Goal: Task Accomplishment & Management: Manage account settings

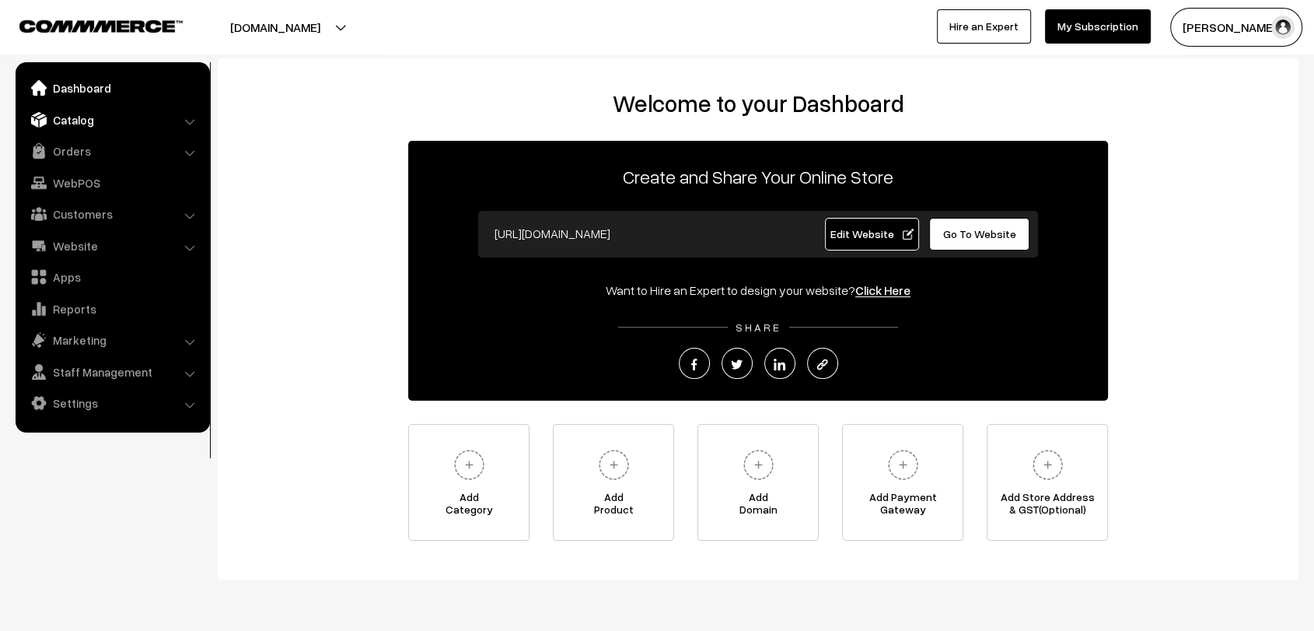
click at [68, 111] on link "Catalog" at bounding box center [111, 120] width 185 height 28
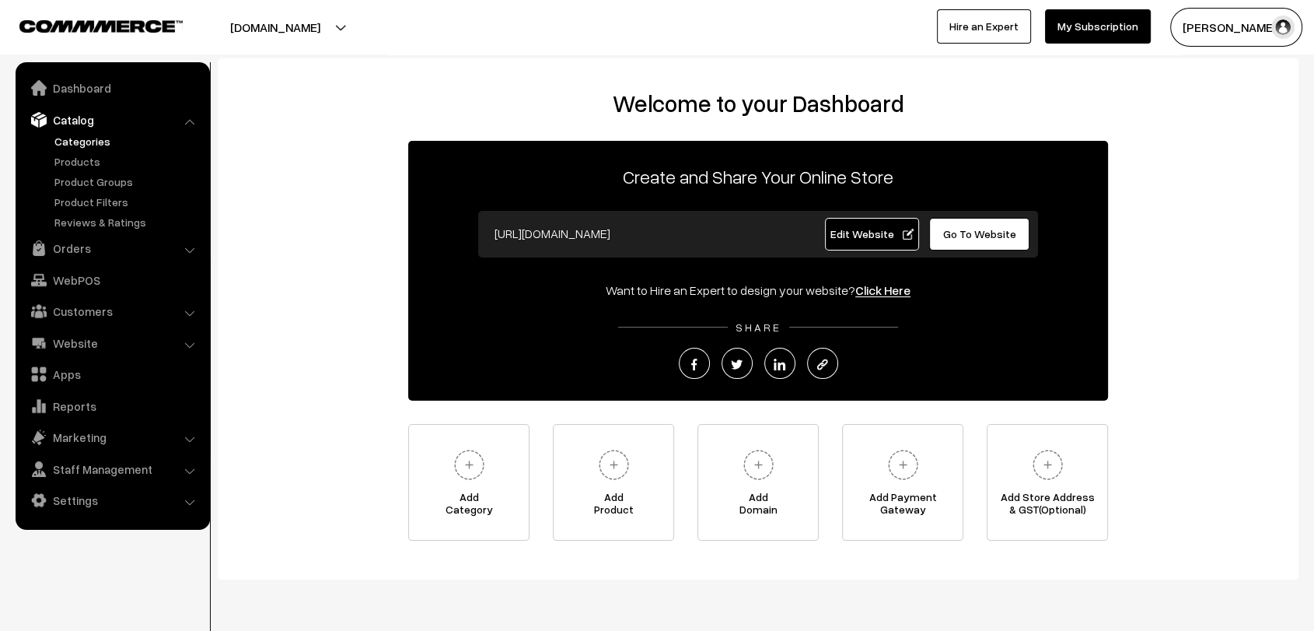
click at [95, 141] on link "Categories" at bounding box center [128, 141] width 154 height 16
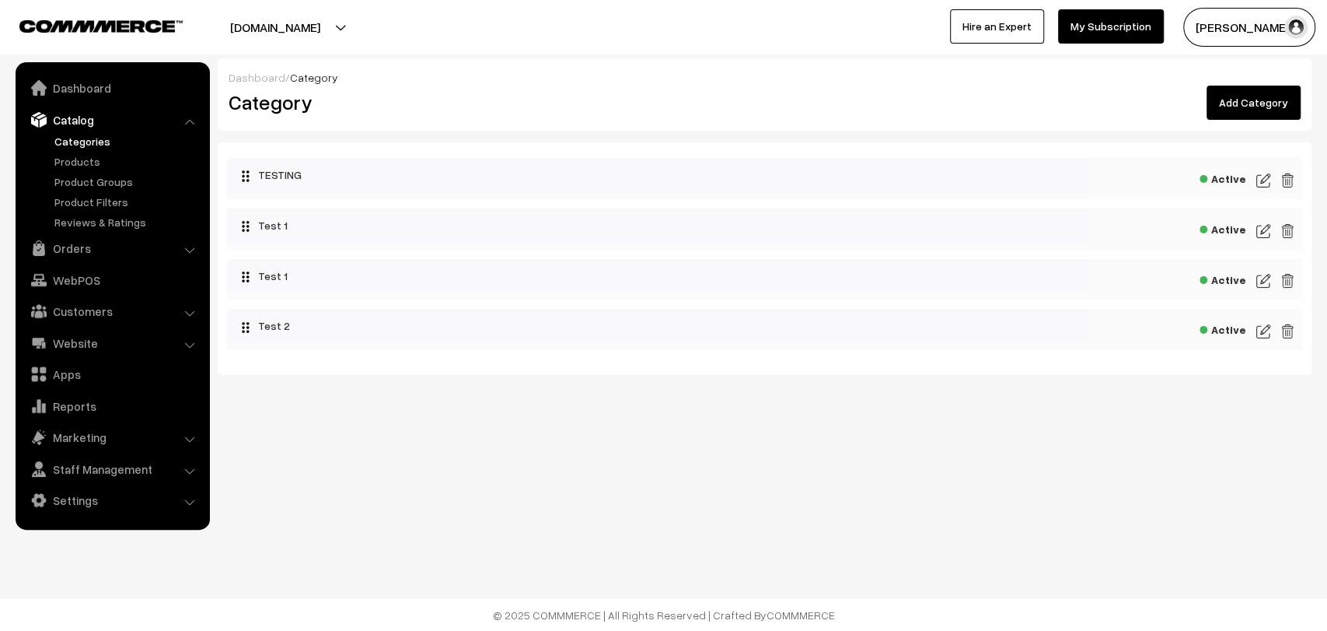
click at [1273, 101] on link "Add Category" at bounding box center [1254, 103] width 94 height 34
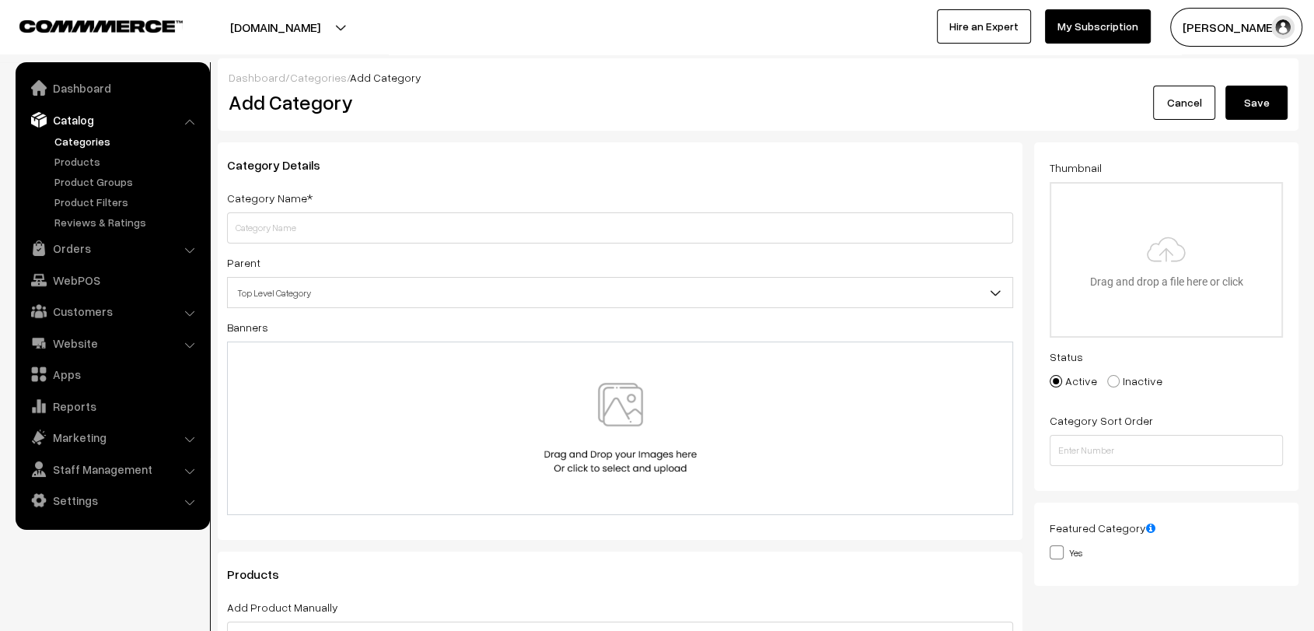
click at [1188, 98] on link "Cancel" at bounding box center [1184, 103] width 62 height 34
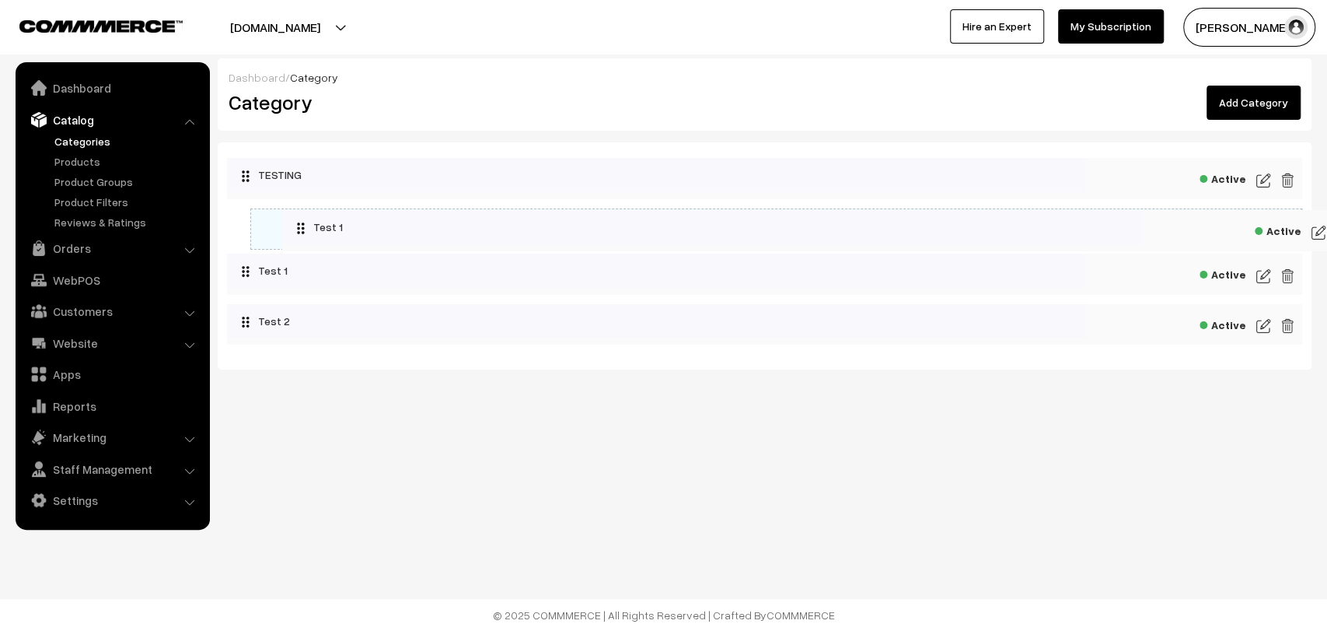
drag, startPoint x: 279, startPoint y: 234, endPoint x: 355, endPoint y: 238, distance: 75.5
drag, startPoint x: 295, startPoint y: 277, endPoint x: 348, endPoint y: 277, distance: 52.9
drag, startPoint x: 261, startPoint y: 314, endPoint x: 367, endPoint y: 320, distance: 105.9
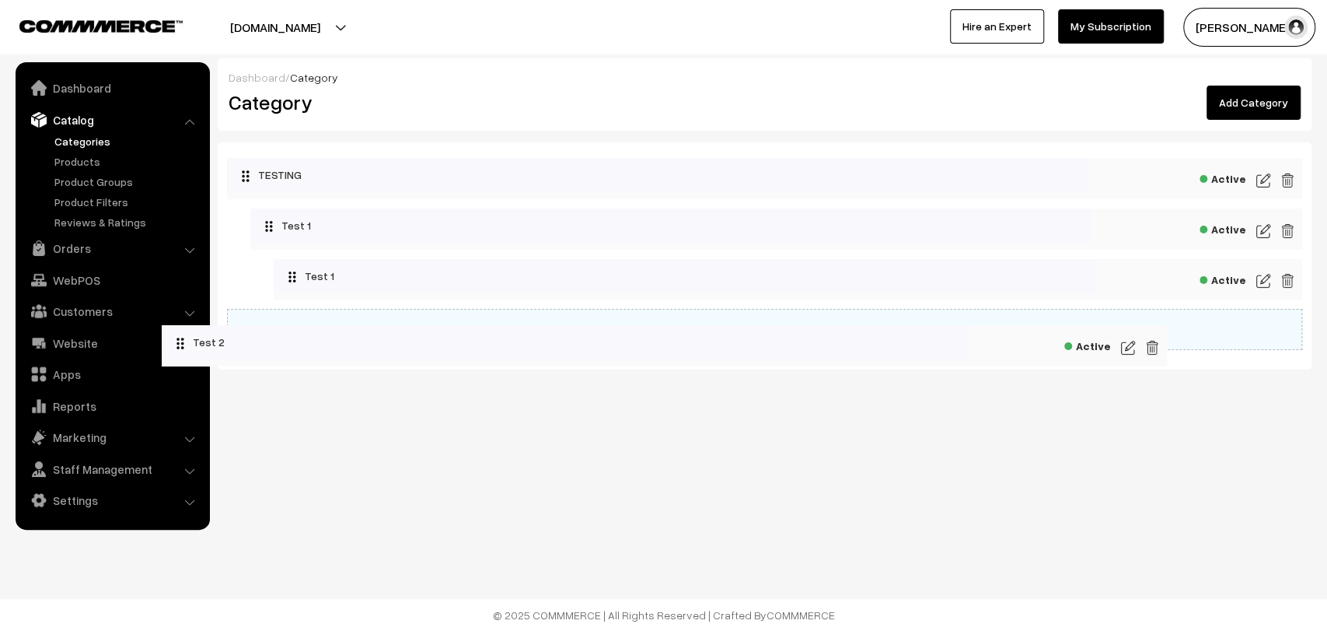
drag, startPoint x: 341, startPoint y: 328, endPoint x: 205, endPoint y: 344, distance: 136.3
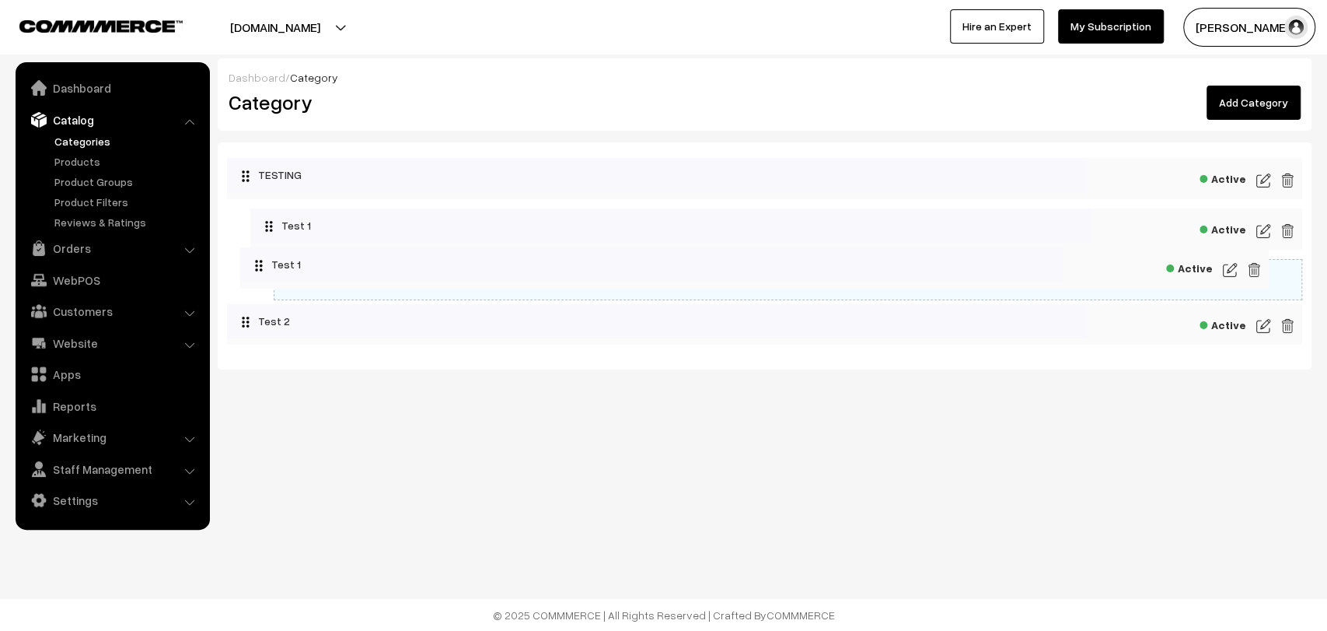
drag, startPoint x: 413, startPoint y: 278, endPoint x: 277, endPoint y: 289, distance: 136.6
drag, startPoint x: 410, startPoint y: 224, endPoint x: 310, endPoint y: 225, distance: 100.3
click at [75, 162] on link "Products" at bounding box center [128, 161] width 154 height 16
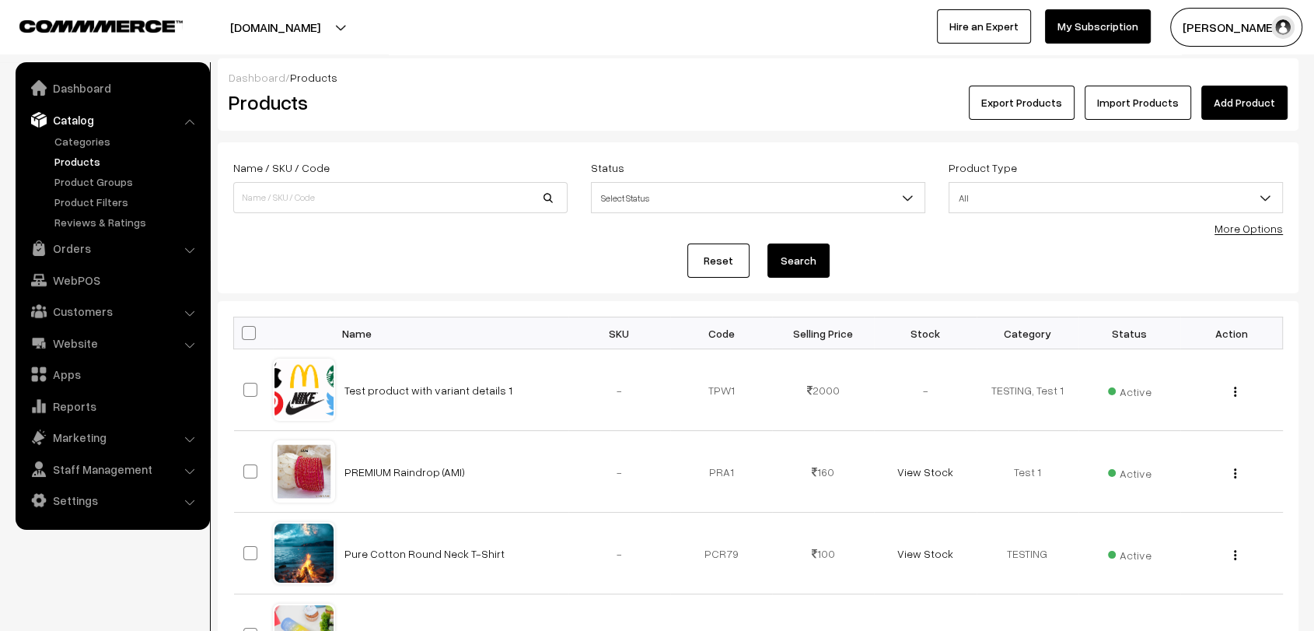
click at [1259, 101] on link "Add Product" at bounding box center [1244, 103] width 86 height 34
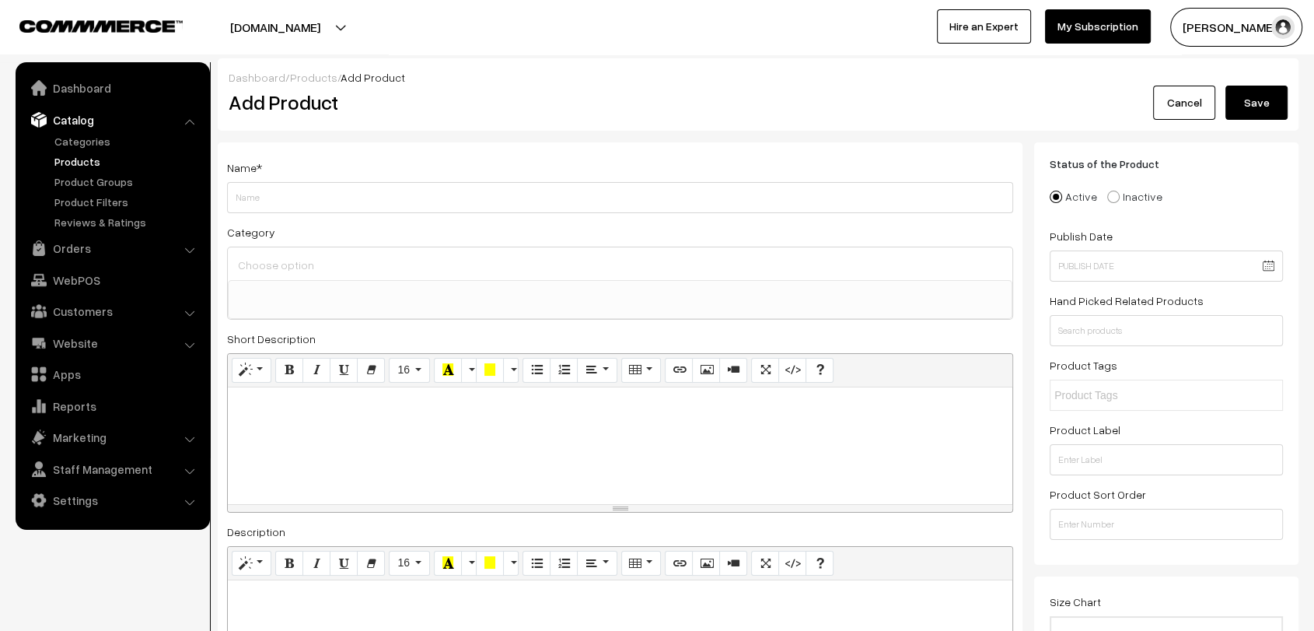
click at [279, 276] on div at bounding box center [620, 263] width 784 height 33
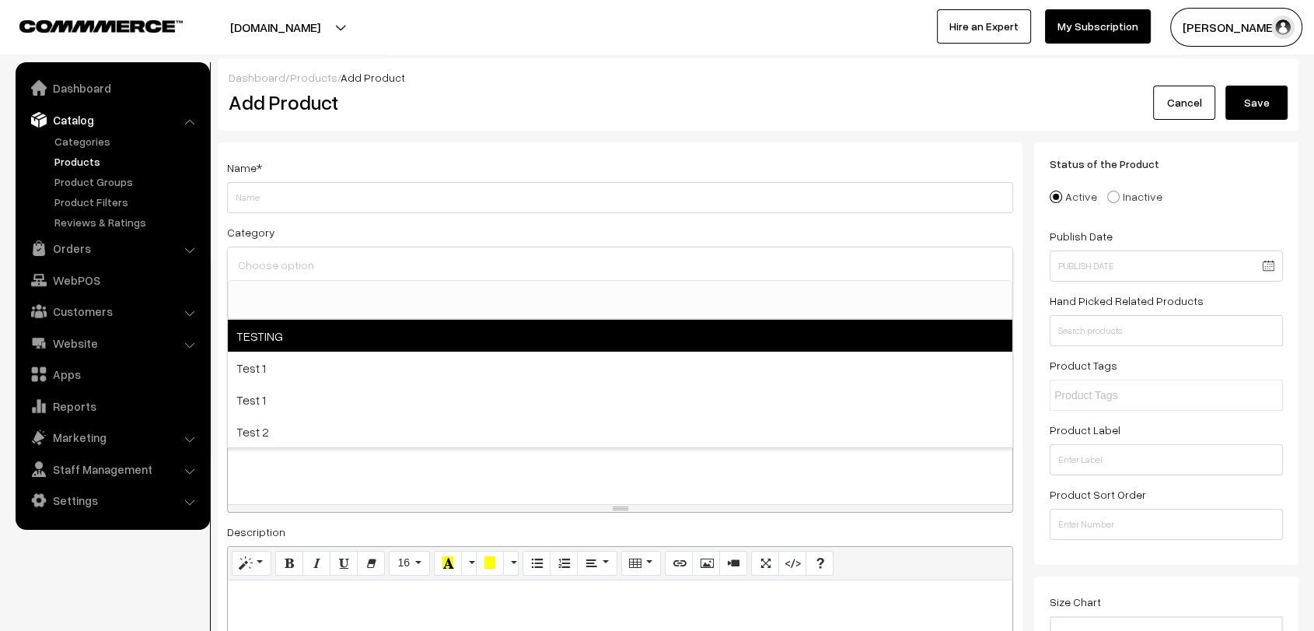
click at [275, 329] on span "TESTING" at bounding box center [620, 336] width 784 height 32
select select "1"
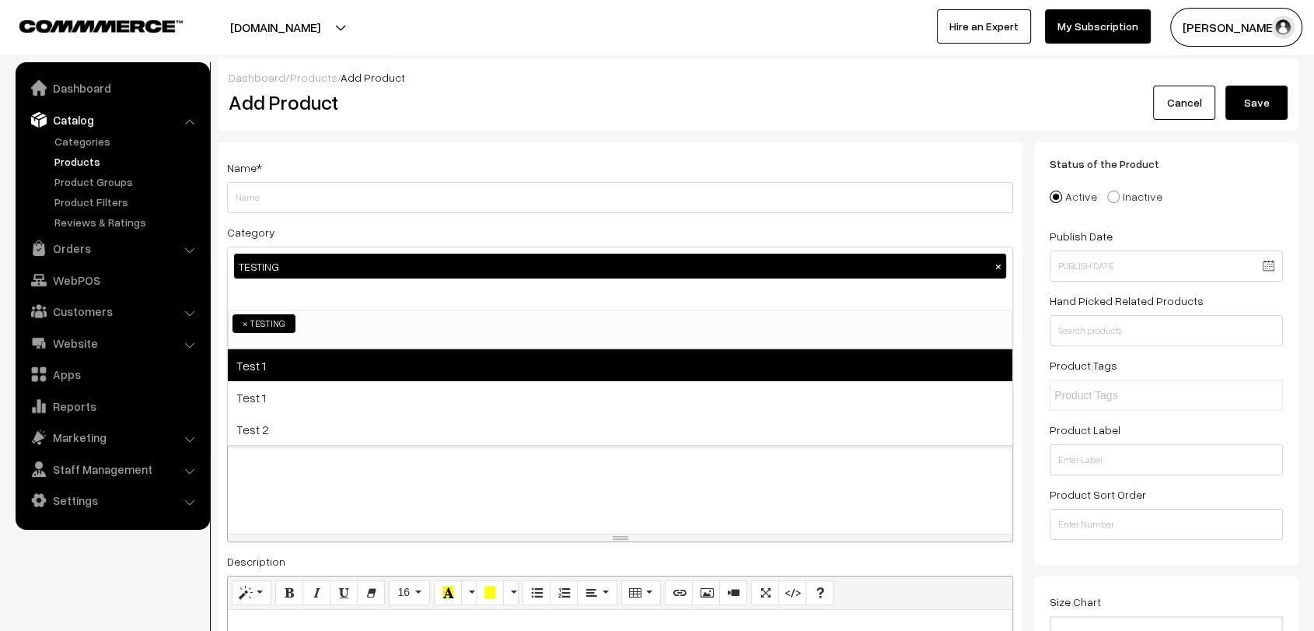
click at [274, 365] on span "Test 1" at bounding box center [620, 365] width 784 height 32
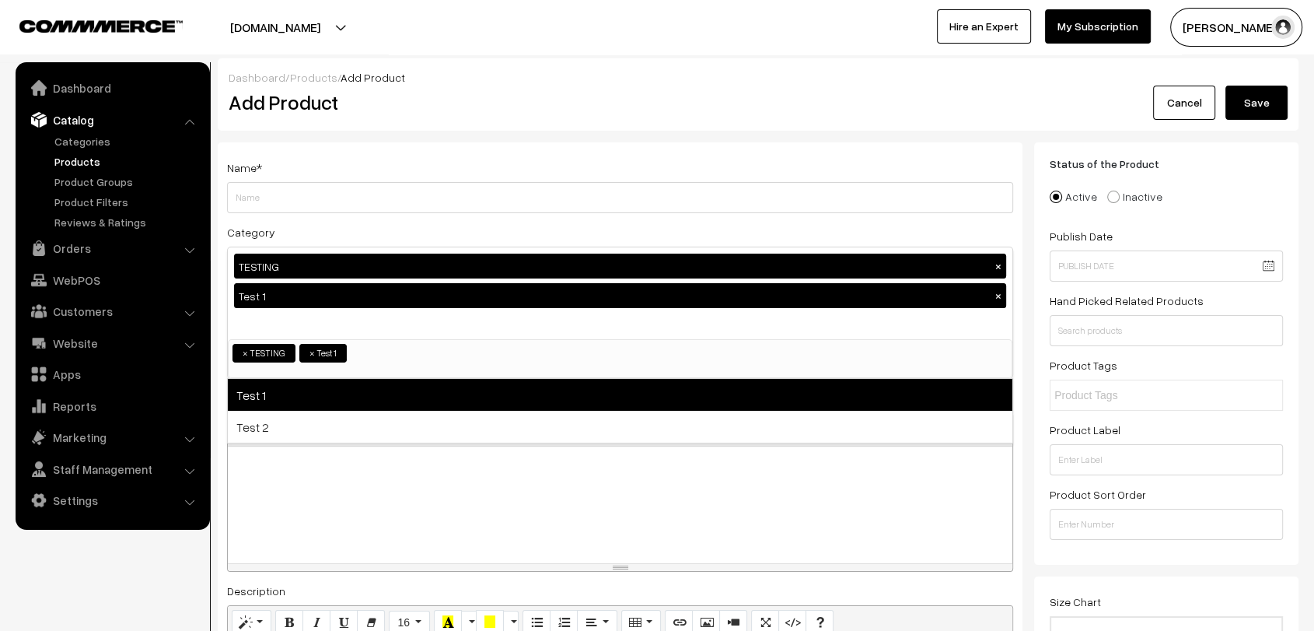
click at [279, 391] on span "Test 1" at bounding box center [620, 395] width 784 height 32
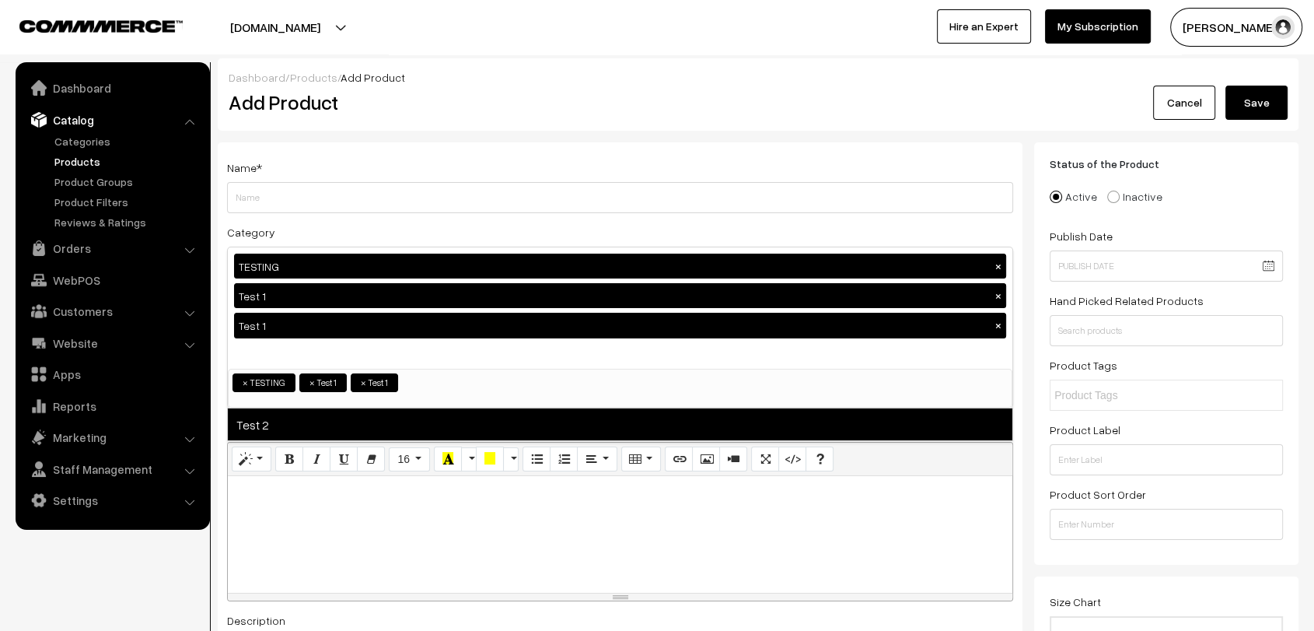
click at [281, 430] on span "Test 2" at bounding box center [620, 424] width 784 height 32
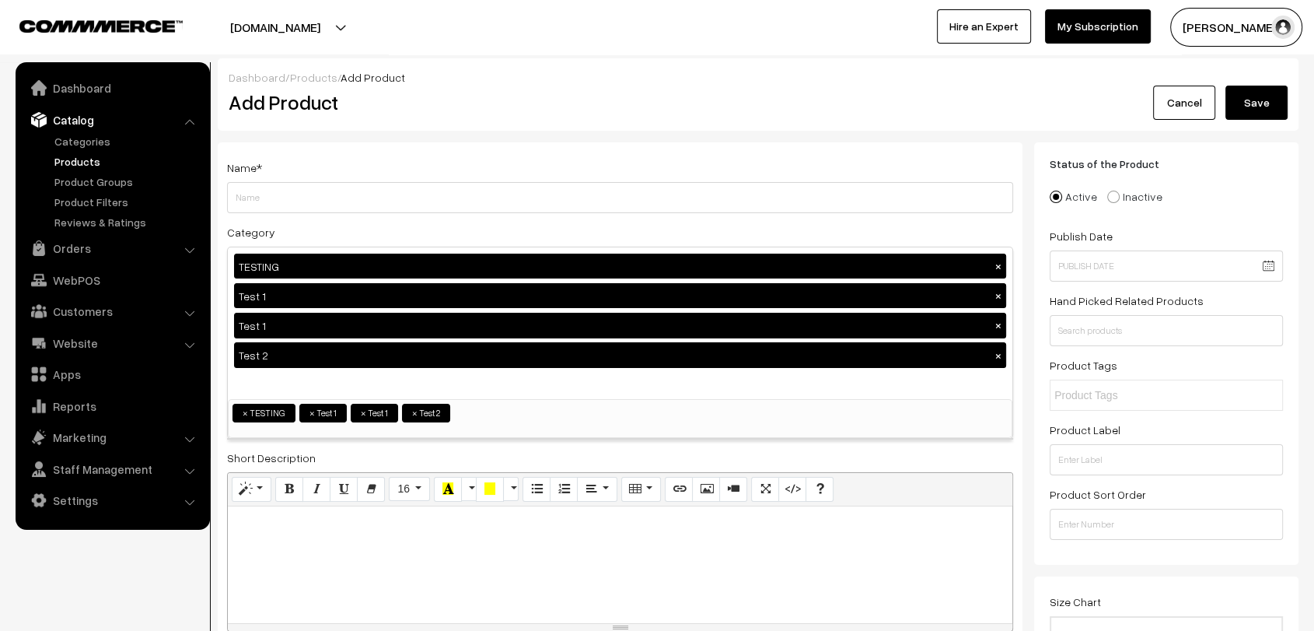
click at [591, 88] on div "Add Product" at bounding box center [623, 103] width 812 height 34
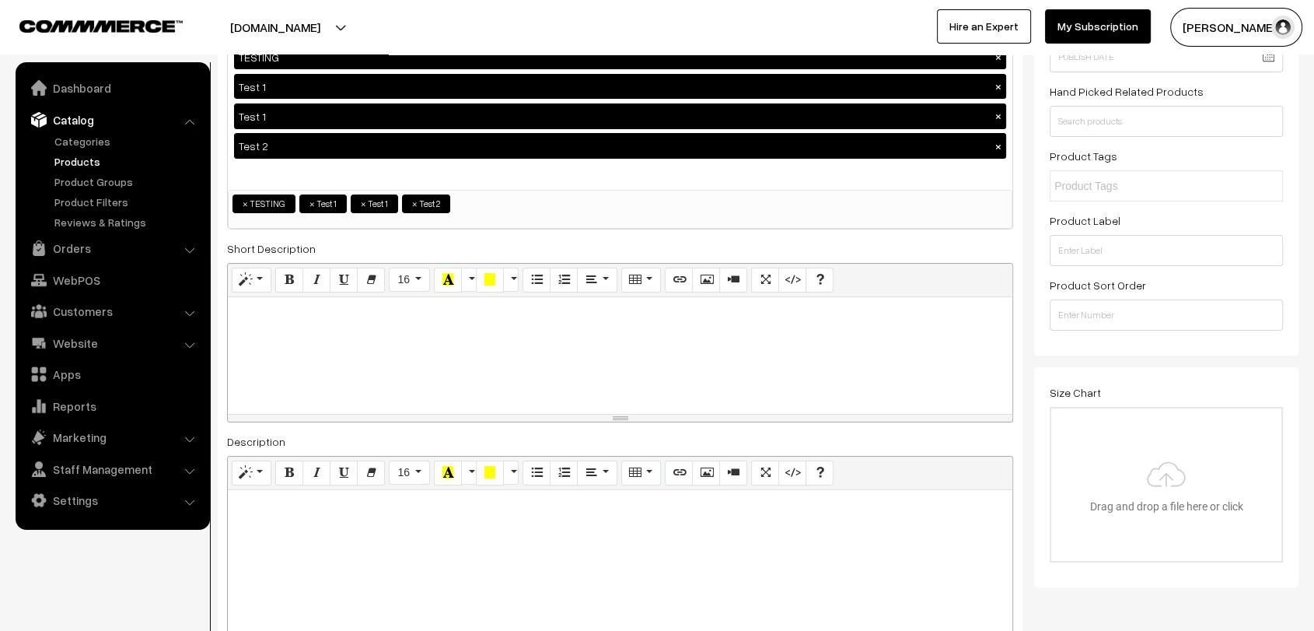
scroll to position [214, 0]
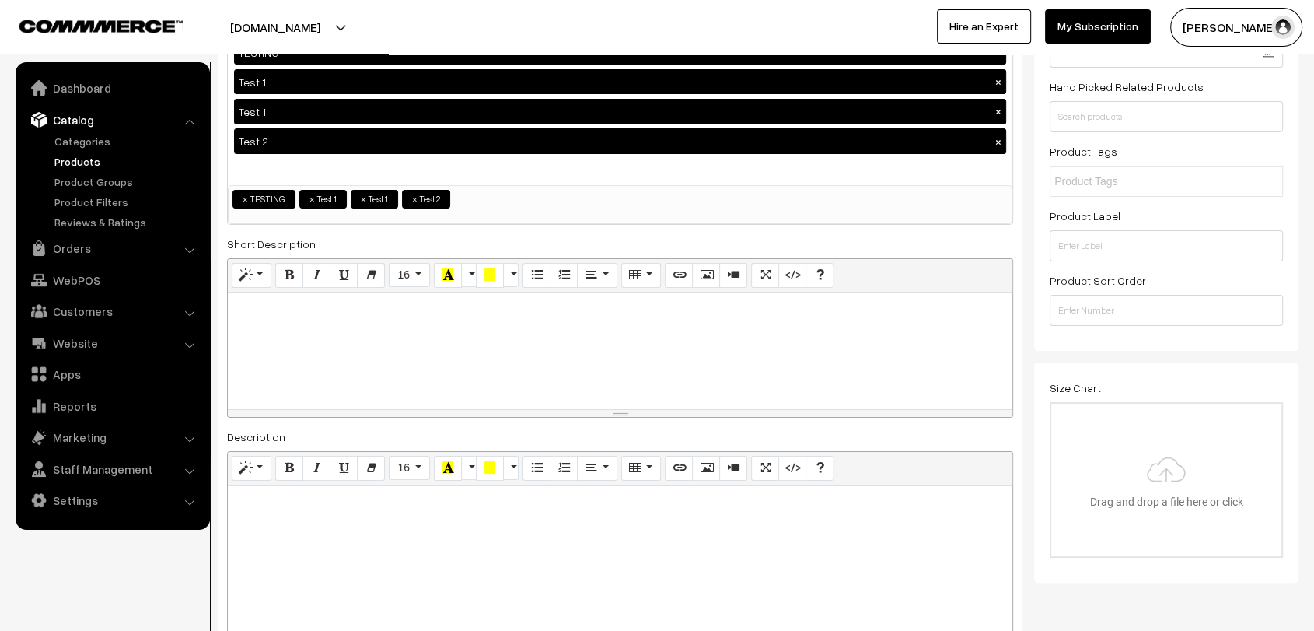
click at [336, 325] on div at bounding box center [620, 350] width 784 height 117
click at [375, 19] on button "beach-bliss.commmerce.com" at bounding box center [275, 27] width 199 height 39
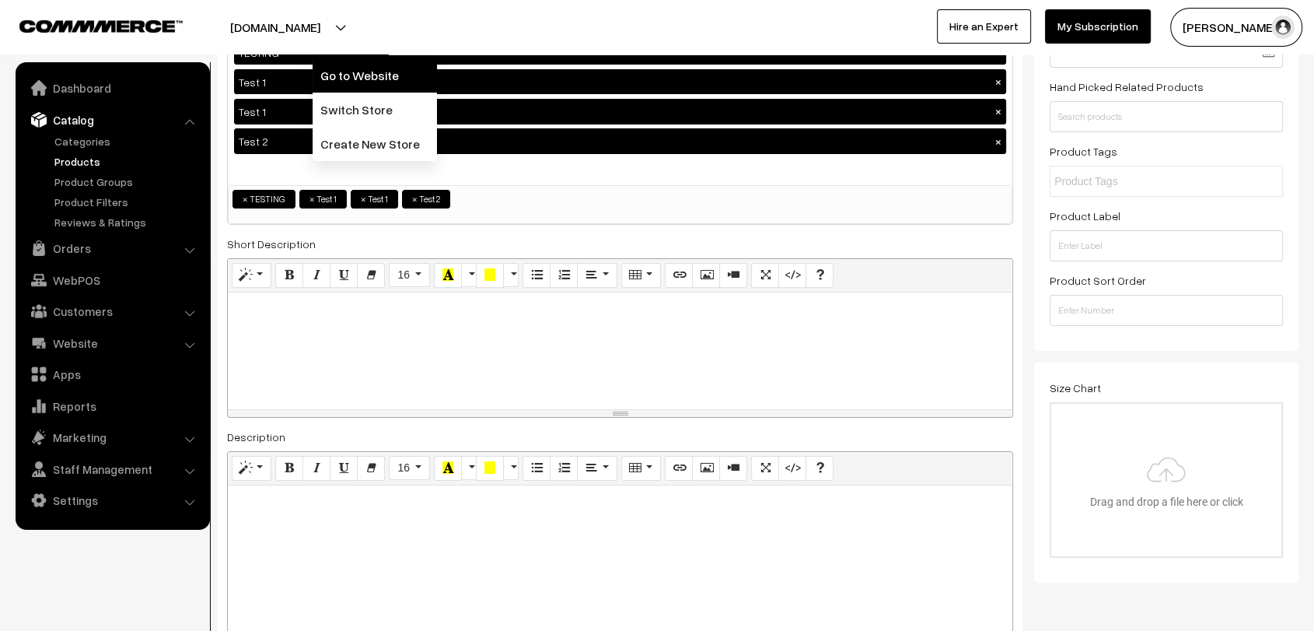
click at [398, 66] on link "Go to Website" at bounding box center [375, 75] width 124 height 34
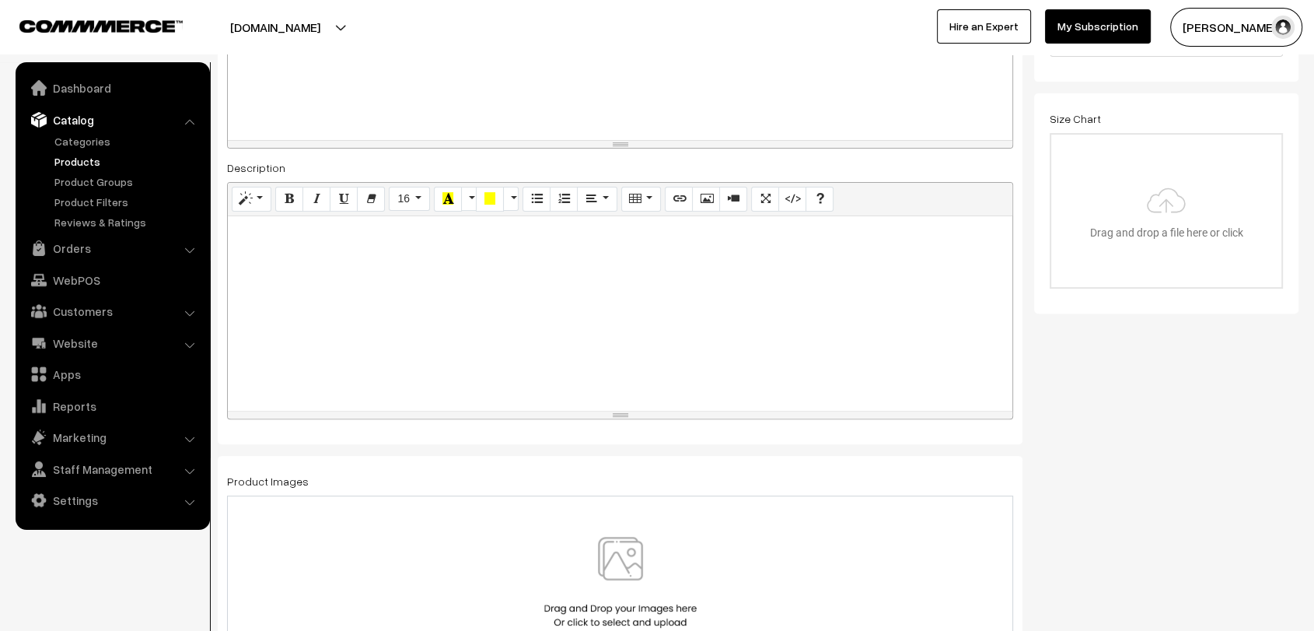
scroll to position [484, 0]
click at [449, 314] on div at bounding box center [620, 312] width 784 height 194
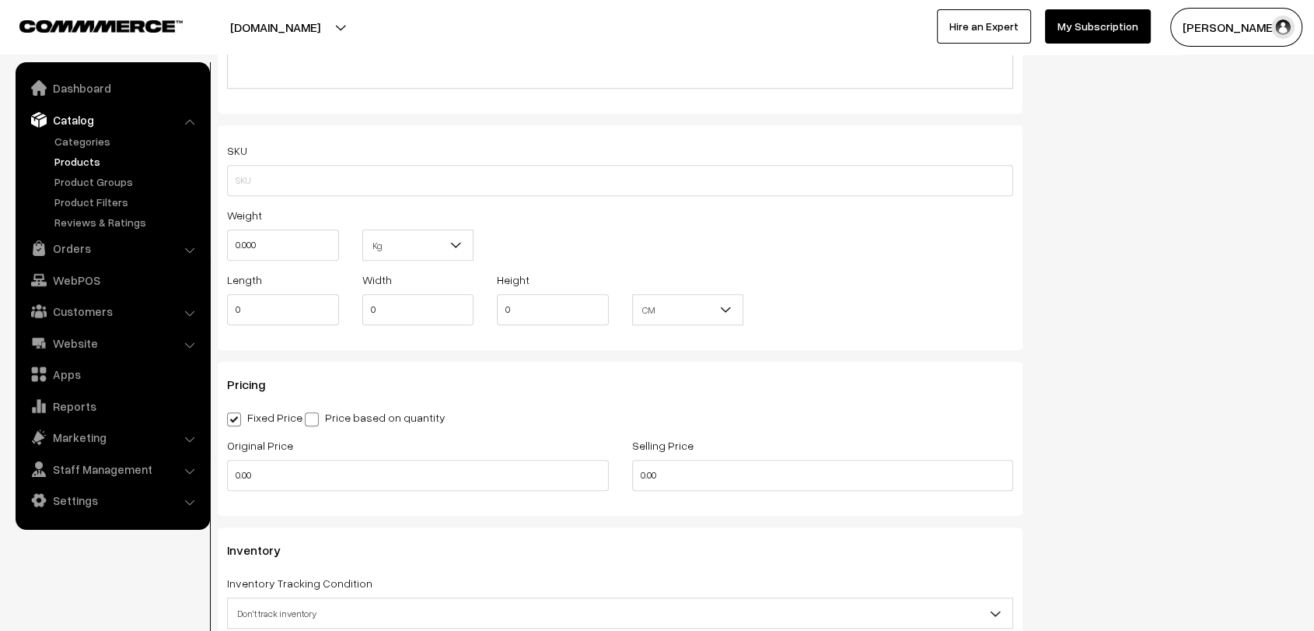
scroll to position [1269, 0]
click at [417, 418] on label "Price based on quantity" at bounding box center [375, 418] width 141 height 16
click at [315, 418] on input "Price based on quantity" at bounding box center [310, 417] width 10 height 10
radio input "true"
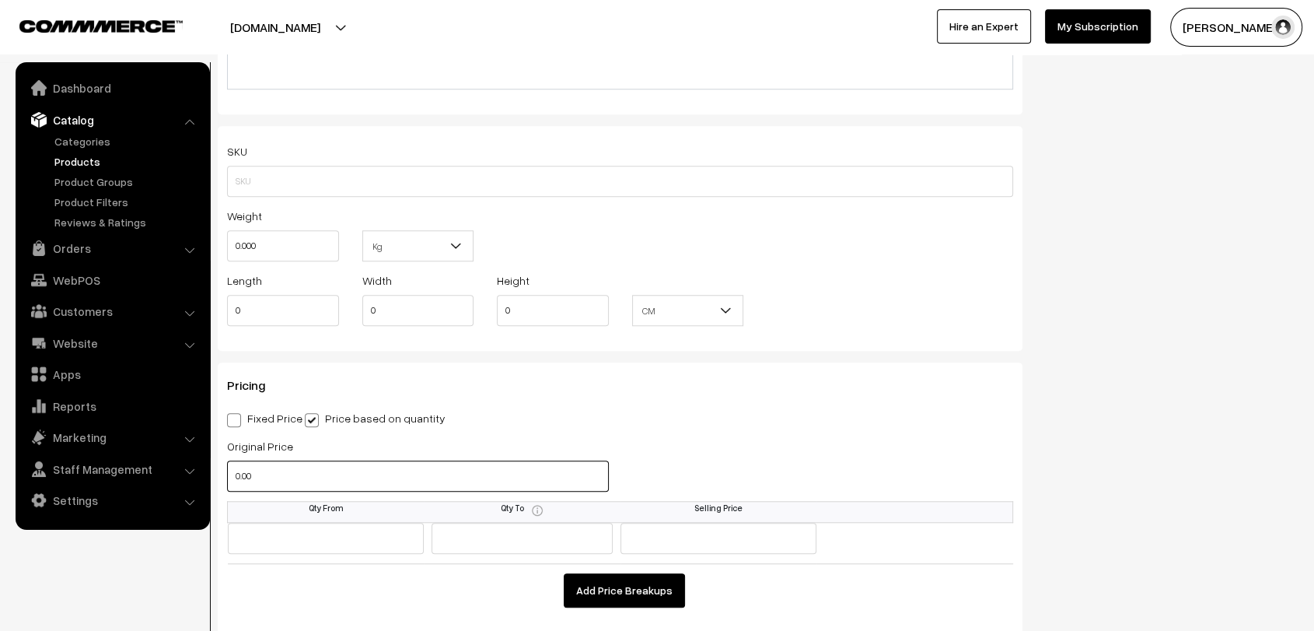
click at [236, 467] on input "0.00" at bounding box center [418, 475] width 382 height 31
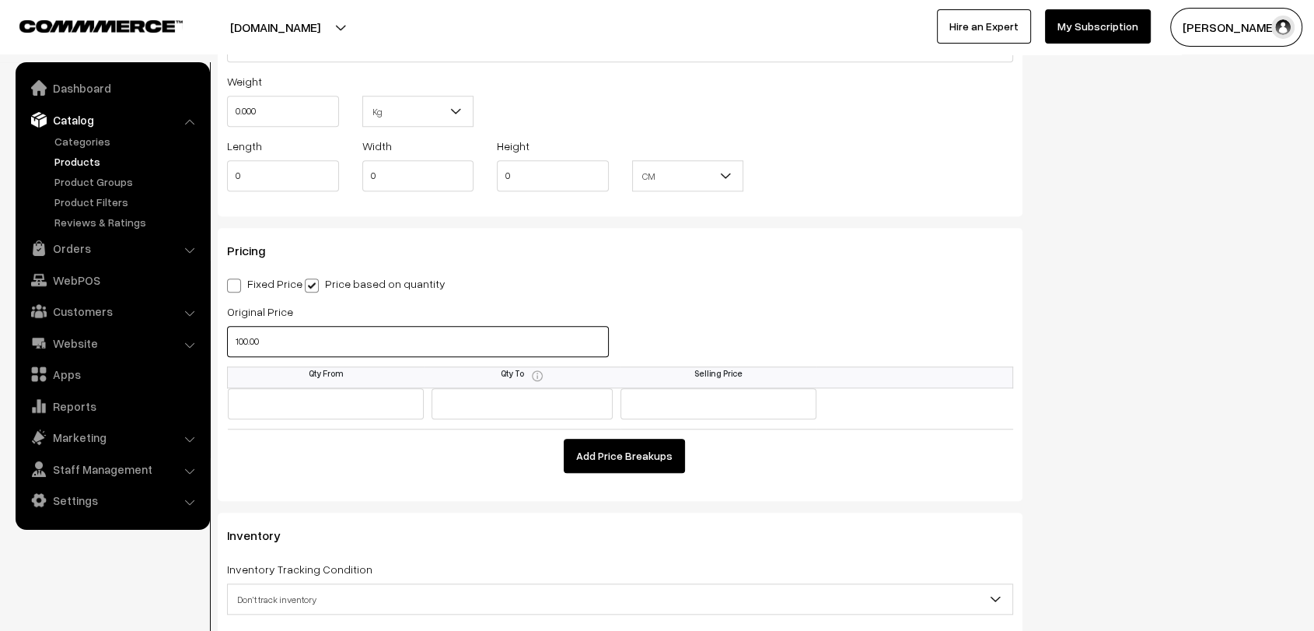
scroll to position [1408, 0]
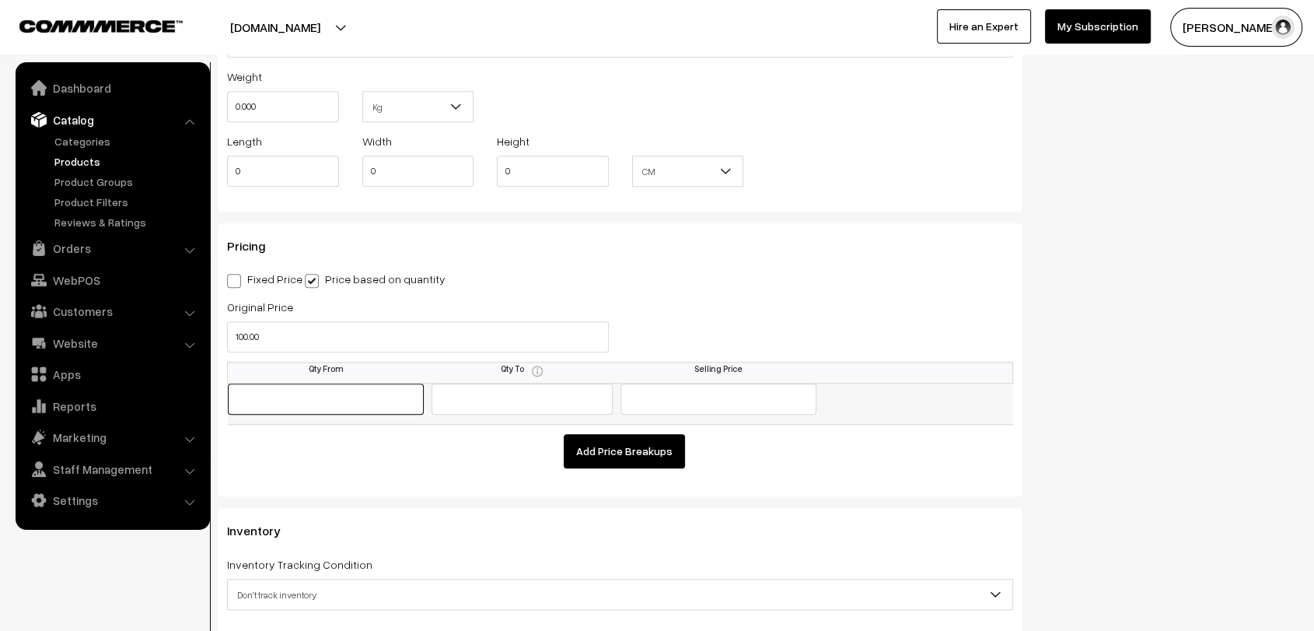
type input "100"
click at [365, 389] on input "text" at bounding box center [326, 398] width 197 height 31
type input "1"
type input "5"
type input "90"
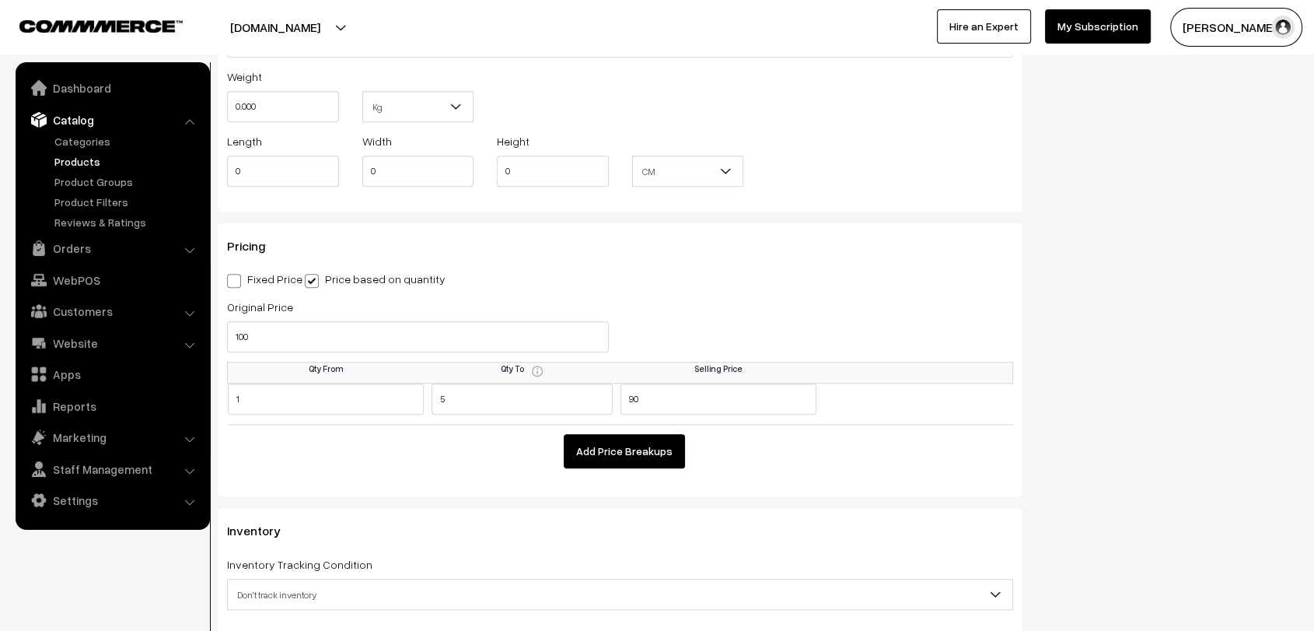
click at [613, 455] on button "Add Price Breakups" at bounding box center [624, 451] width 121 height 34
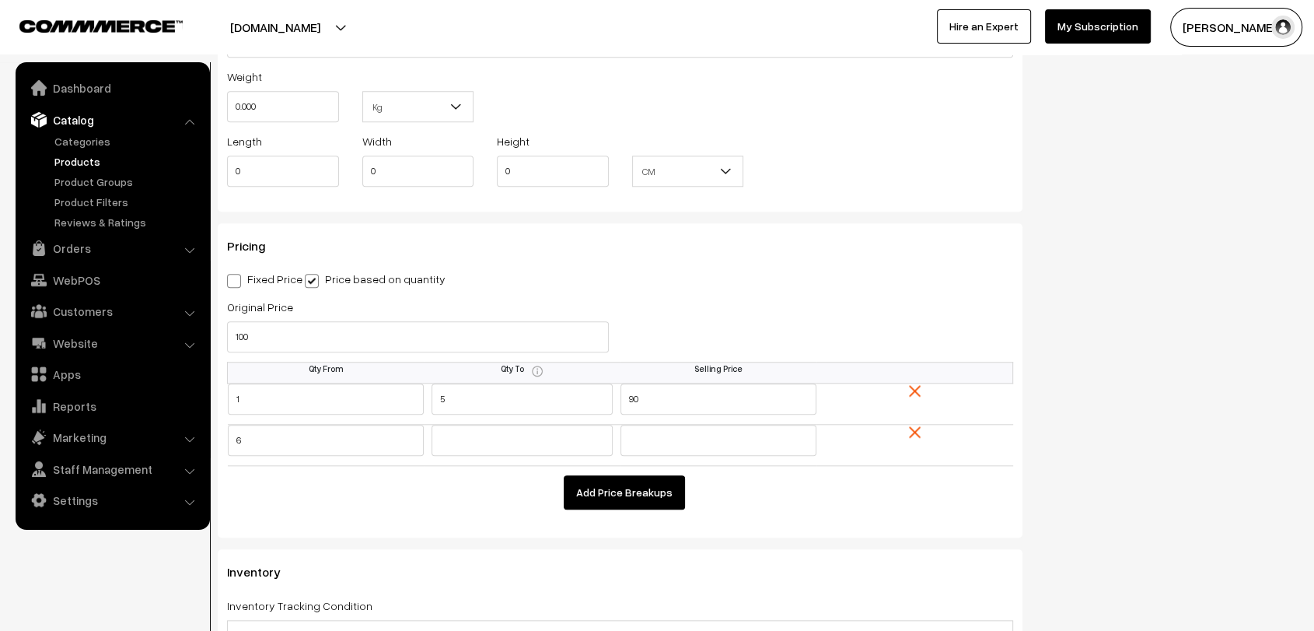
type input "6"
type input "10"
type input "80"
click at [233, 281] on span at bounding box center [234, 281] width 14 height 14
click at [233, 281] on input "Fixed Price" at bounding box center [232, 278] width 10 height 10
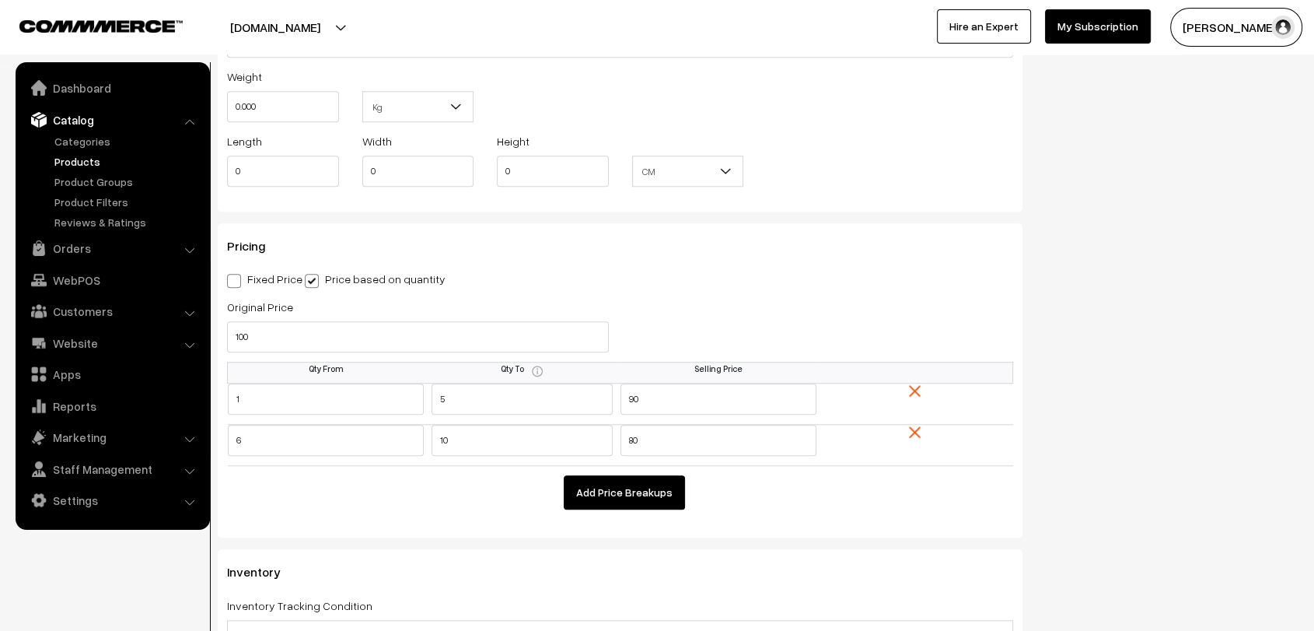
radio input "true"
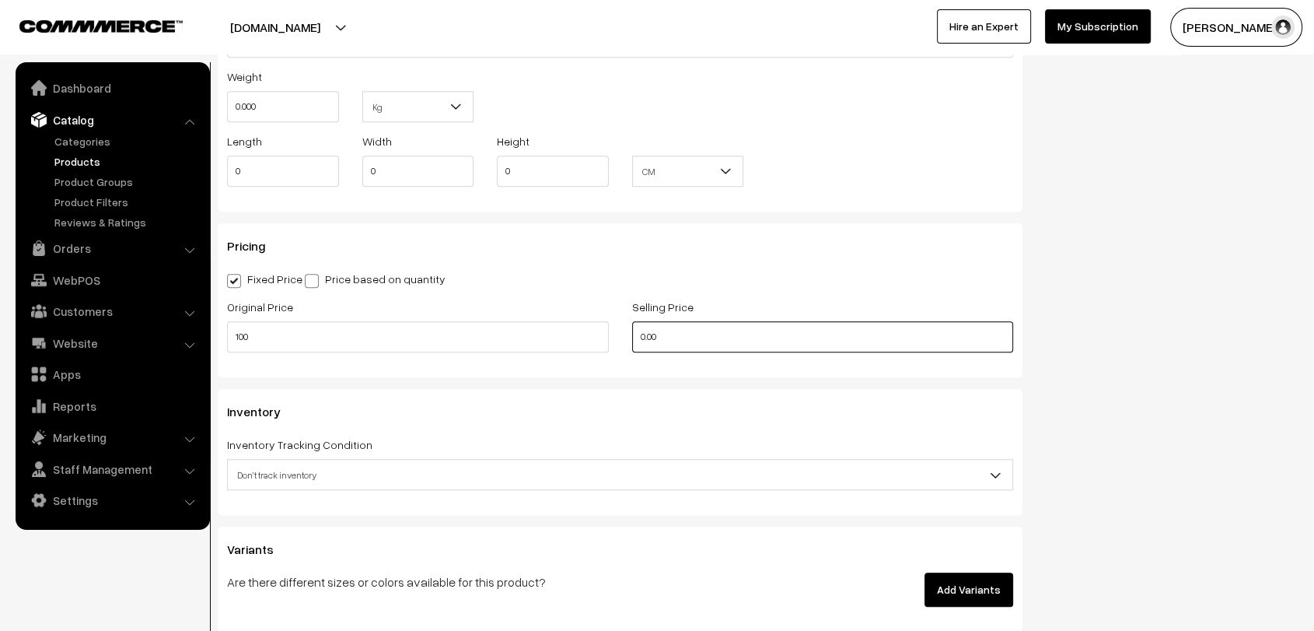
click at [638, 331] on input "0.00" at bounding box center [823, 336] width 382 height 31
type input "90"
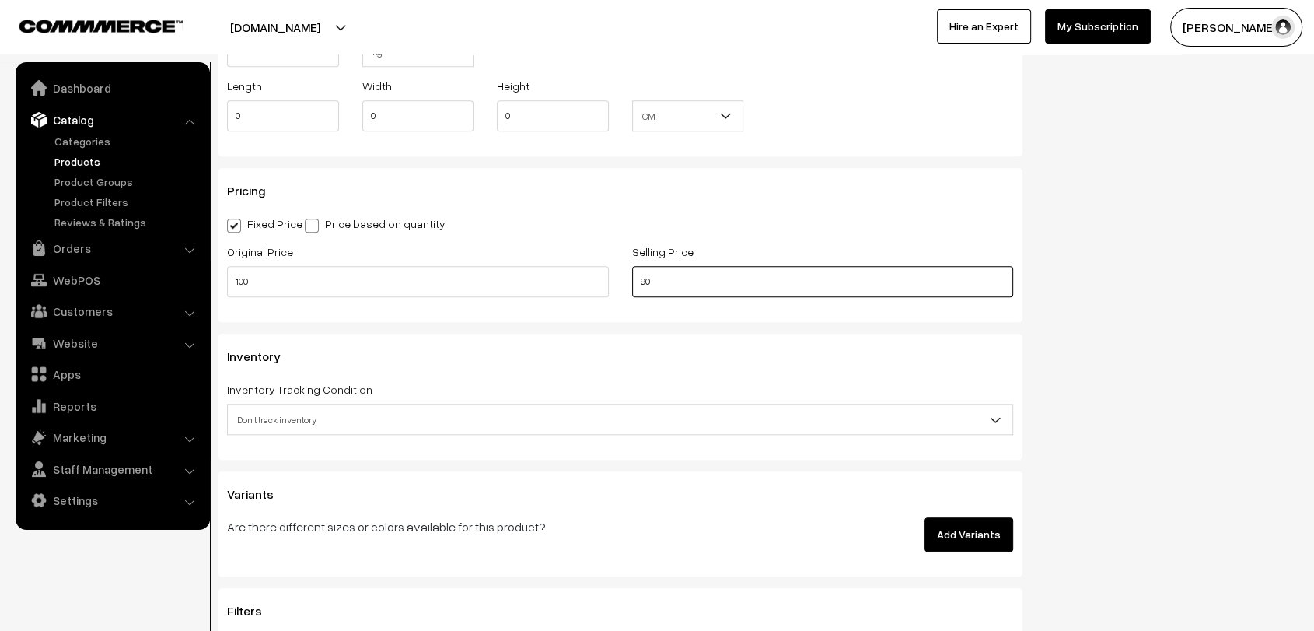
scroll to position [1470, 0]
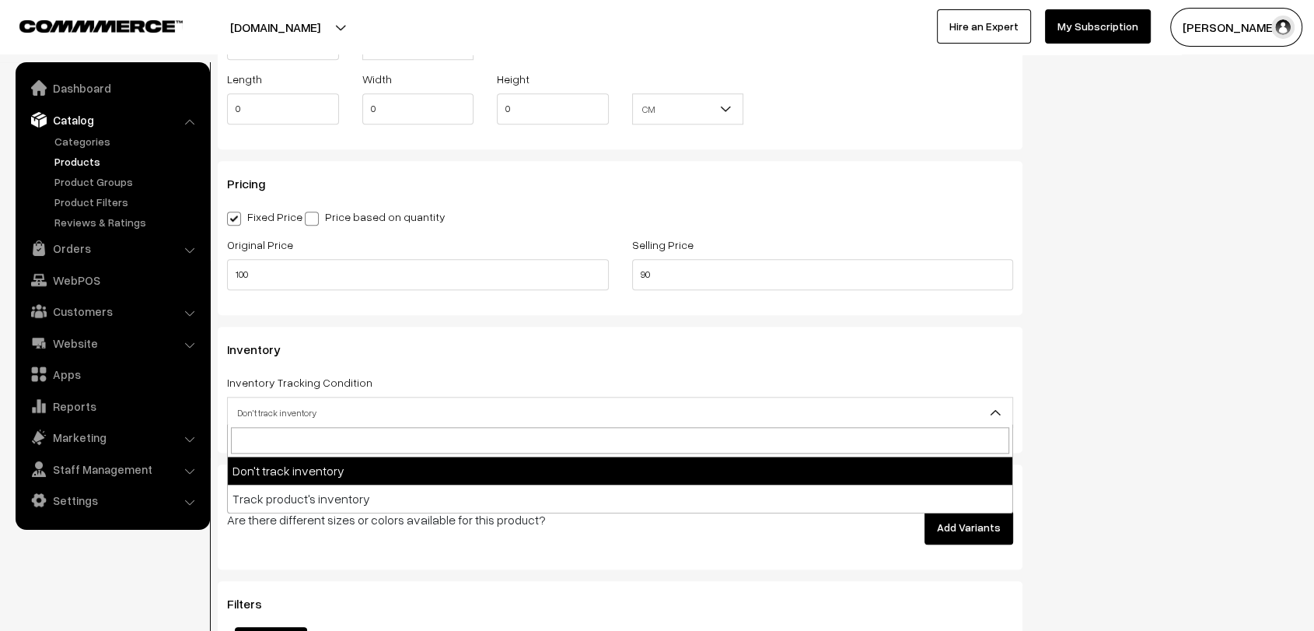
click at [293, 406] on span "Don't track inventory" at bounding box center [620, 412] width 784 height 27
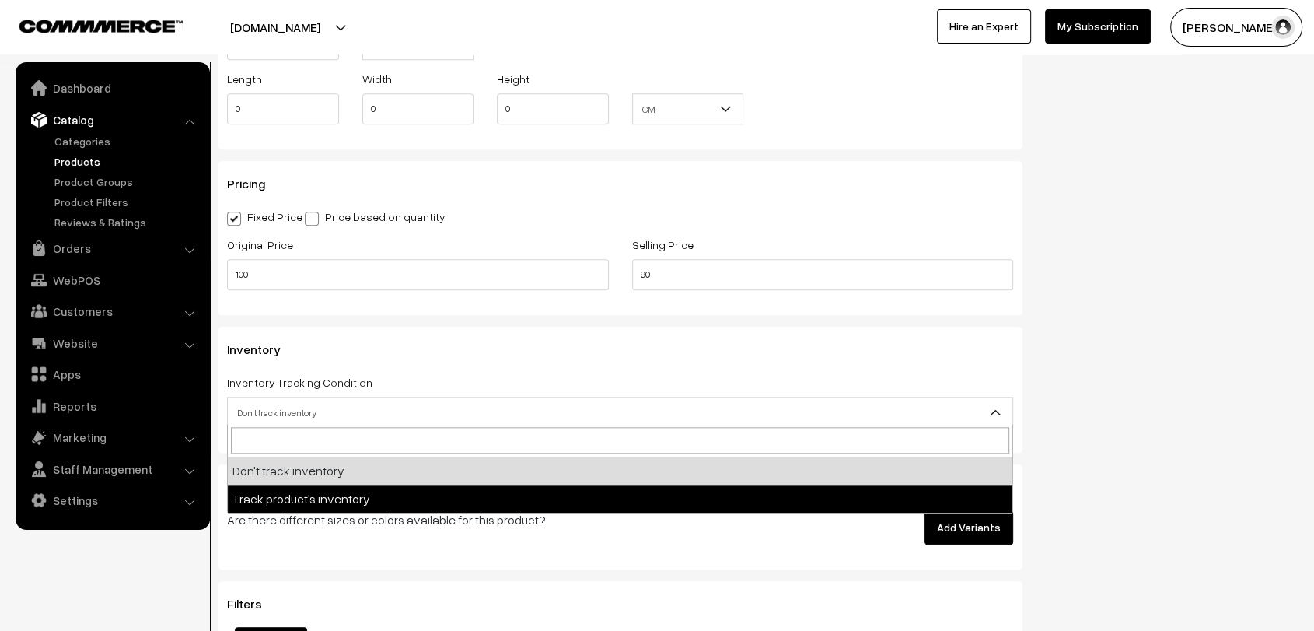
select select "2"
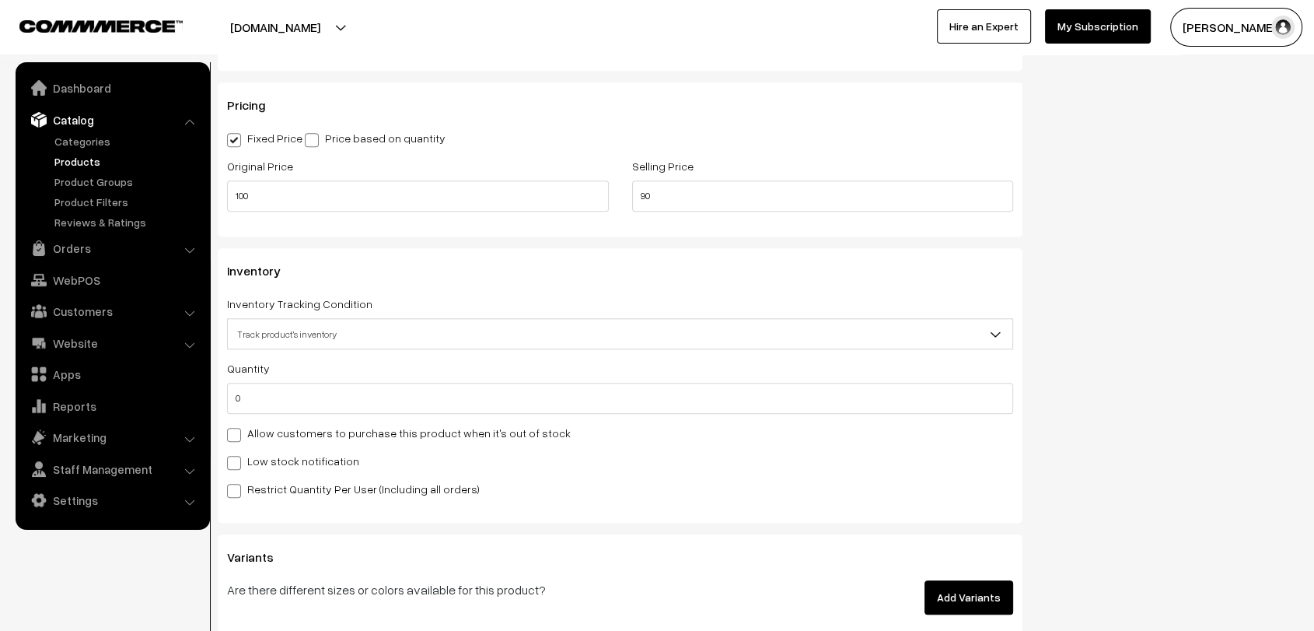
scroll to position [1556, 0]
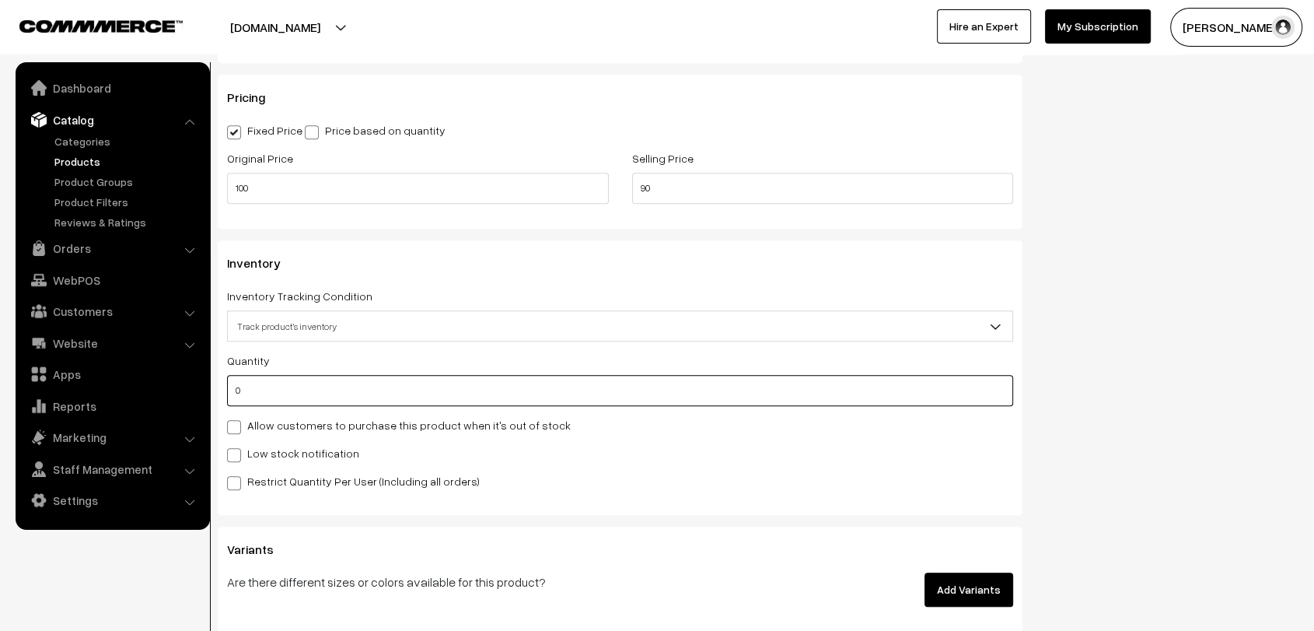
click at [282, 384] on input "0" at bounding box center [620, 390] width 786 height 31
type input "15"
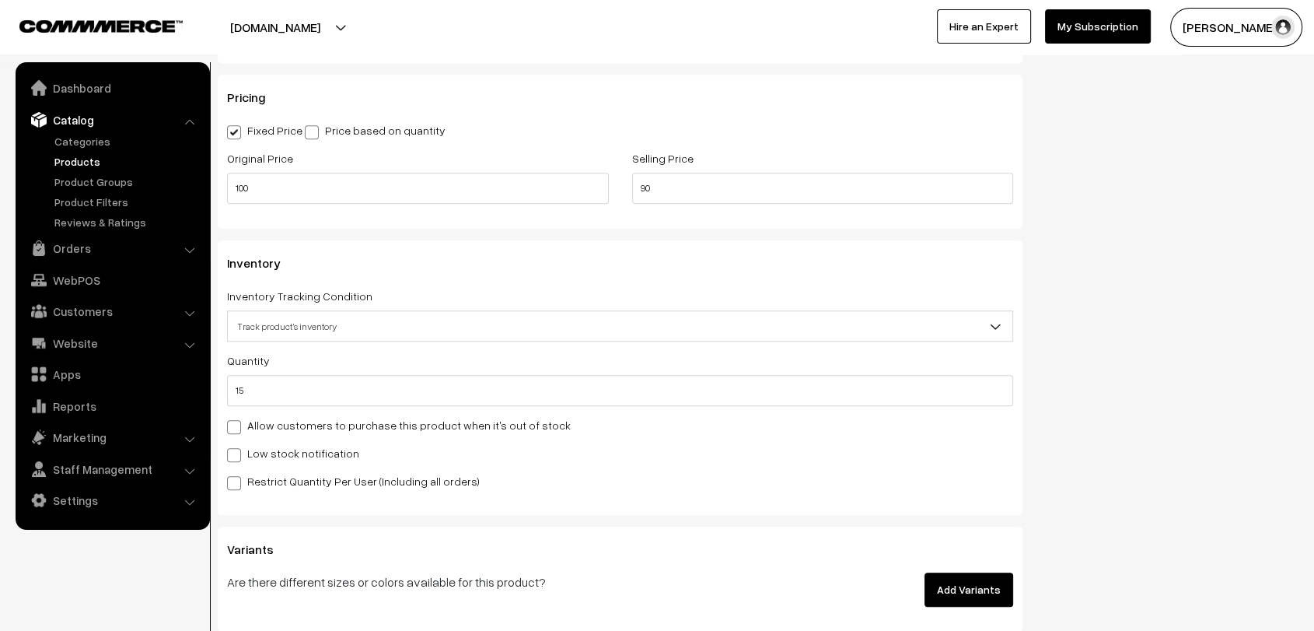
click at [236, 420] on span at bounding box center [234, 427] width 14 height 14
click at [236, 420] on input "Allow customers to purchase this product when it's out of stock" at bounding box center [232, 424] width 10 height 10
checkbox input "true"
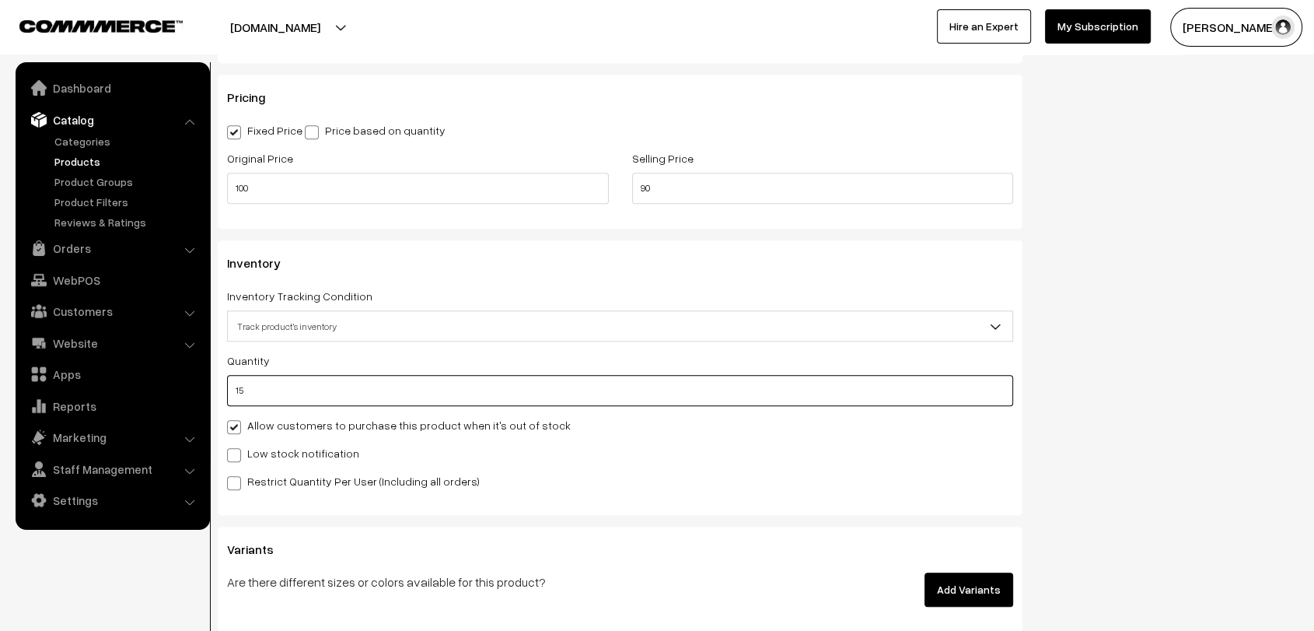
click at [329, 392] on input "15" at bounding box center [620, 390] width 786 height 31
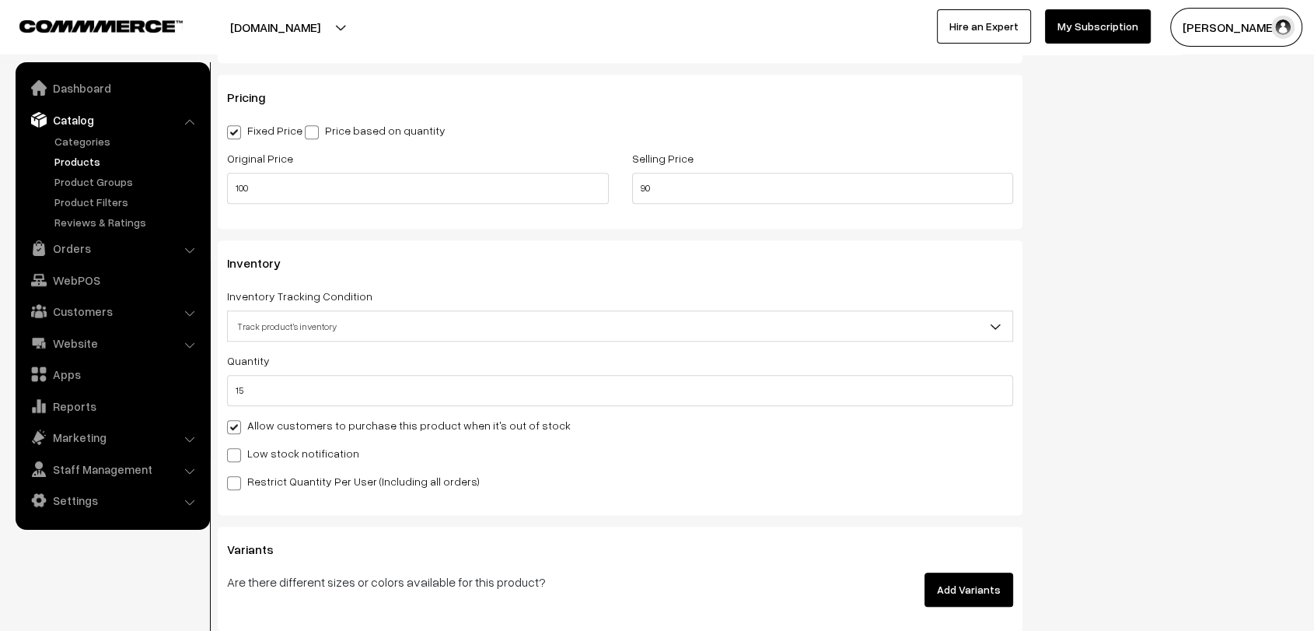
click at [232, 445] on label "Low stock notification" at bounding box center [293, 453] width 132 height 16
click at [232, 447] on input "Low stock notification" at bounding box center [232, 452] width 10 height 10
checkbox input "true"
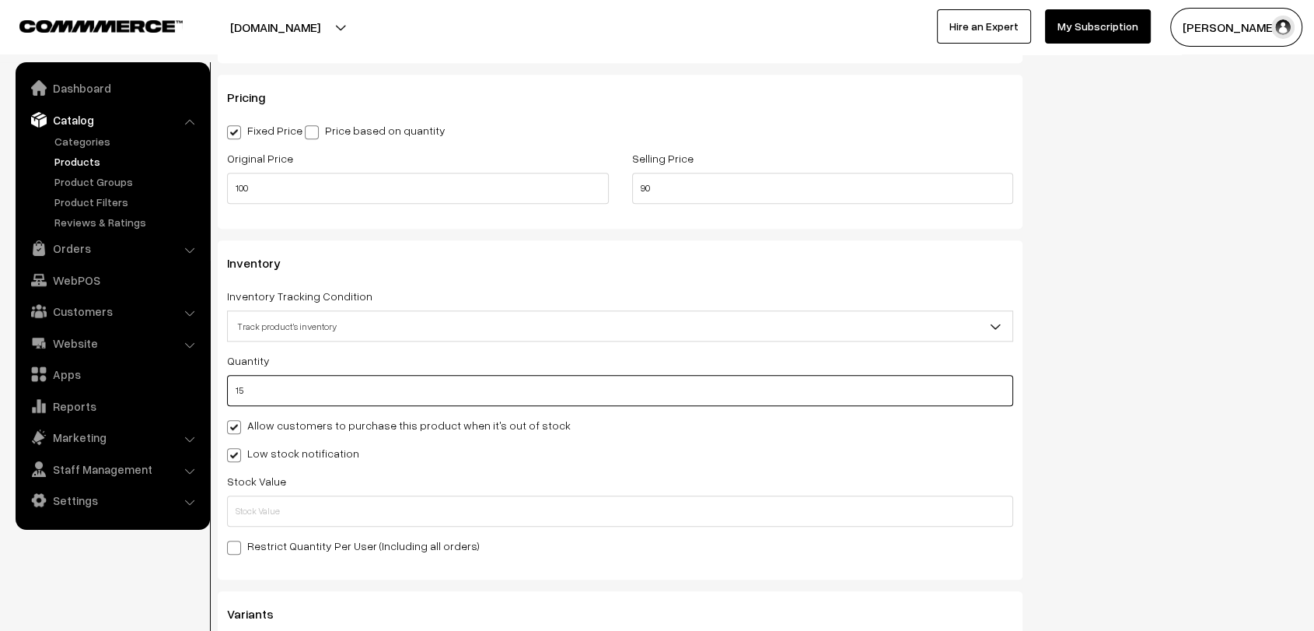
click at [300, 389] on input "15" at bounding box center [620, 390] width 786 height 31
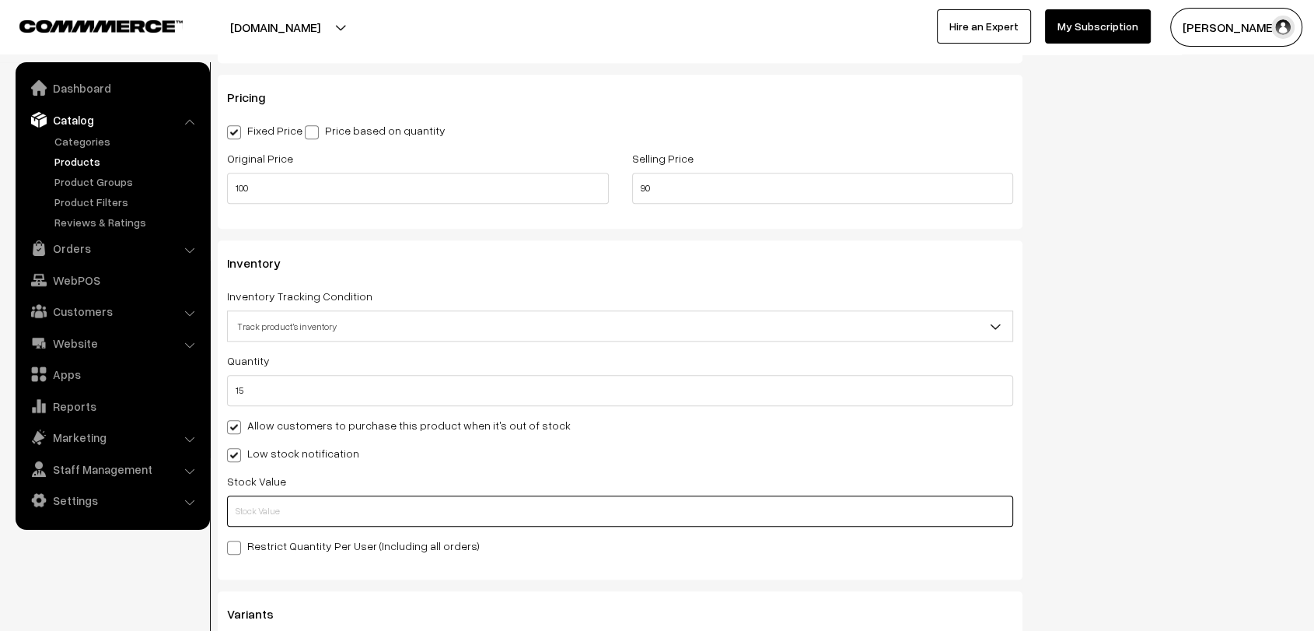
click at [275, 505] on input "text" at bounding box center [620, 510] width 786 height 31
type input "2"
click at [239, 543] on span at bounding box center [234, 547] width 14 height 14
click at [237, 543] on input "Restrict Quantity Per User (Including all orders)" at bounding box center [232, 545] width 10 height 10
checkbox input "true"
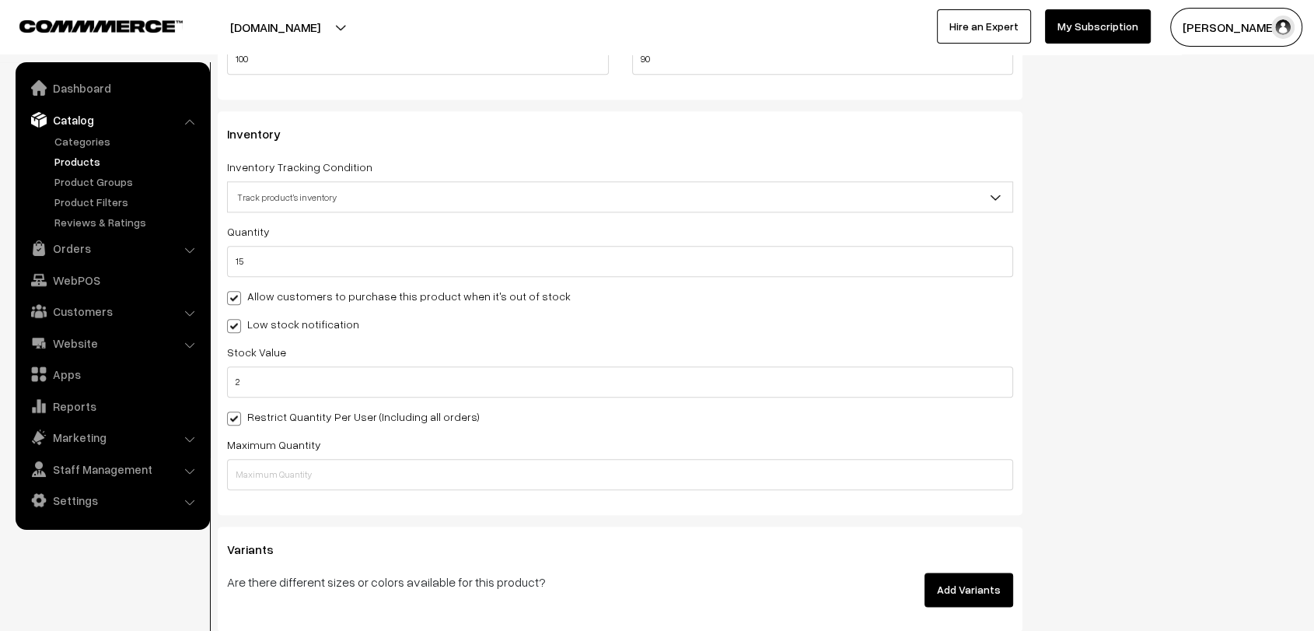
scroll to position [1686, 0]
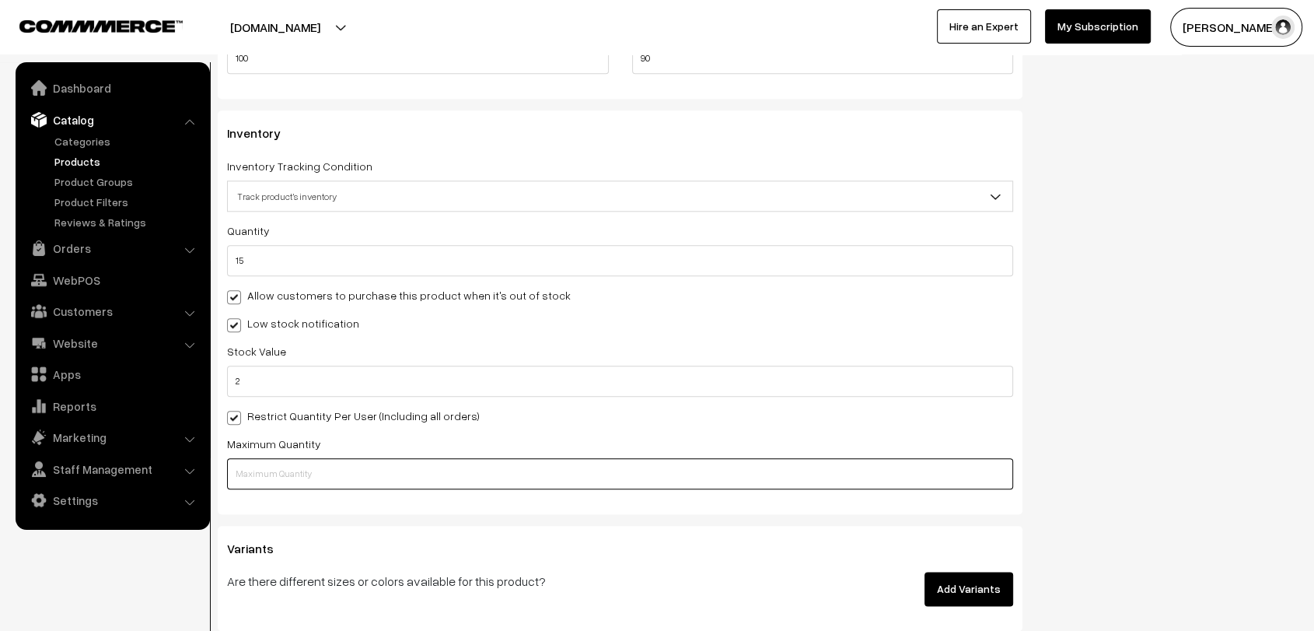
click at [400, 473] on input "text" at bounding box center [620, 473] width 786 height 31
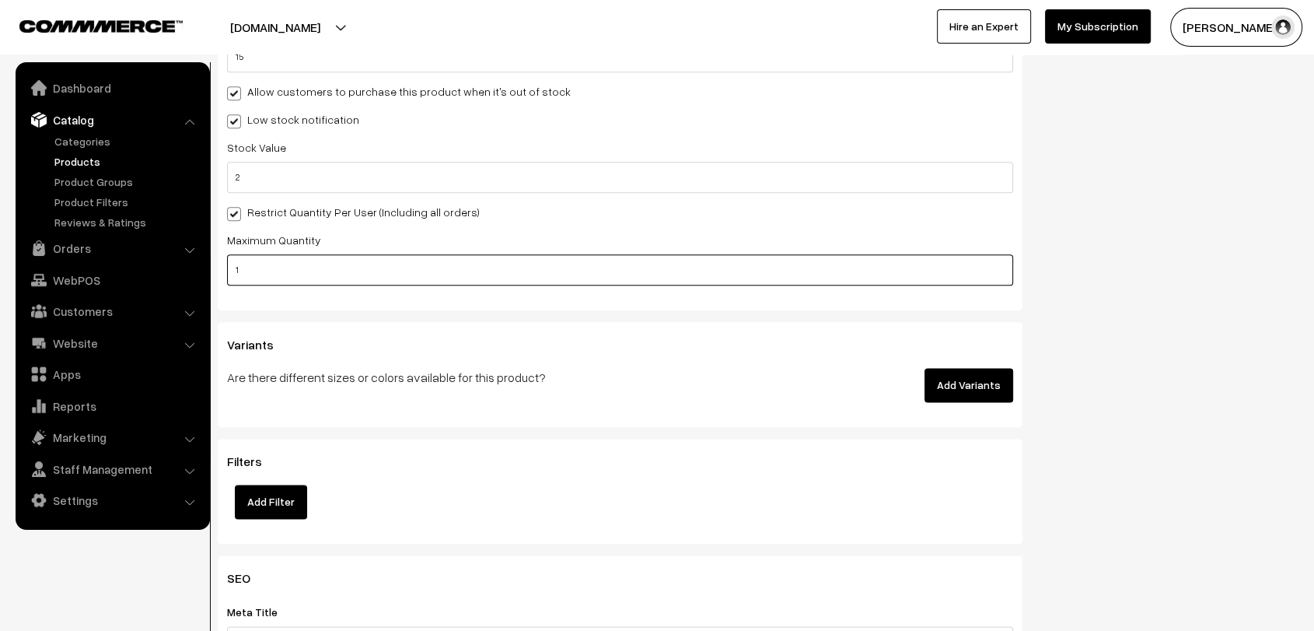
scroll to position [1891, 0]
type input "1"
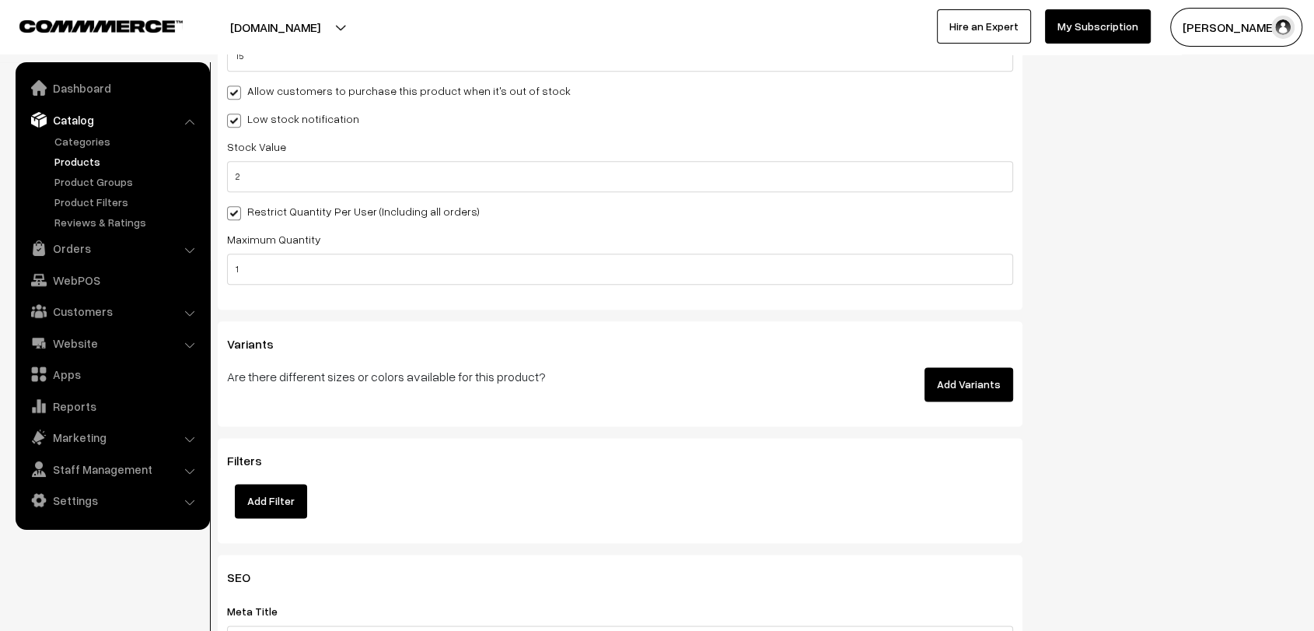
click at [955, 383] on button "Add Variants" at bounding box center [968, 384] width 89 height 34
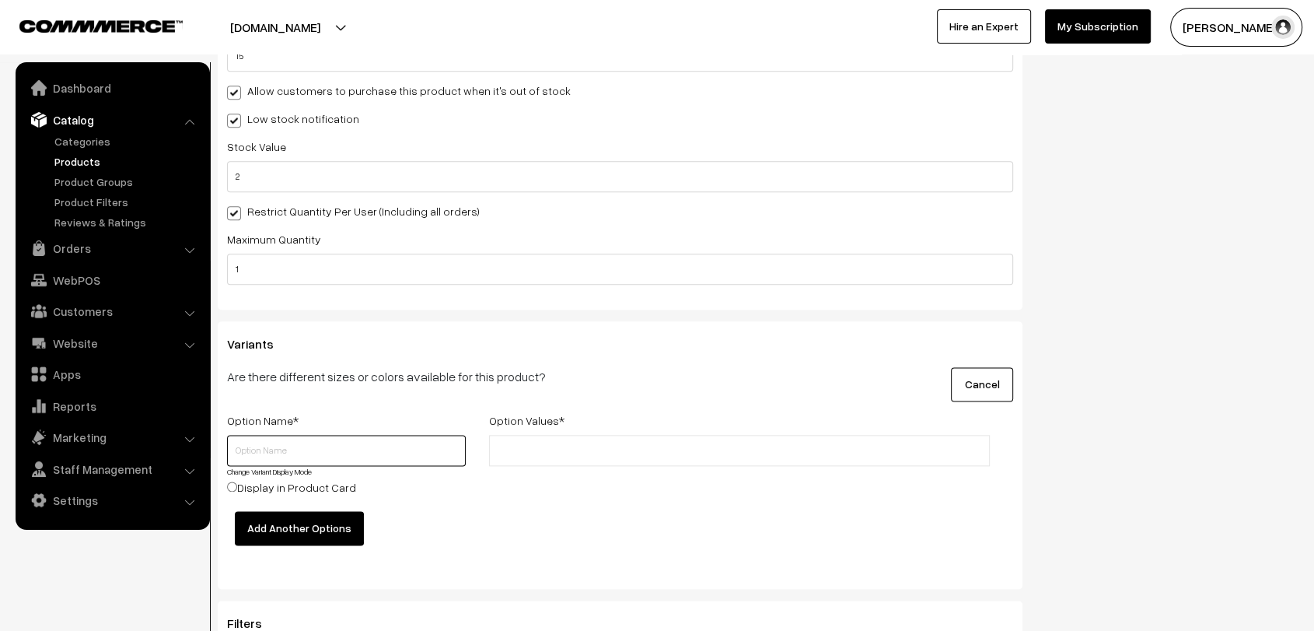
click at [327, 443] on input "text" at bounding box center [346, 450] width 239 height 31
click at [307, 524] on button "Add Another Options" at bounding box center [299, 528] width 129 height 34
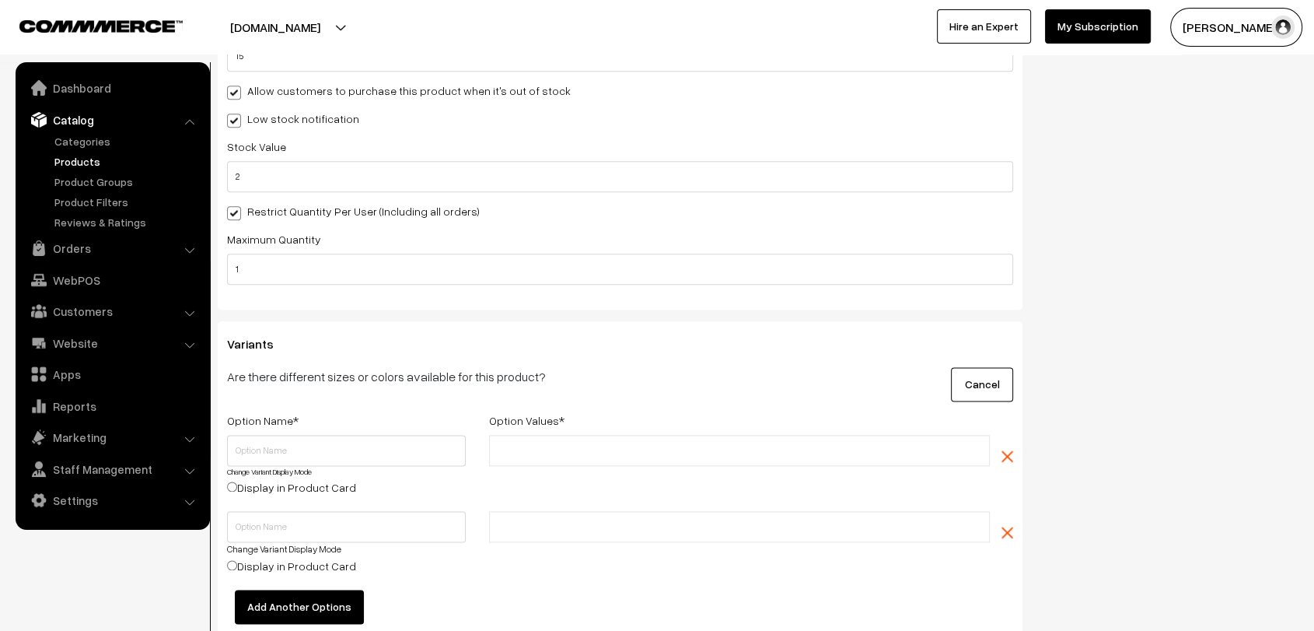
click at [295, 596] on button "Add Another Options" at bounding box center [299, 606] width 129 height 34
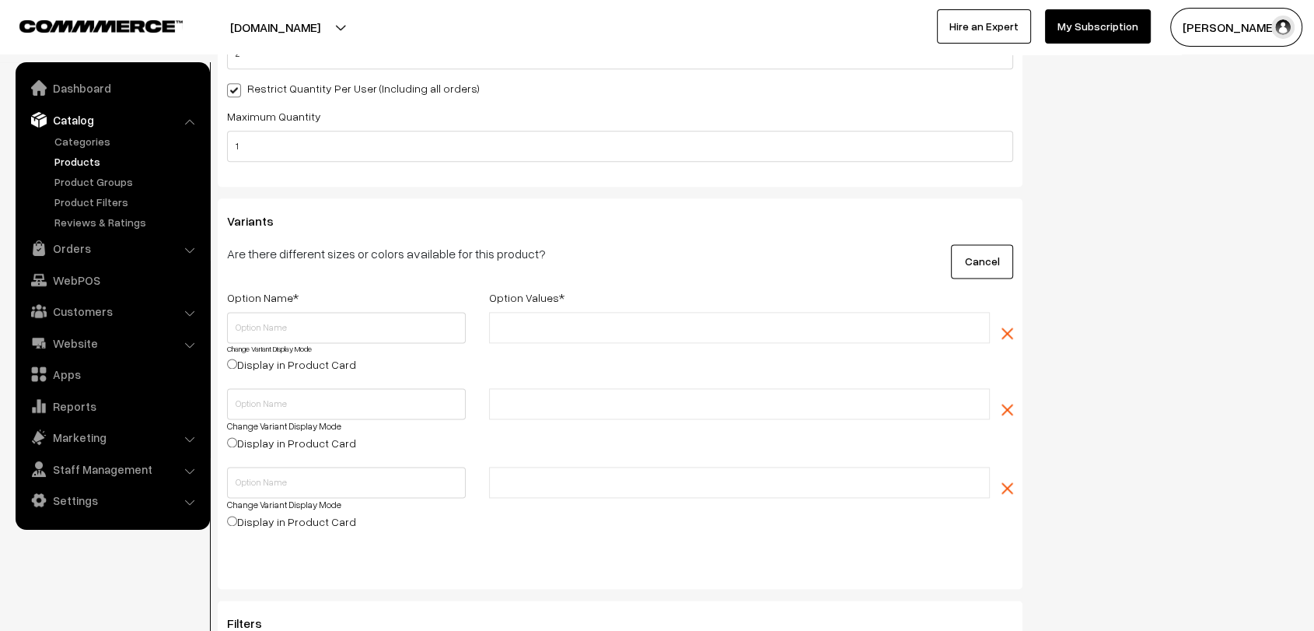
scroll to position [2020, 0]
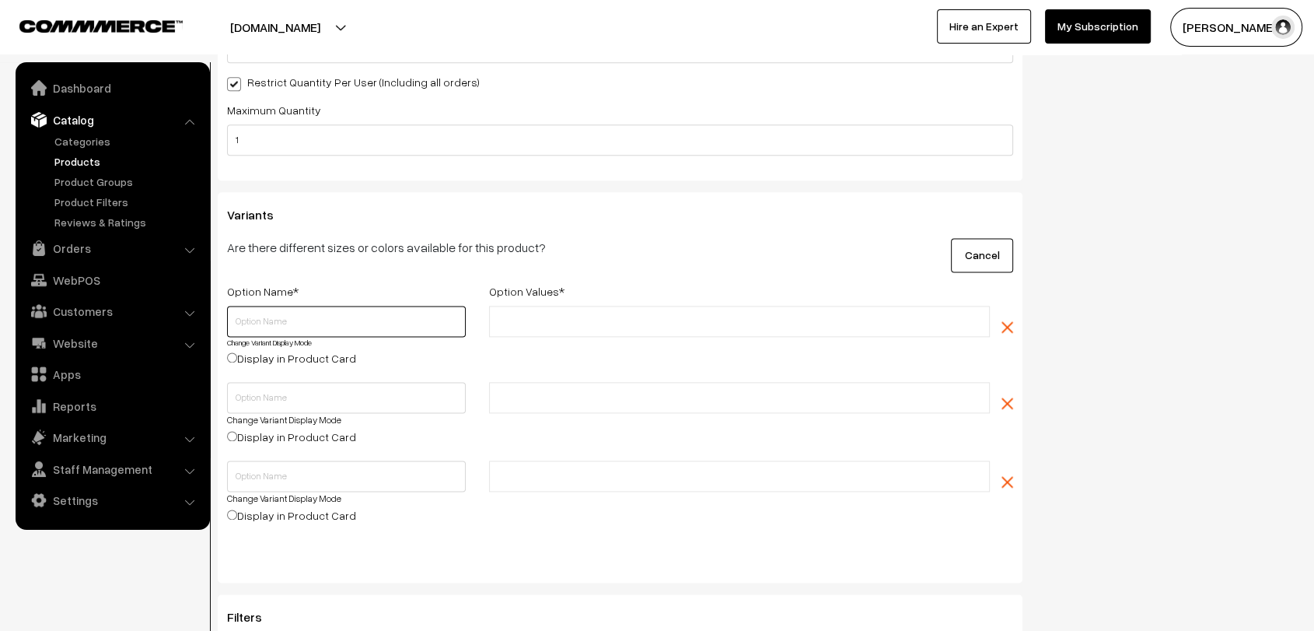
click at [346, 319] on input "text" at bounding box center [346, 321] width 239 height 31
type input "Colour"
click at [556, 320] on input "text" at bounding box center [562, 321] width 136 height 16
type input "Red"
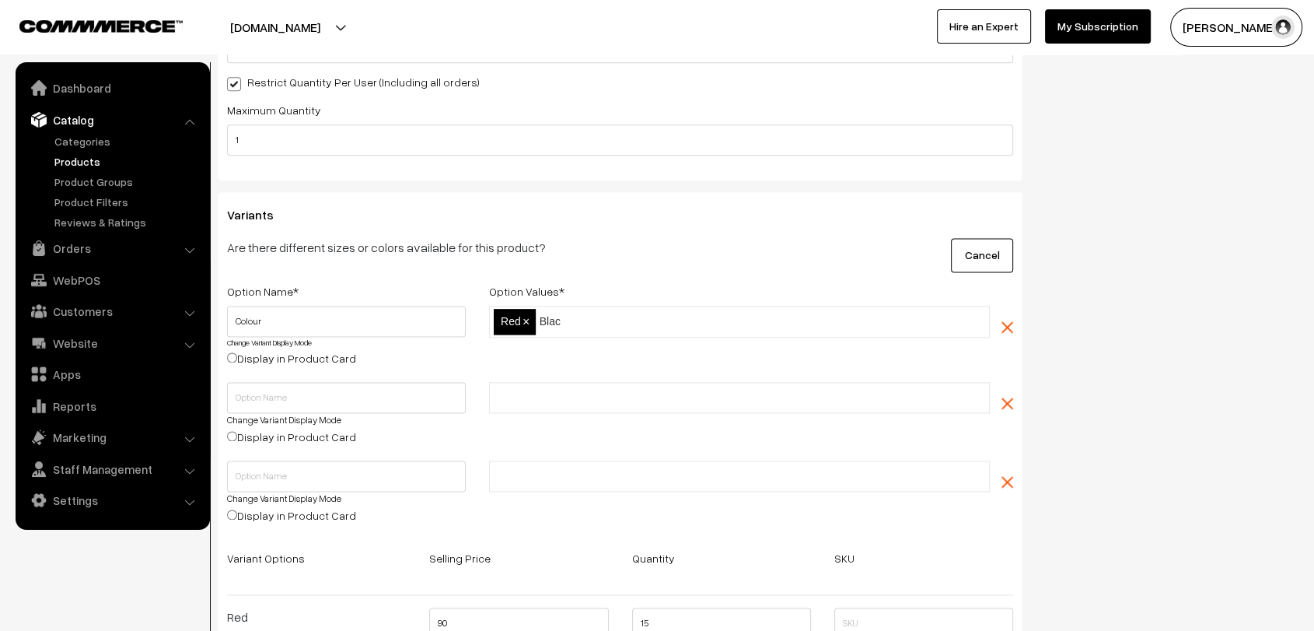
type input "Black"
type input "Blue"
click at [652, 316] on input "text" at bounding box center [707, 321] width 136 height 16
type input "A"
type input "b"
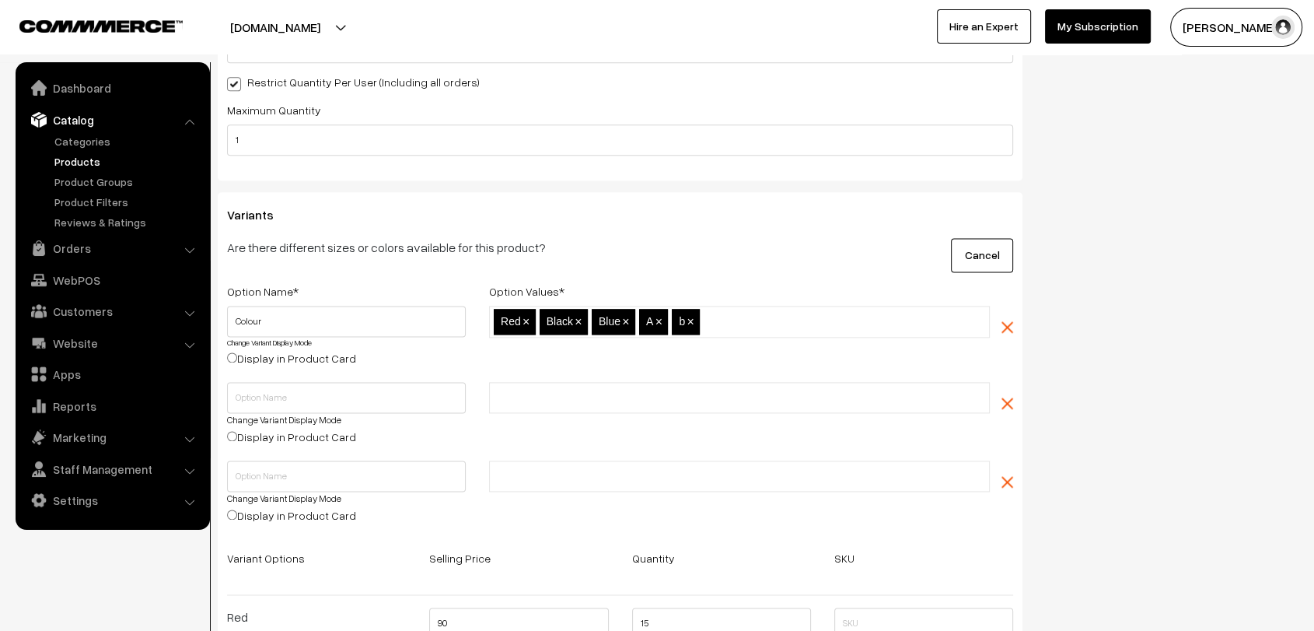
type input "c"
type input "d"
click at [296, 386] on input "text" at bounding box center [346, 397] width 239 height 31
click at [529, 390] on input "text" at bounding box center [562, 398] width 136 height 16
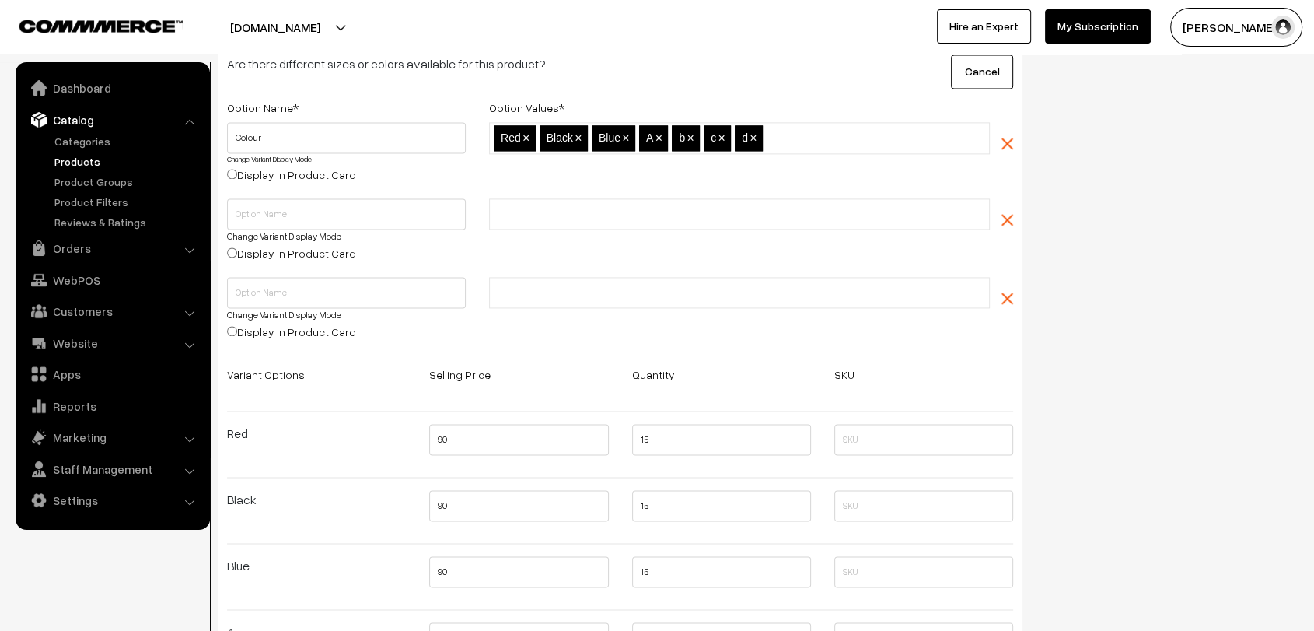
scroll to position [2288, 0]
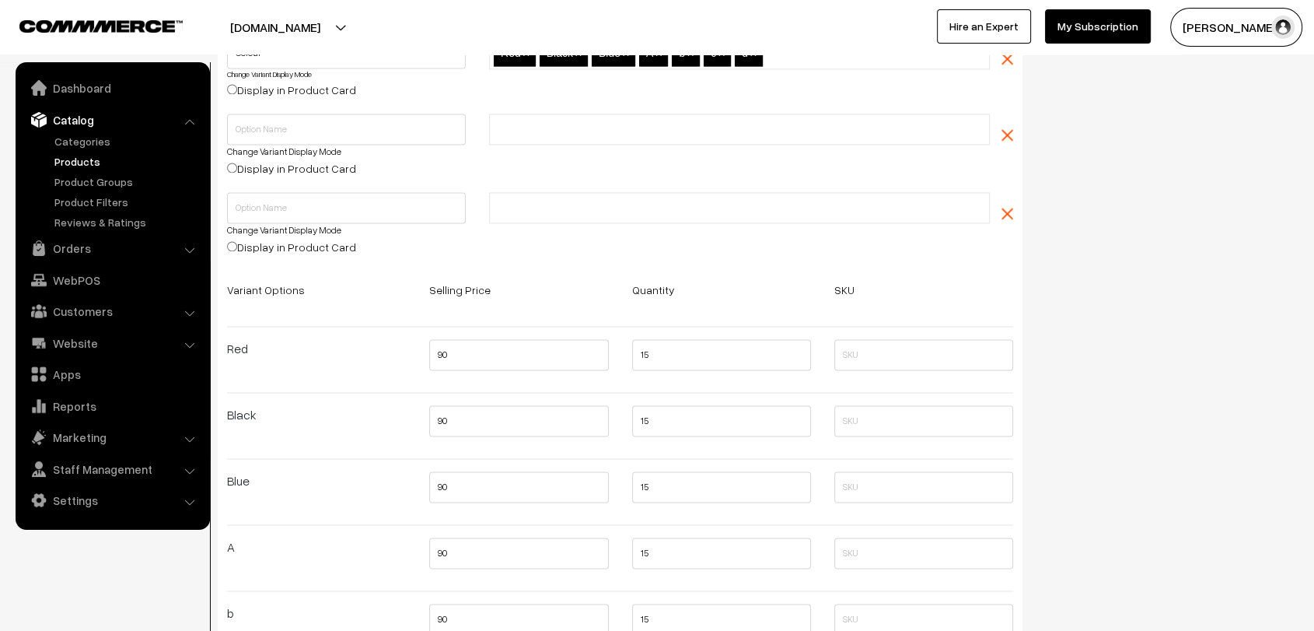
click at [91, 157] on link "Products" at bounding box center [128, 161] width 154 height 16
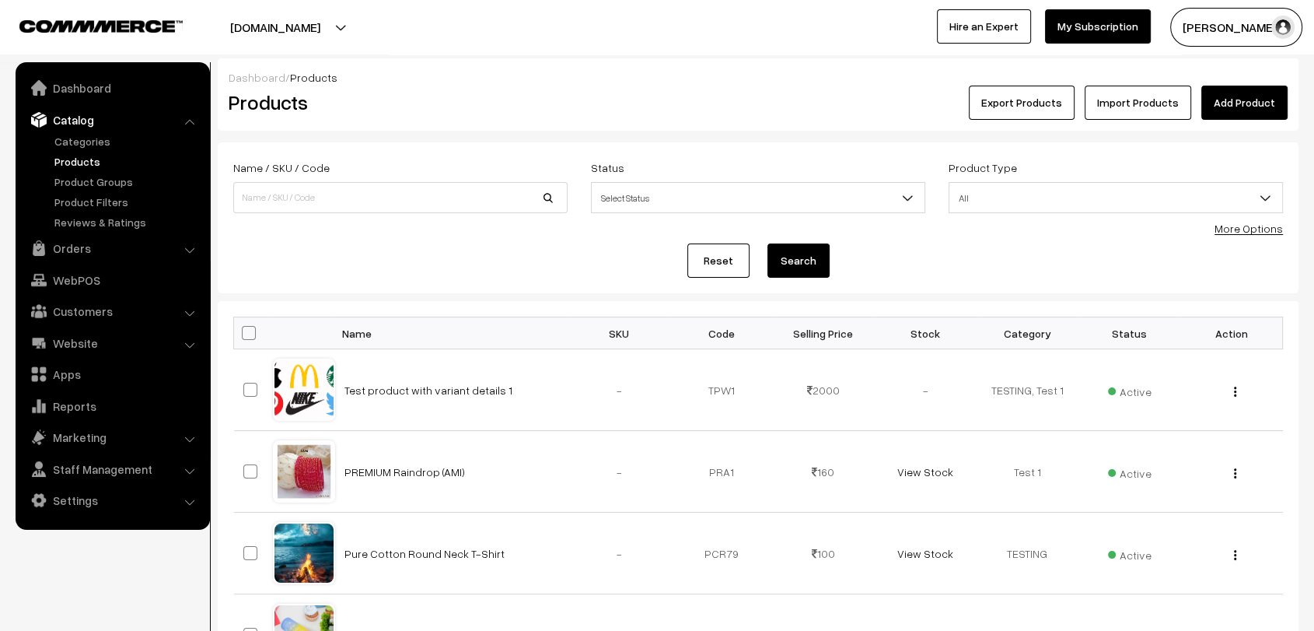
click at [87, 274] on link "WebPOS" at bounding box center [111, 280] width 185 height 28
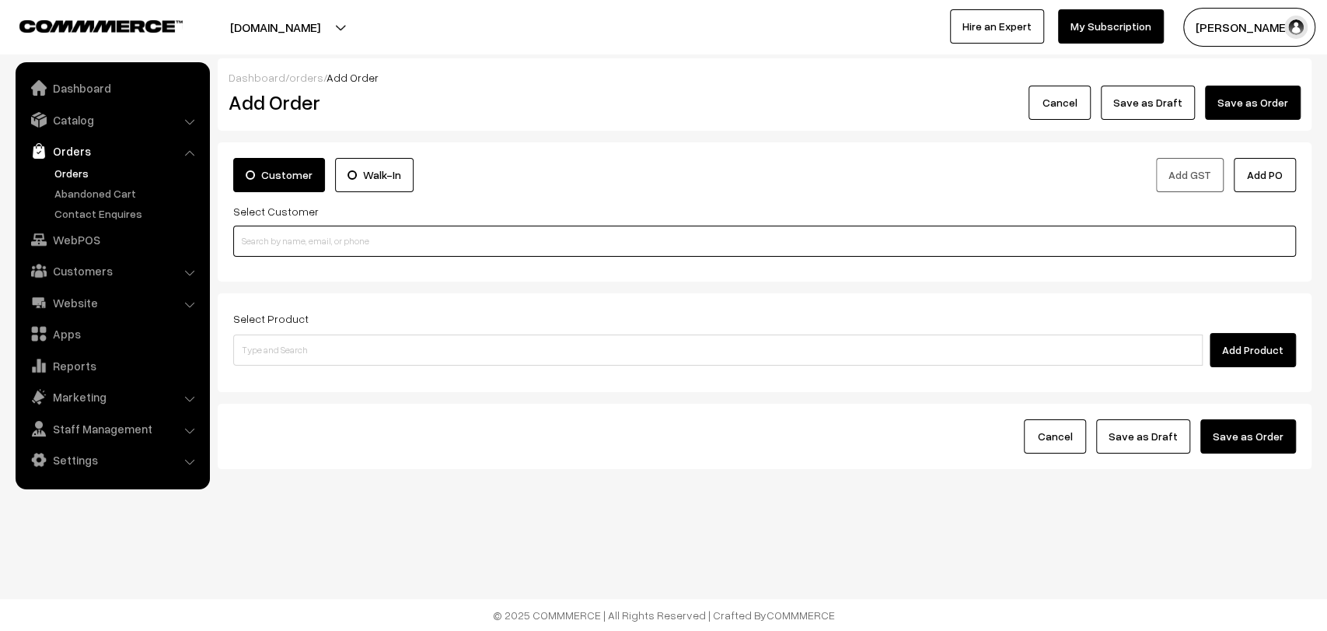
click at [429, 254] on input at bounding box center [764, 240] width 1063 height 31
click at [424, 241] on input at bounding box center [764, 240] width 1063 height 31
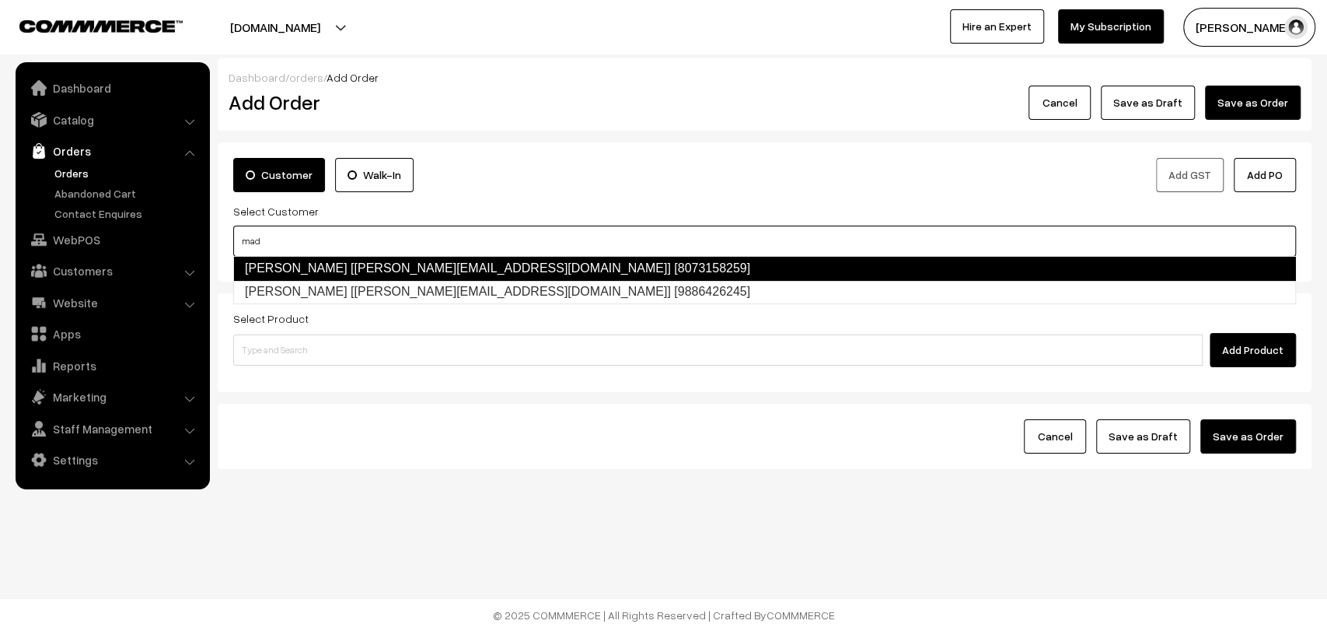
click at [431, 265] on link "Madhan Raj [madhan@commmerce.com] [8073158259]" at bounding box center [764, 268] width 1063 height 25
type input "mad"
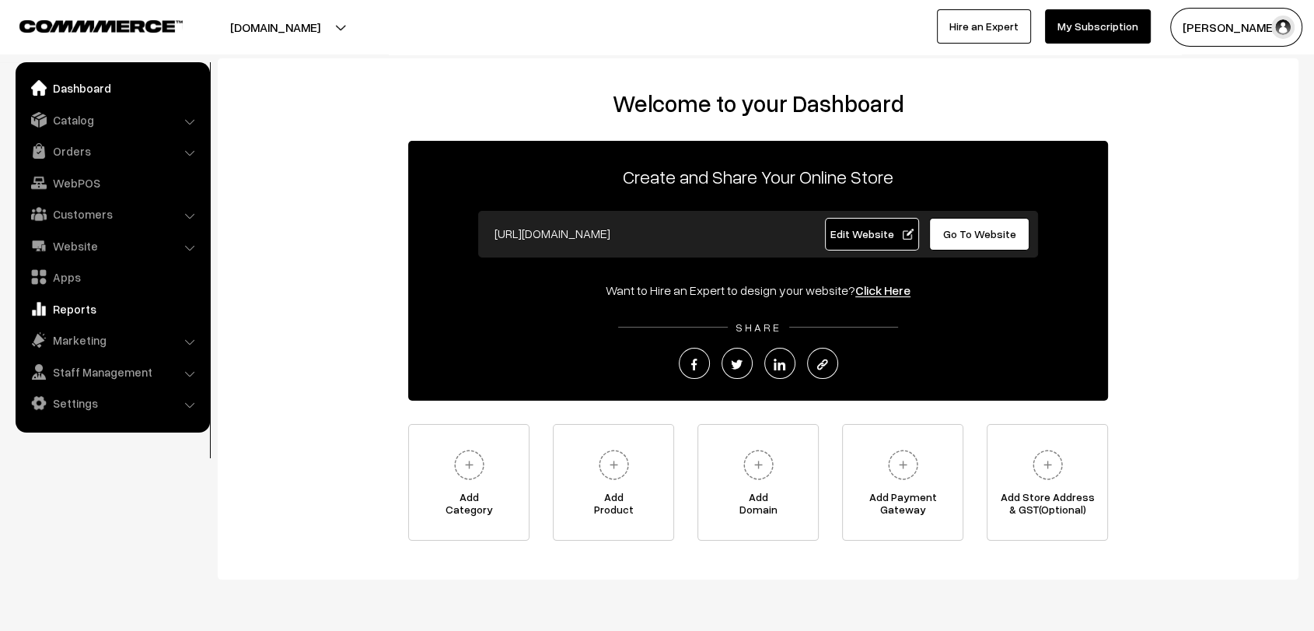
click at [61, 301] on link "Reports" at bounding box center [111, 309] width 185 height 28
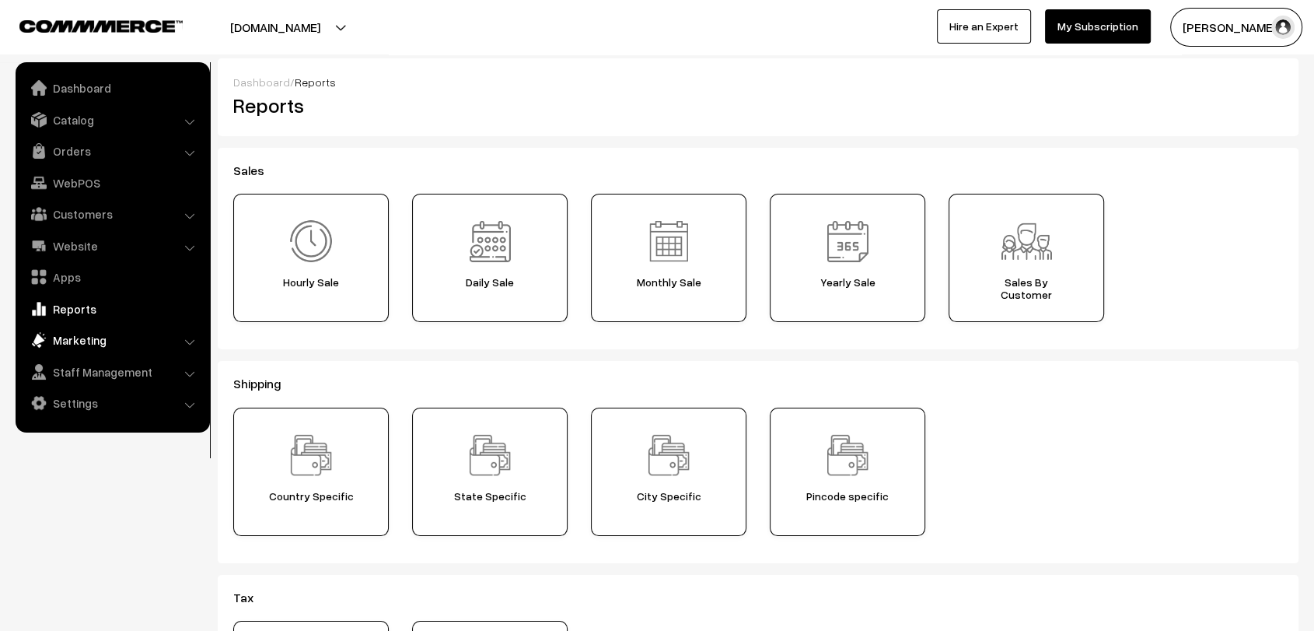
click at [75, 347] on link "Marketing" at bounding box center [111, 340] width 185 height 28
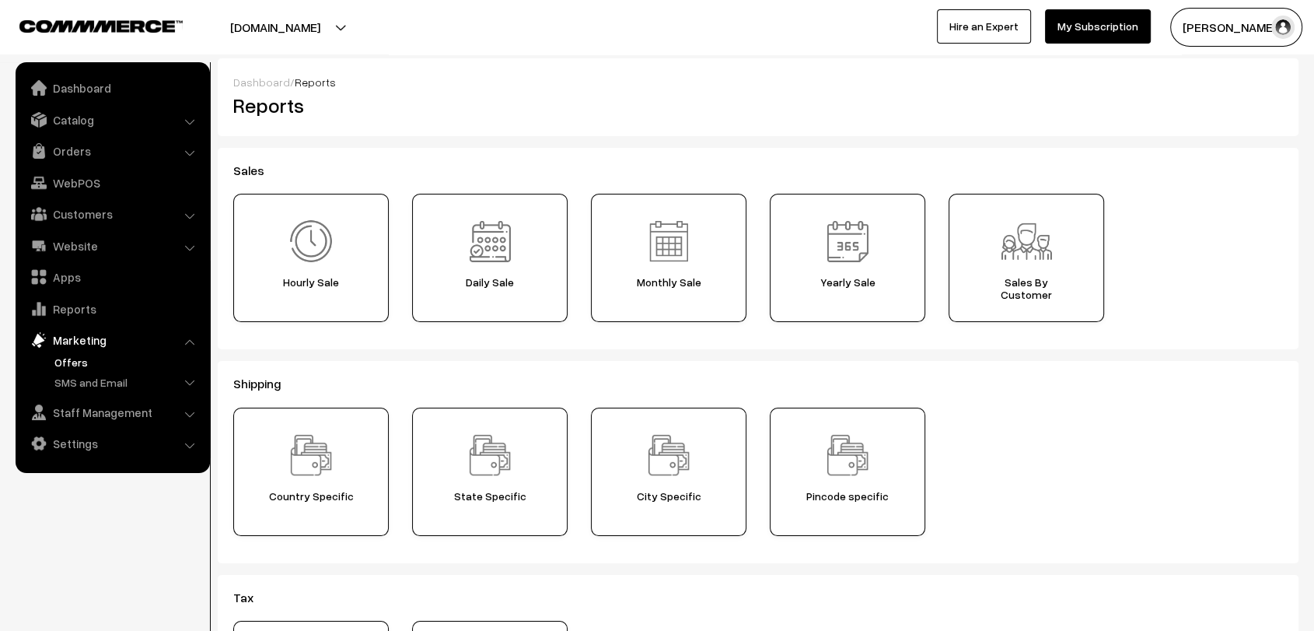
click at [93, 365] on link "Offers" at bounding box center [128, 362] width 154 height 16
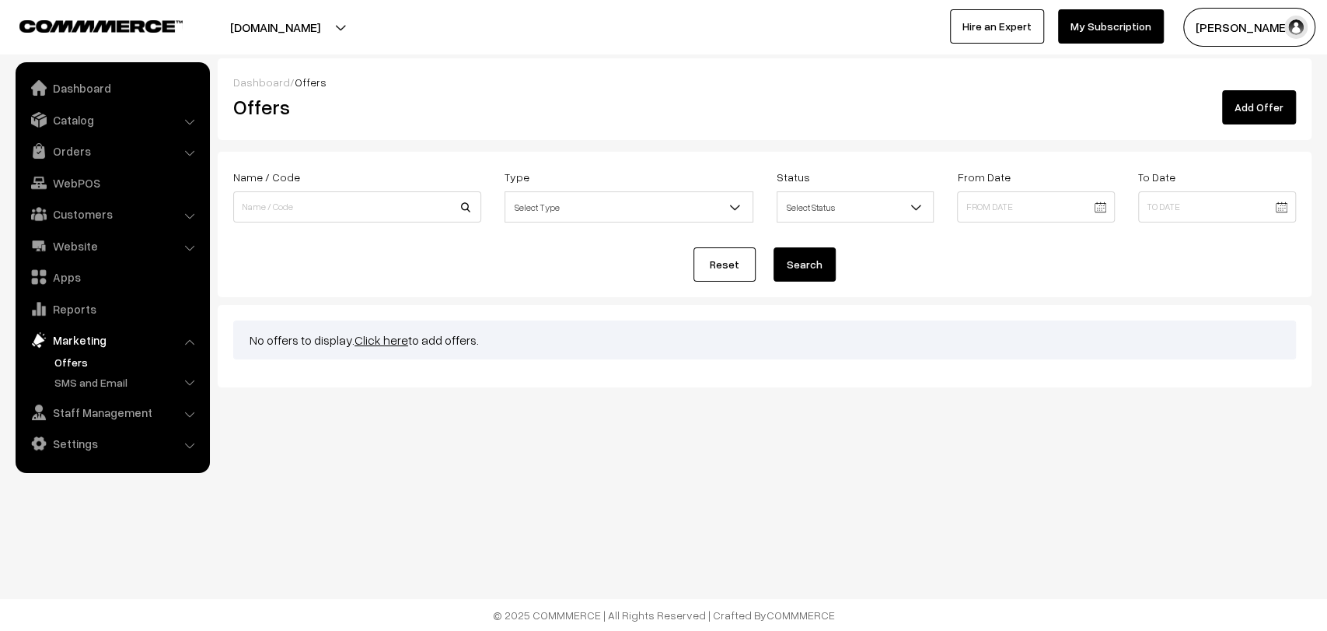
click at [1275, 101] on link "Add Offer" at bounding box center [1259, 107] width 74 height 34
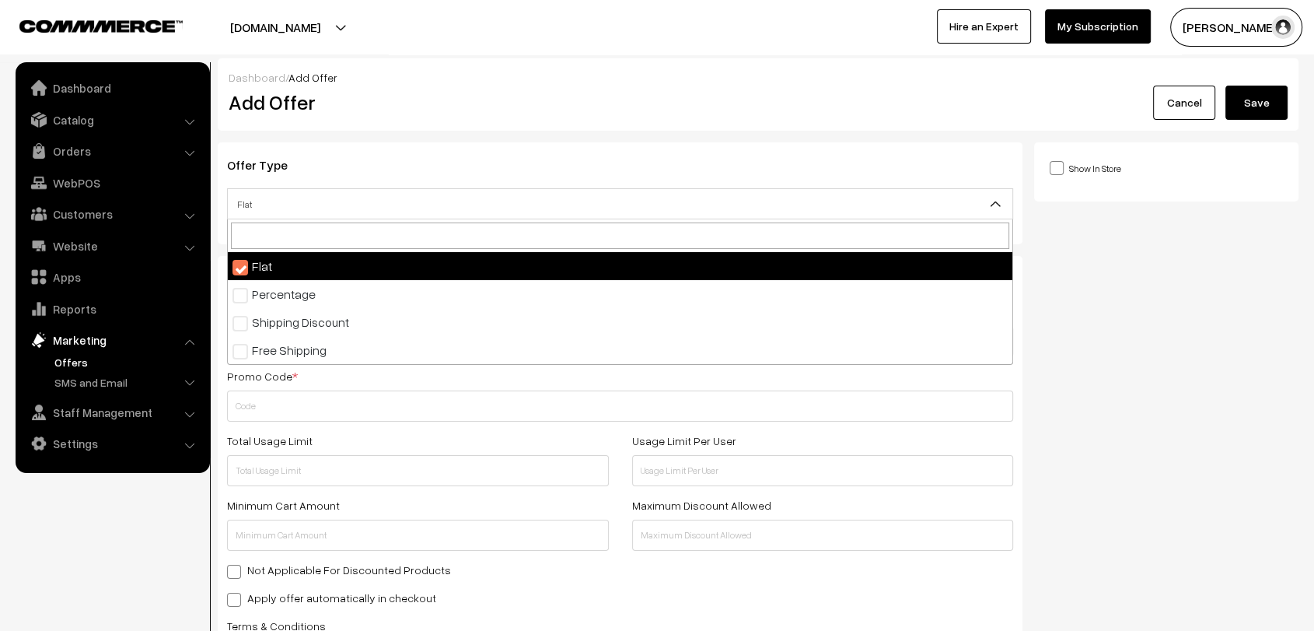
click at [537, 189] on span "Flat" at bounding box center [620, 203] width 786 height 31
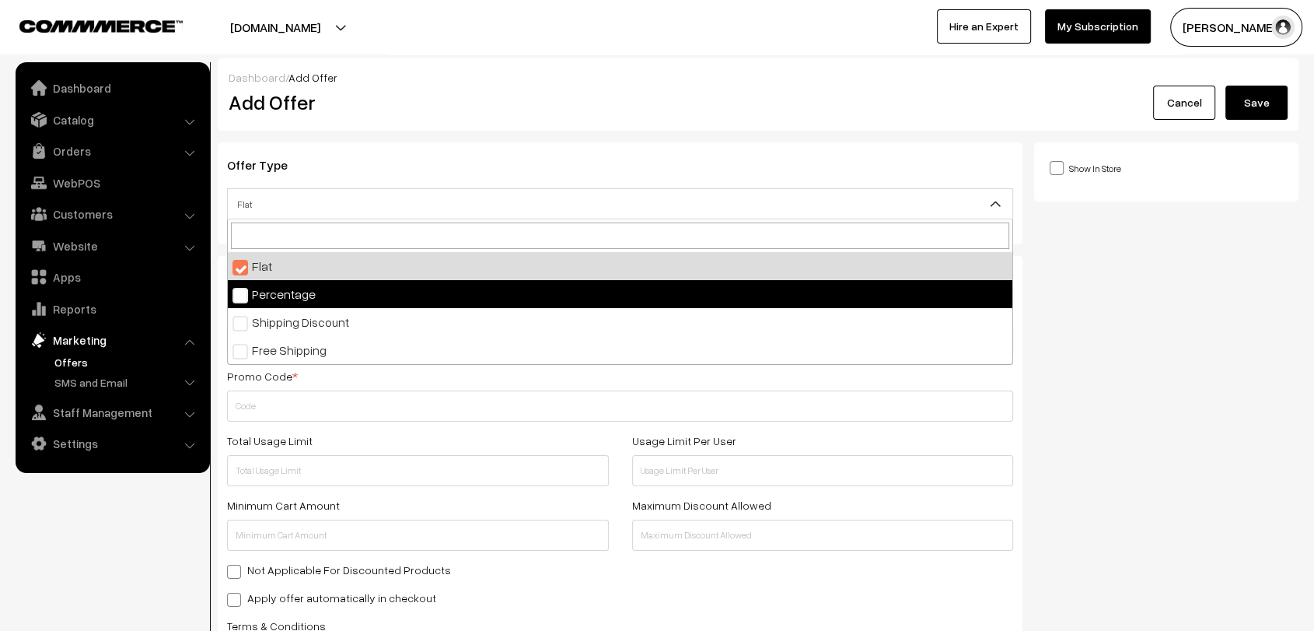
select select "2"
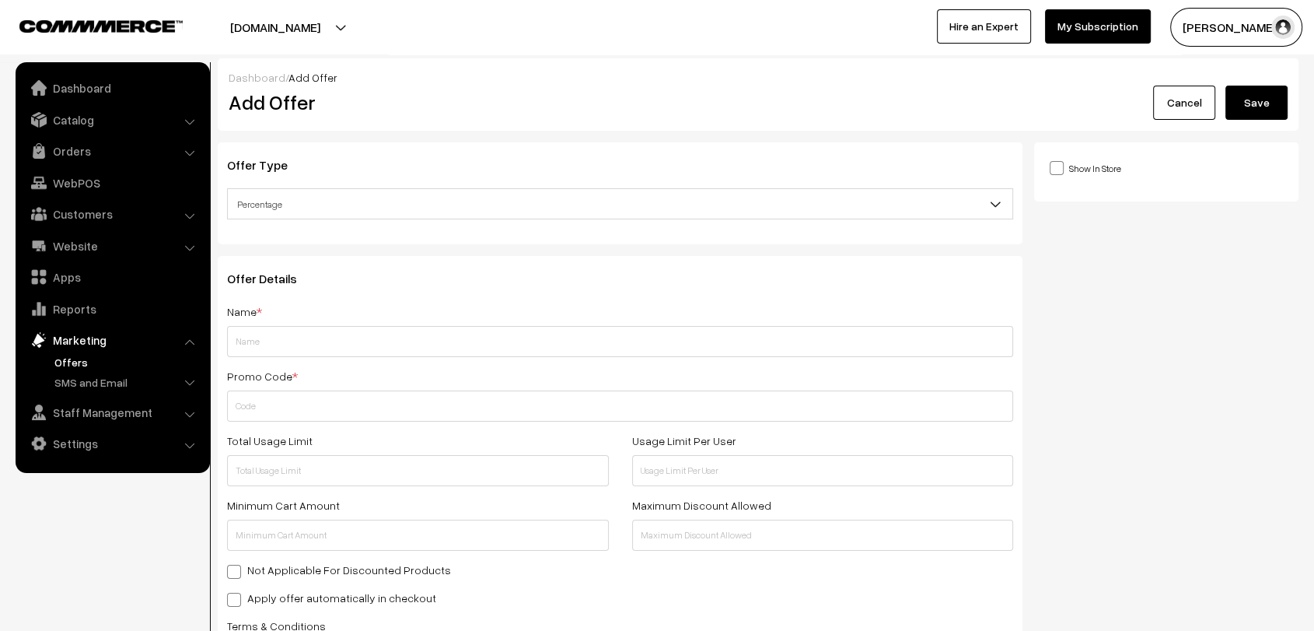
click at [417, 270] on div "Offer Details Name * Promo Code * Total Usage Limit Usage Limit Per User Minimu…" at bounding box center [620, 531] width 805 height 551
click at [413, 337] on input "text" at bounding box center [620, 341] width 786 height 31
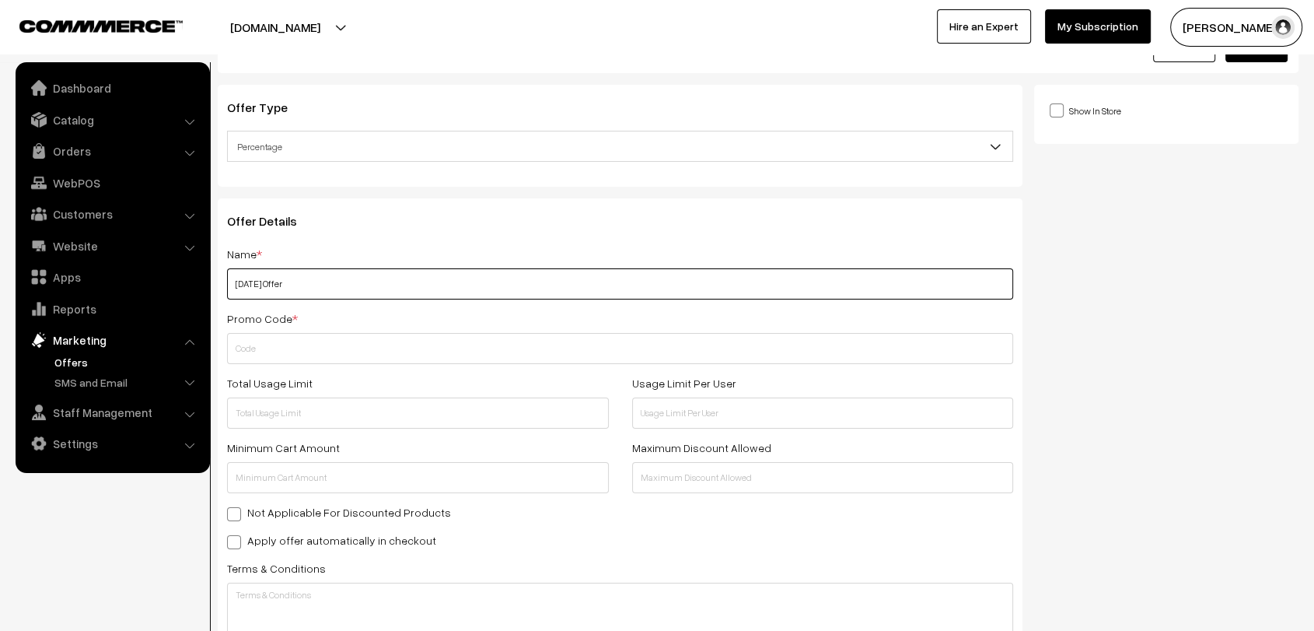
scroll to position [58, 0]
type input "Diwali Offer"
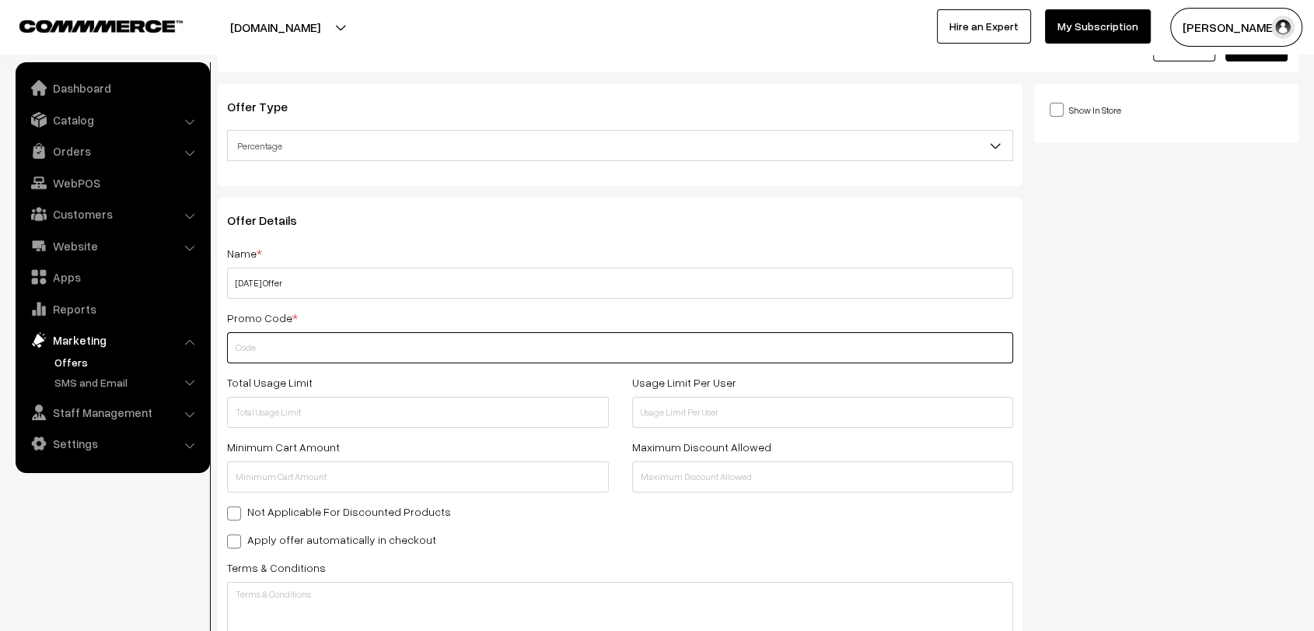
click at [373, 340] on input "text" at bounding box center [620, 347] width 786 height 31
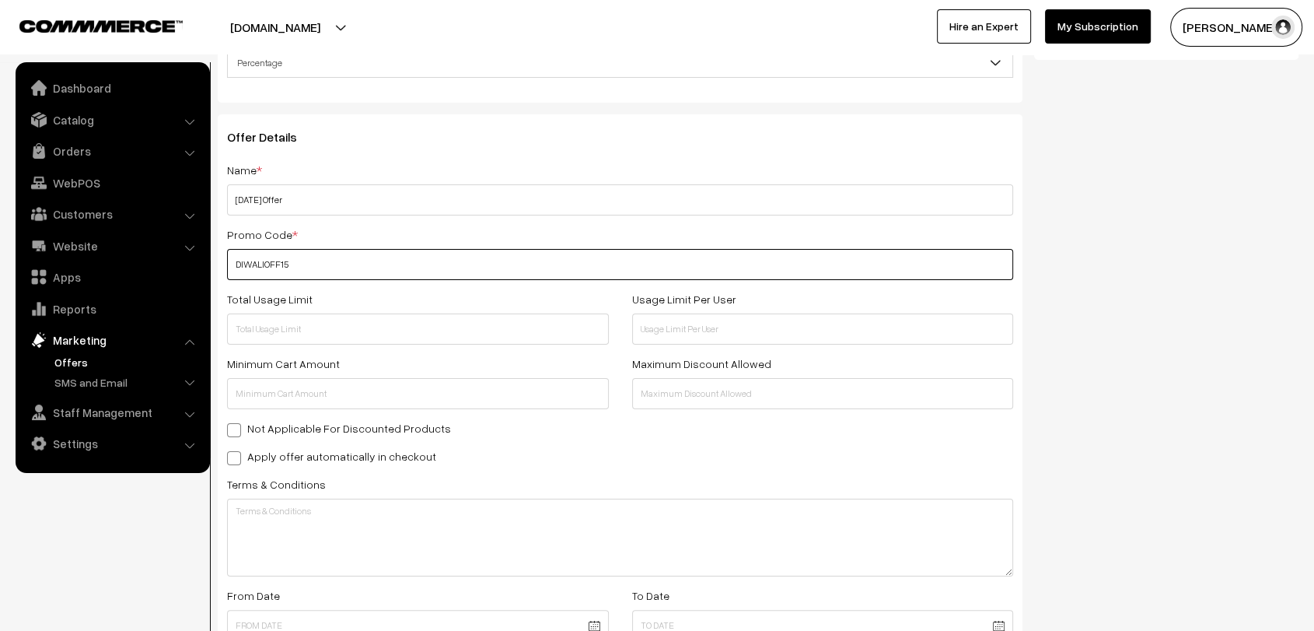
scroll to position [145, 0]
type input "DIWALIOFF15"
click at [397, 308] on div "Total Usage Limit" at bounding box center [417, 313] width 405 height 55
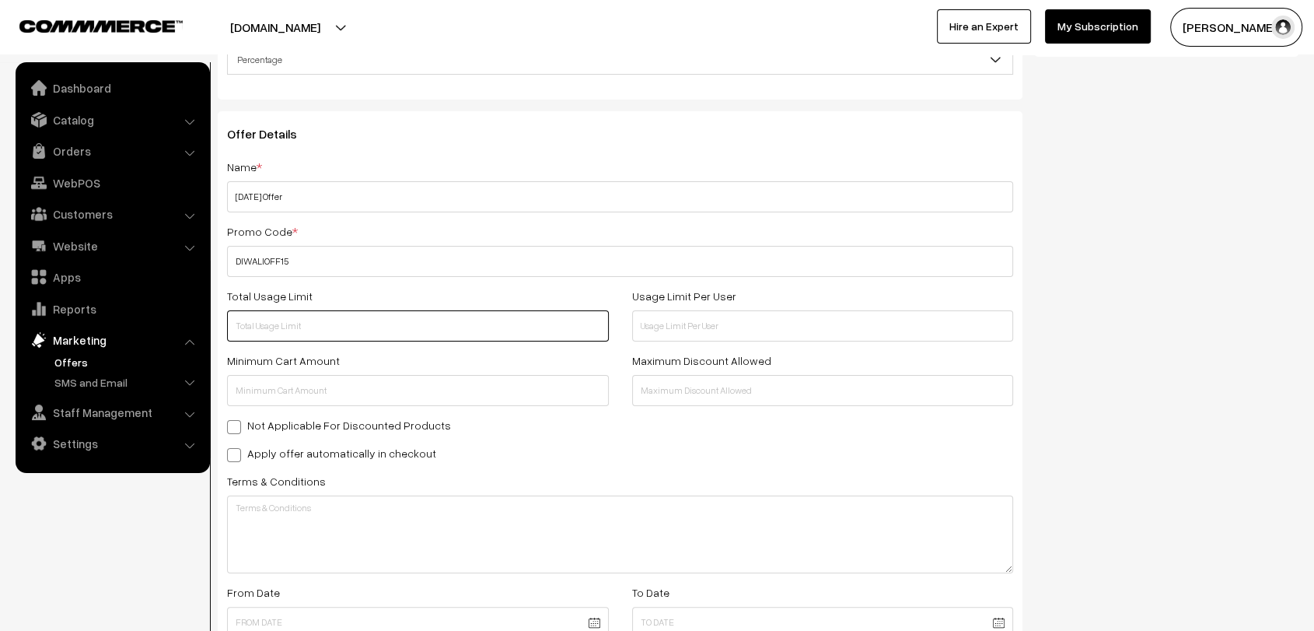
click at [394, 314] on input "text" at bounding box center [418, 325] width 382 height 31
type input "10000"
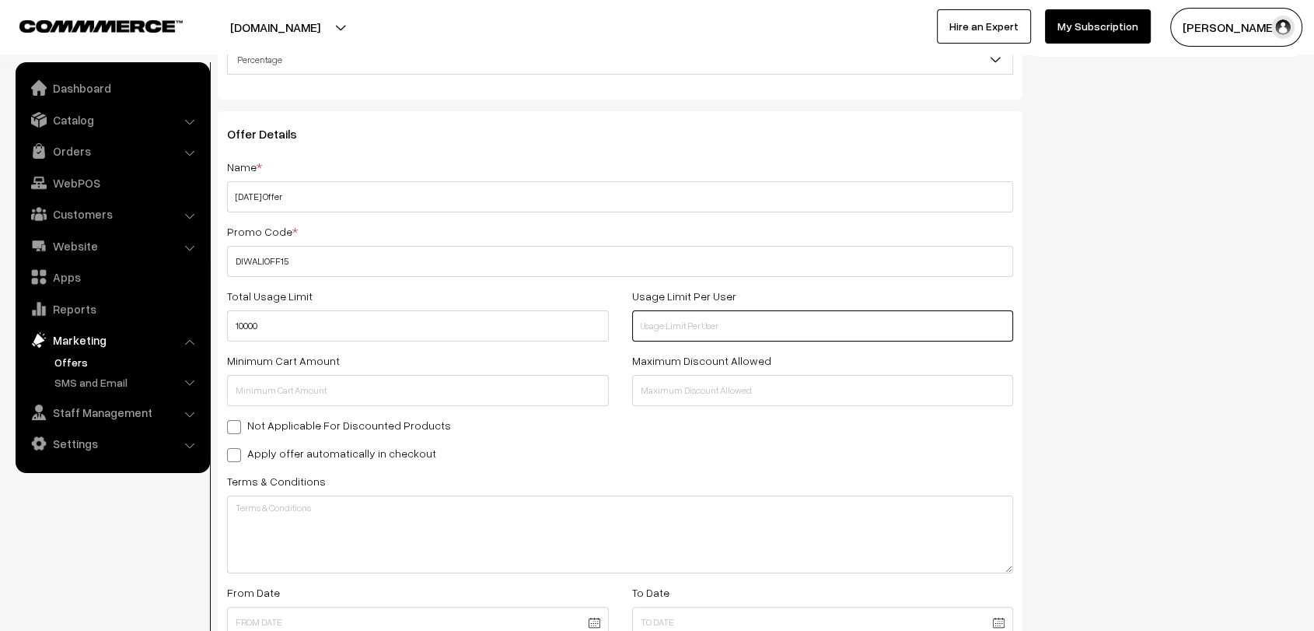
click at [714, 321] on input "text" at bounding box center [823, 325] width 382 height 31
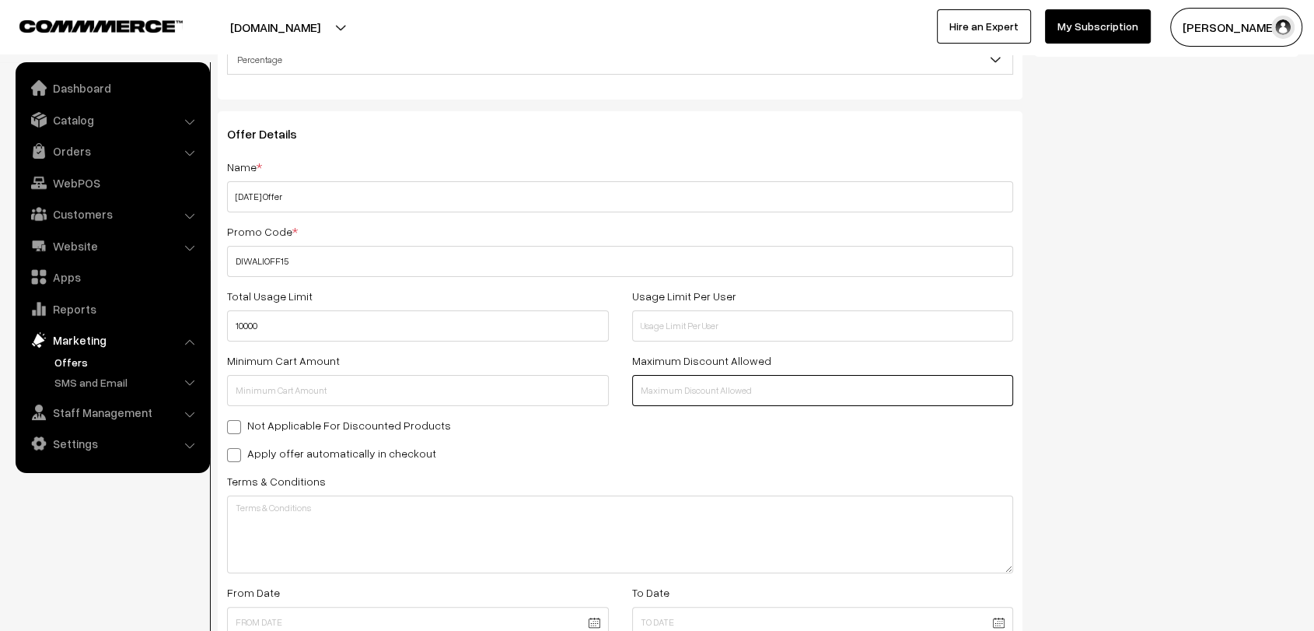
click at [657, 400] on input "text" at bounding box center [823, 390] width 382 height 31
type input "25000"
click at [1076, 346] on div "Show In Store Publish Date" at bounding box center [1172, 455] width 276 height 914
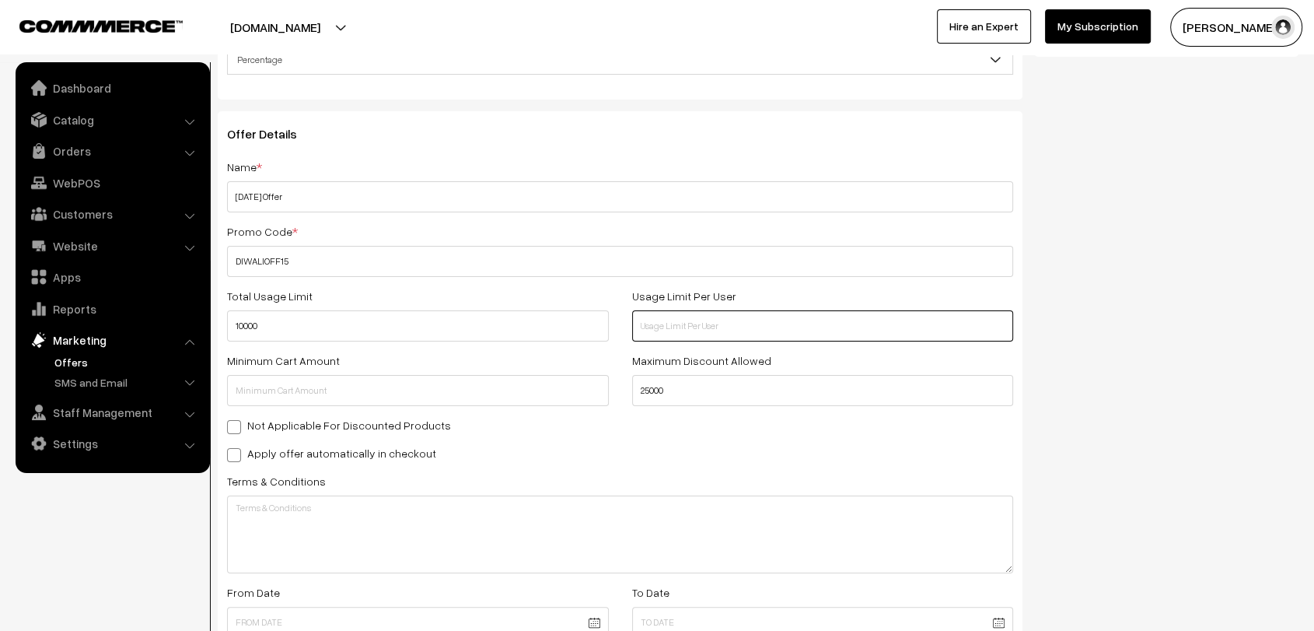
click at [711, 327] on input "text" at bounding box center [823, 325] width 382 height 31
type input "1"
type input "2"
click at [504, 423] on div "Not Applicable For Discounted Products" at bounding box center [620, 424] width 786 height 19
click at [236, 452] on span at bounding box center [234, 455] width 14 height 14
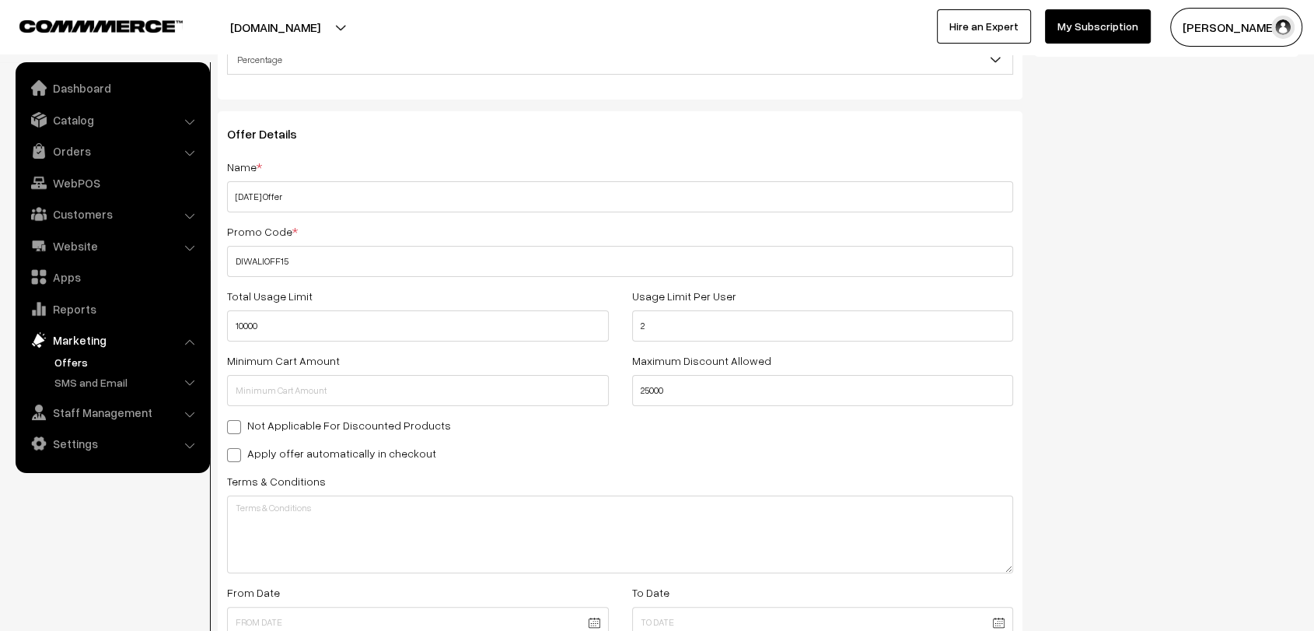
click at [236, 452] on input "Apply offer automatically in checkout" at bounding box center [232, 452] width 10 height 10
checkbox input "true"
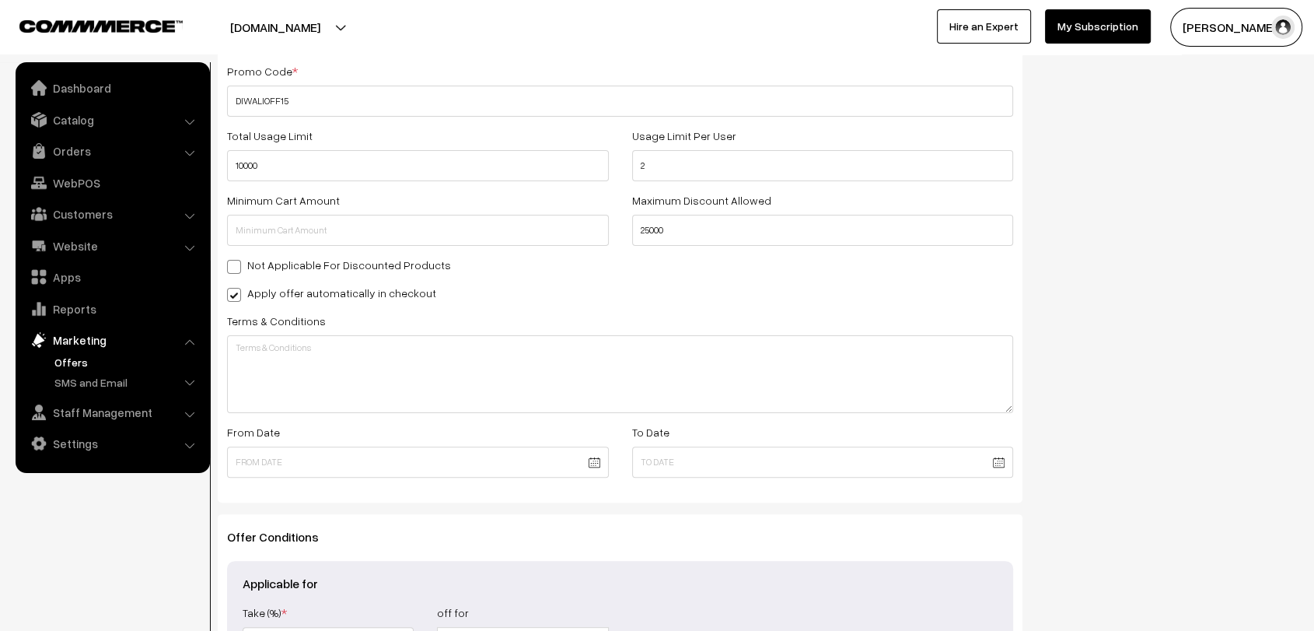
scroll to position [311, 0]
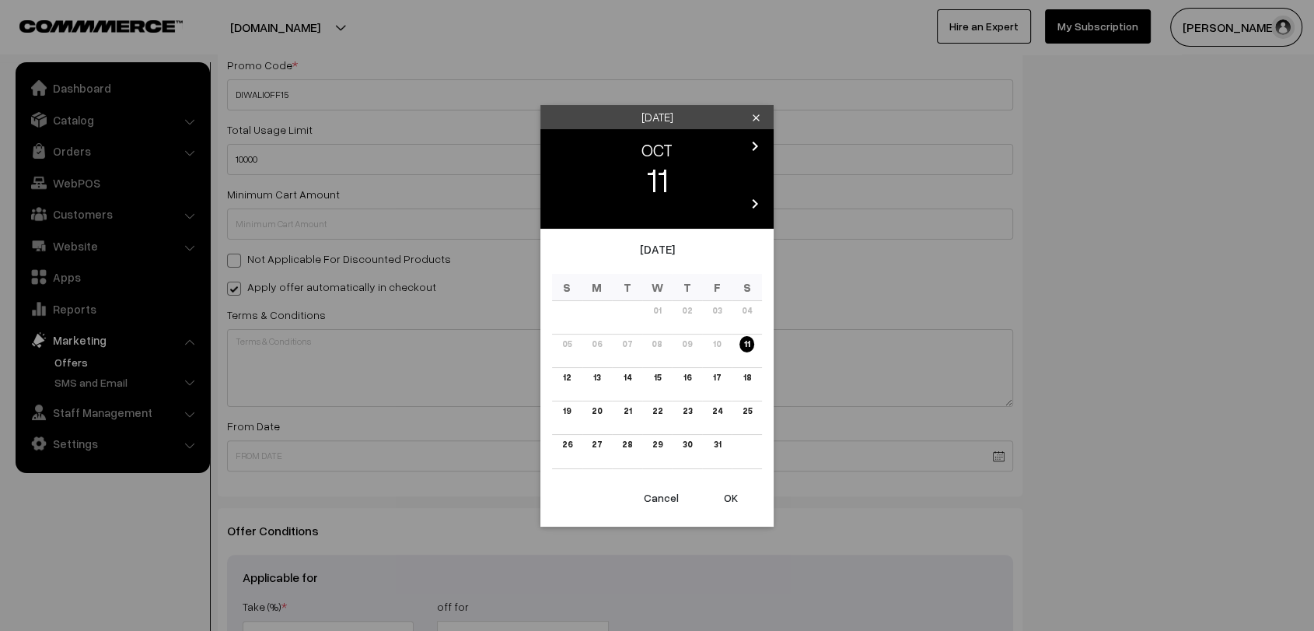
click at [592, 456] on body "Thank you for showing interest. Our team will call you shortly. Close avanysilk…" at bounding box center [657, 262] width 1314 height 1146
click at [742, 343] on link "11" at bounding box center [746, 344] width 15 height 16
click at [732, 495] on button "OK" at bounding box center [731, 497] width 62 height 34
type input "11-10-2025"
click at [994, 461] on body "Thank you for showing interest. Our team will call you shortly. Close avanysilk…" at bounding box center [657, 262] width 1314 height 1146
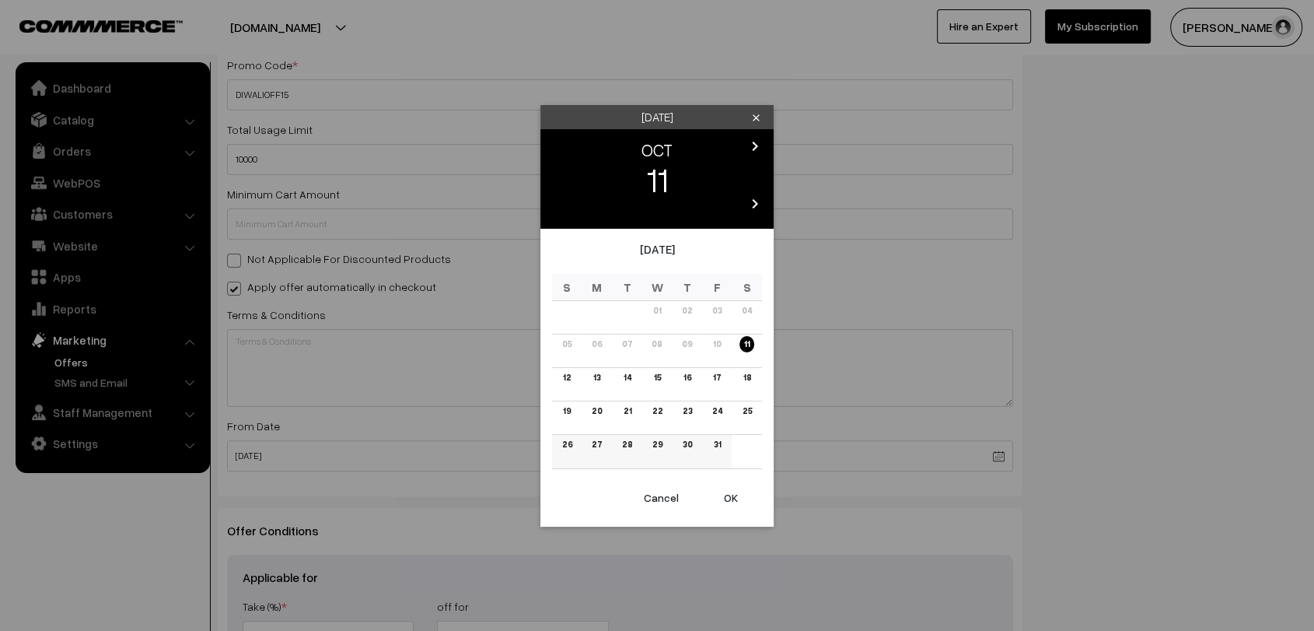
click at [686, 445] on link "30" at bounding box center [686, 444] width 19 height 16
click at [733, 497] on button "OK" at bounding box center [731, 497] width 62 height 34
type input "30-10-2025"
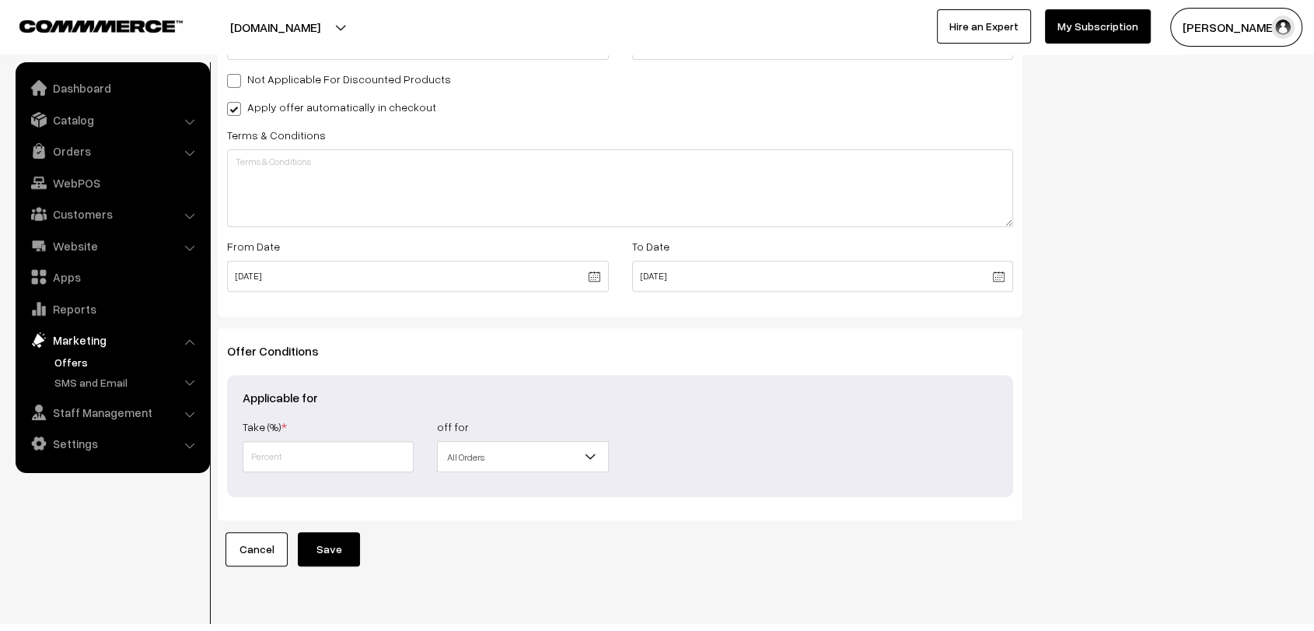
scroll to position [499, 0]
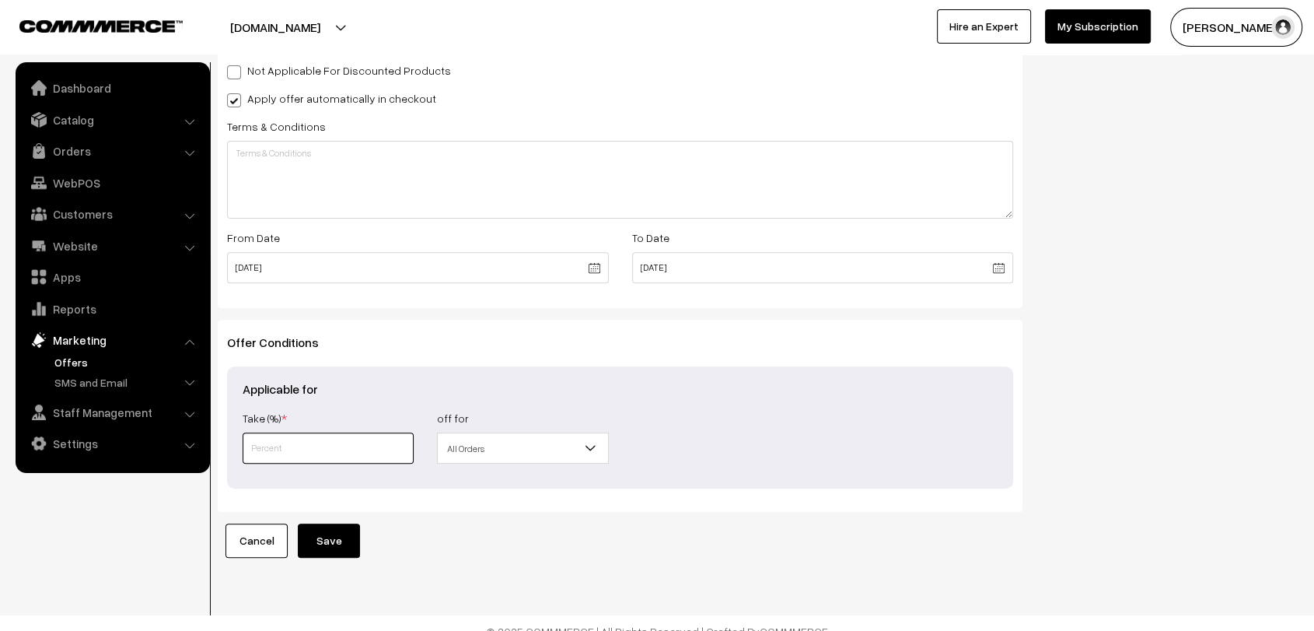
click at [275, 439] on input "text" at bounding box center [328, 447] width 171 height 31
type input "15"
click at [711, 346] on h3 "Offer Conditions" at bounding box center [620, 342] width 786 height 15
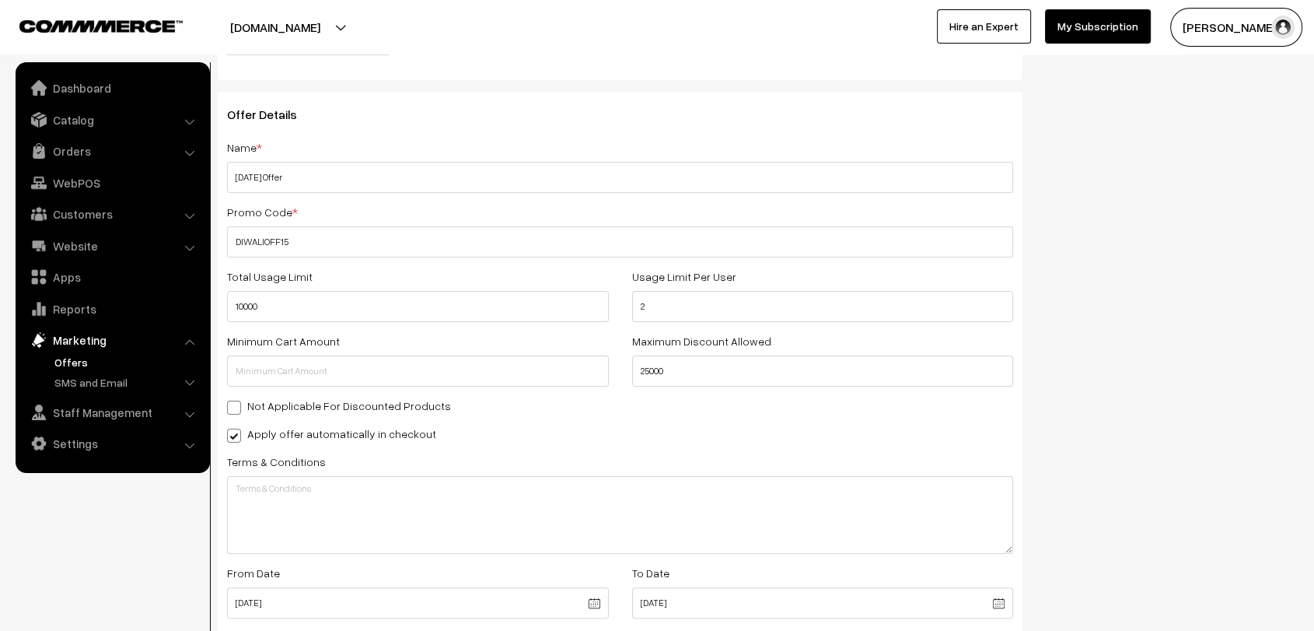
scroll to position [162, 0]
click at [1127, 312] on div "Show In Store Publish Date" at bounding box center [1172, 437] width 276 height 914
click at [482, 308] on input "10000" at bounding box center [418, 307] width 382 height 31
type input "1000000"
click at [1139, 246] on div "Show In Store Publish Date" at bounding box center [1172, 437] width 276 height 914
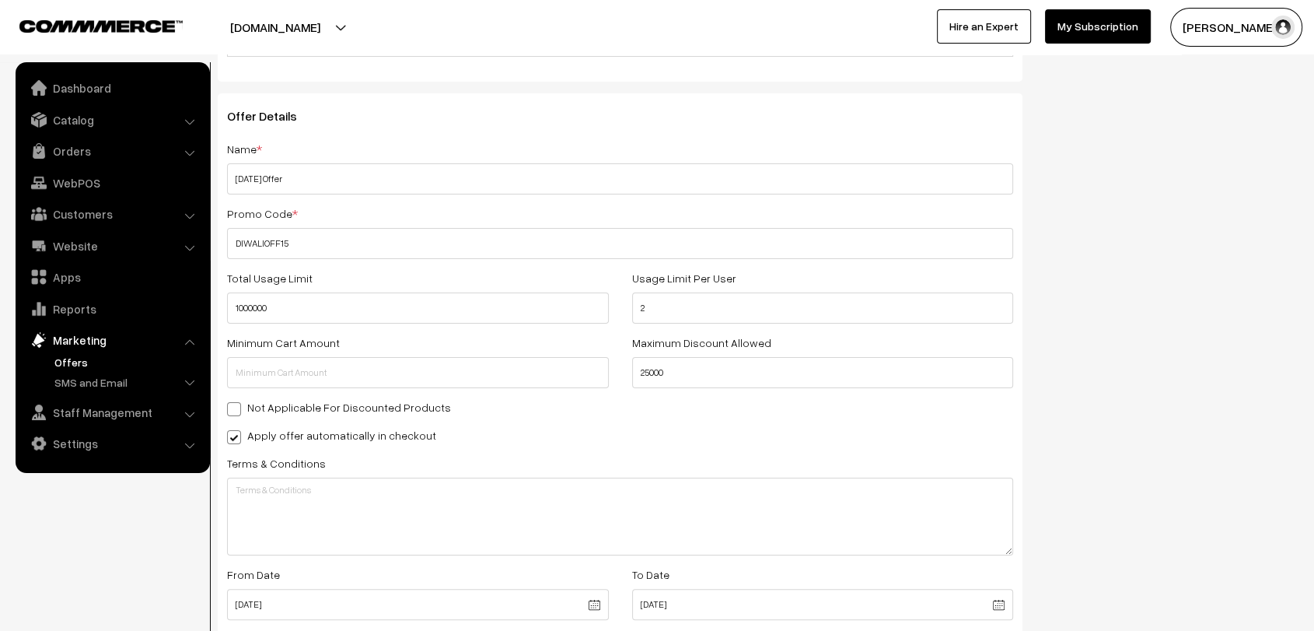
scroll to position [0, 0]
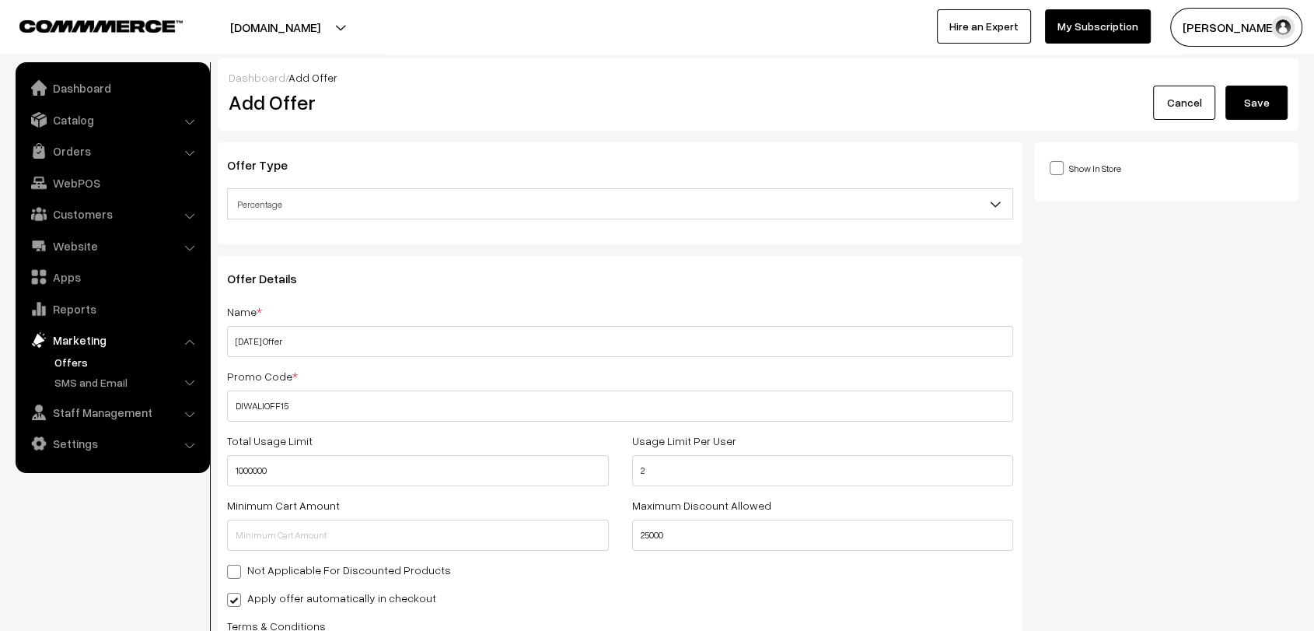
click at [1060, 166] on span at bounding box center [1057, 168] width 14 height 14
click at [1060, 166] on input "Show In Store" at bounding box center [1055, 167] width 10 height 10
checkbox input "true"
click at [969, 98] on div "Cancel Save" at bounding box center [983, 103] width 631 height 34
click at [1265, 104] on button "Save" at bounding box center [1256, 103] width 62 height 34
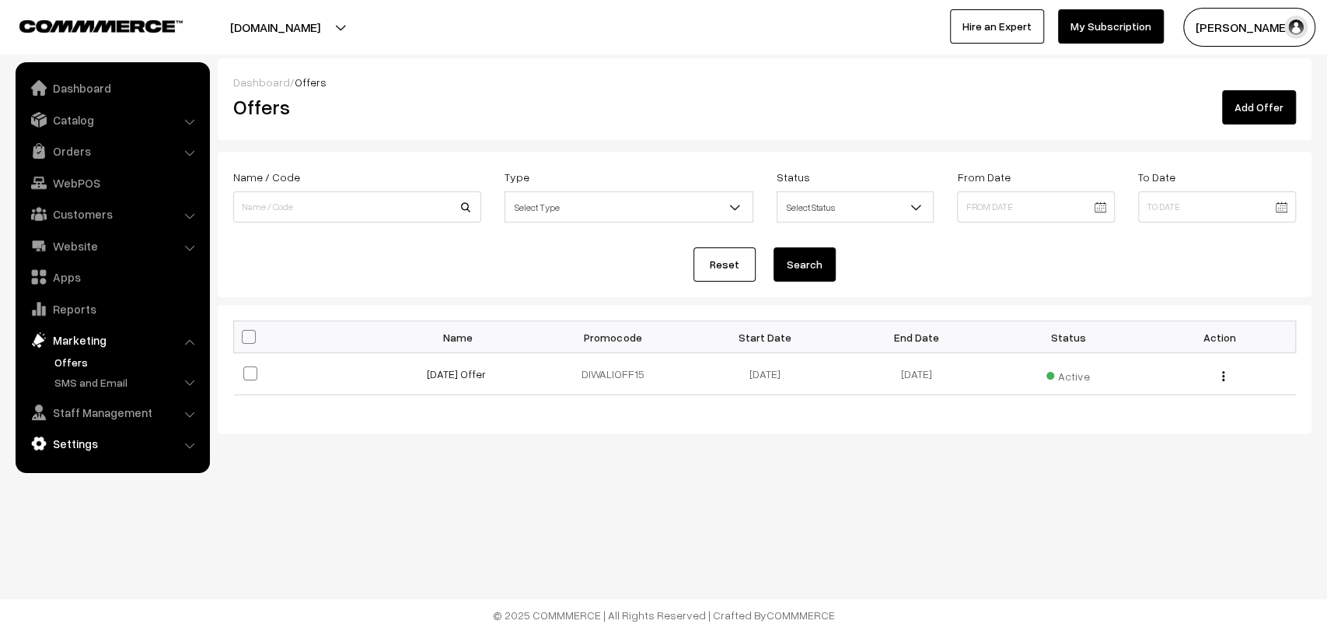
click at [75, 439] on link "Settings" at bounding box center [111, 443] width 185 height 28
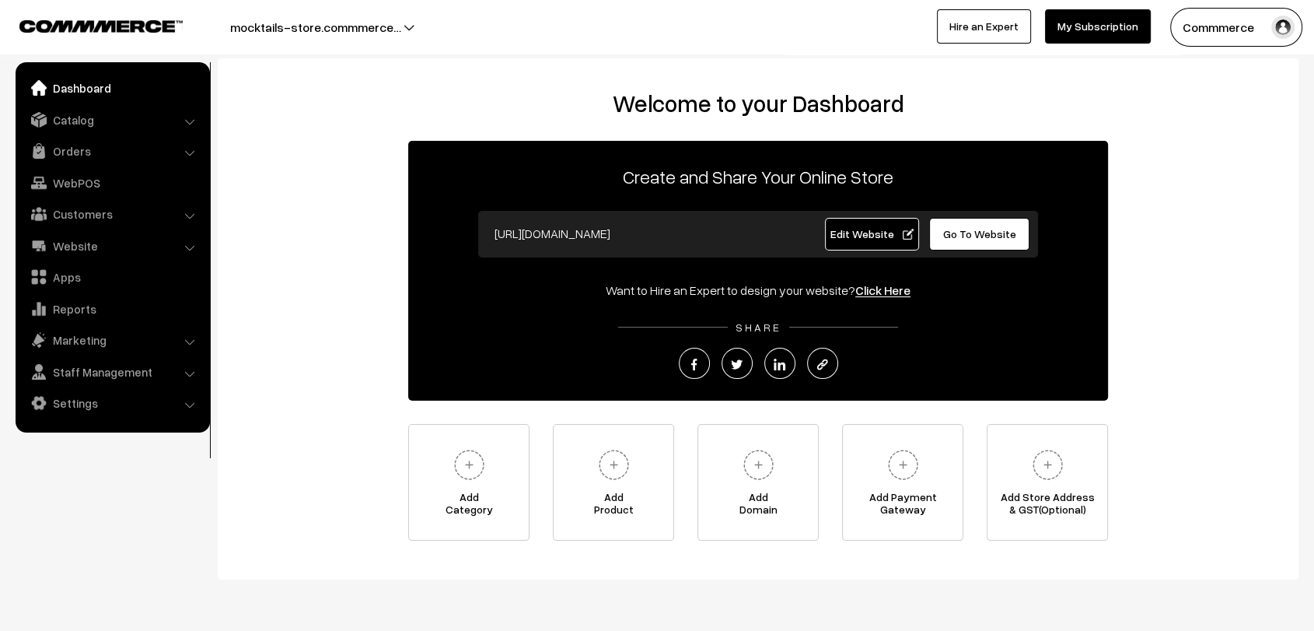
click at [867, 240] on link "Edit Website" at bounding box center [872, 234] width 95 height 33
click at [868, 222] on link "Edit Website" at bounding box center [872, 234] width 95 height 33
click at [91, 341] on link "Marketing" at bounding box center [111, 340] width 185 height 28
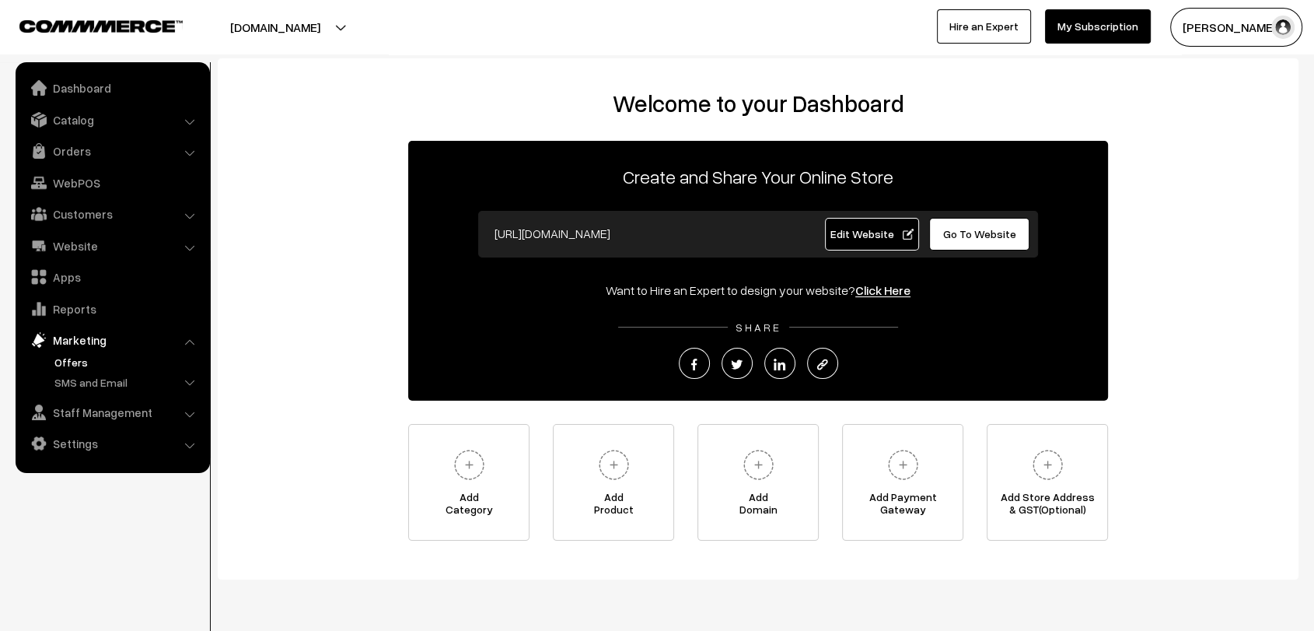
click at [75, 367] on link "Offers" at bounding box center [128, 362] width 154 height 16
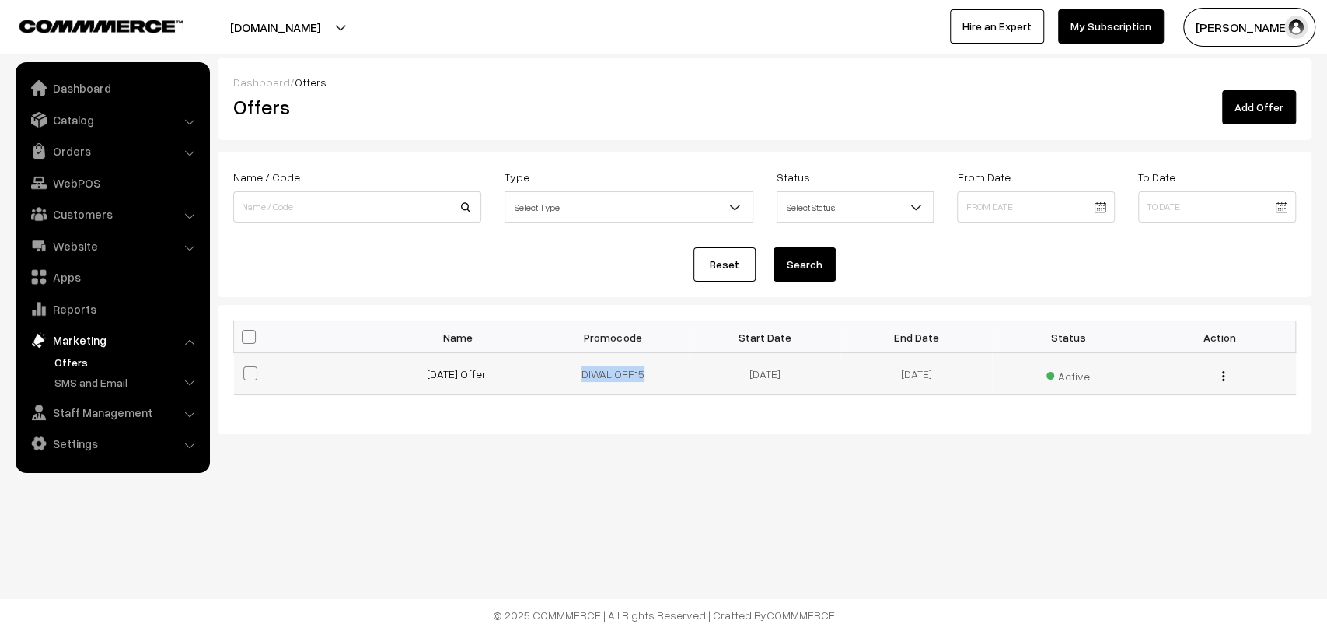
drag, startPoint x: 578, startPoint y: 376, endPoint x: 646, endPoint y: 377, distance: 67.7
click at [646, 377] on td "DIWALIOFF15" at bounding box center [613, 374] width 152 height 42
copy td "DIWALIOFF15"
click at [89, 128] on link "Catalog" at bounding box center [111, 120] width 185 height 28
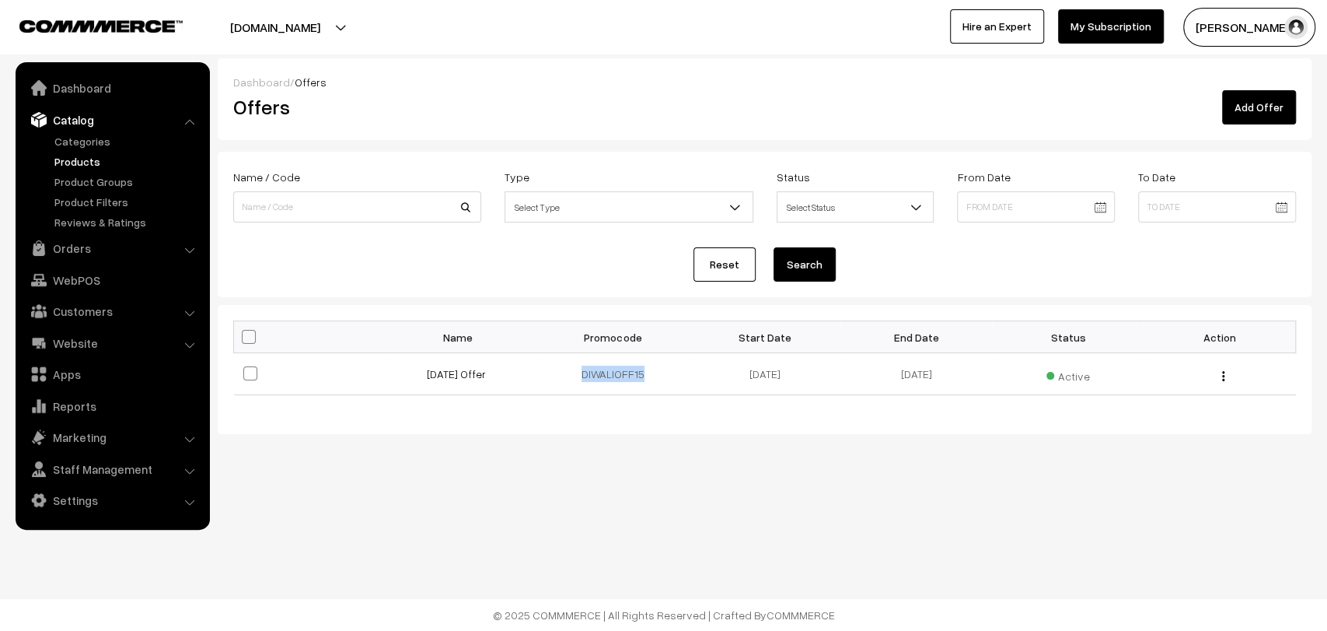
click at [82, 162] on link "Products" at bounding box center [128, 161] width 154 height 16
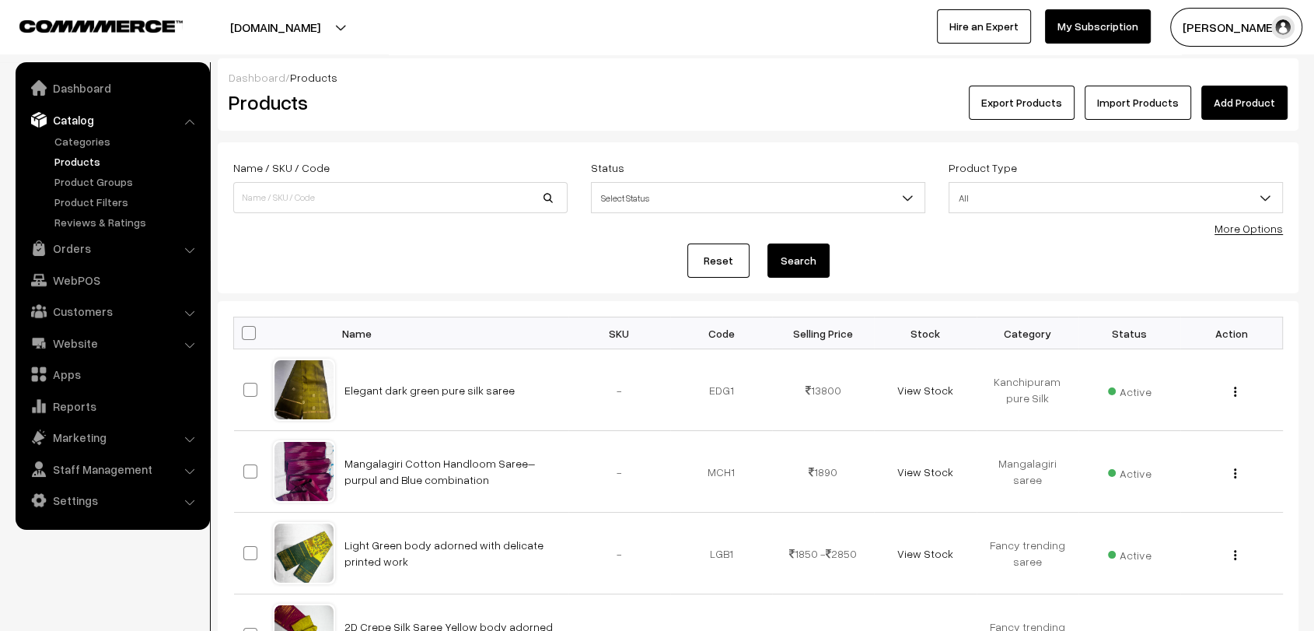
click at [1238, 106] on link "Add Product" at bounding box center [1244, 103] width 86 height 34
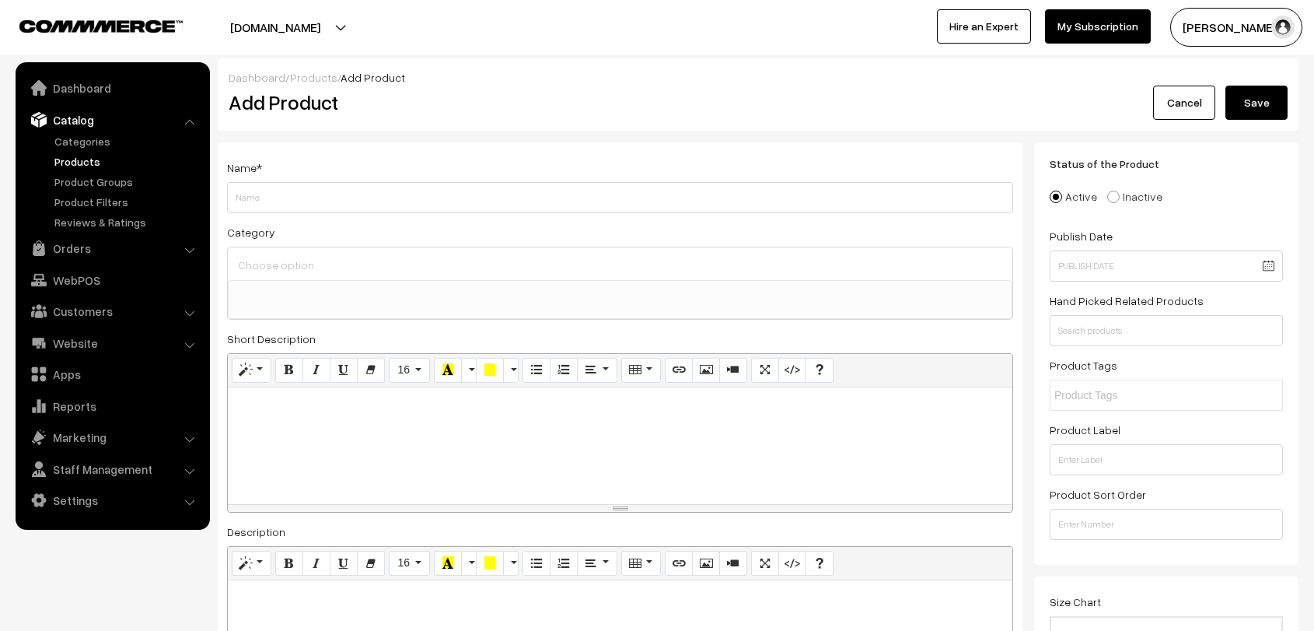
select select
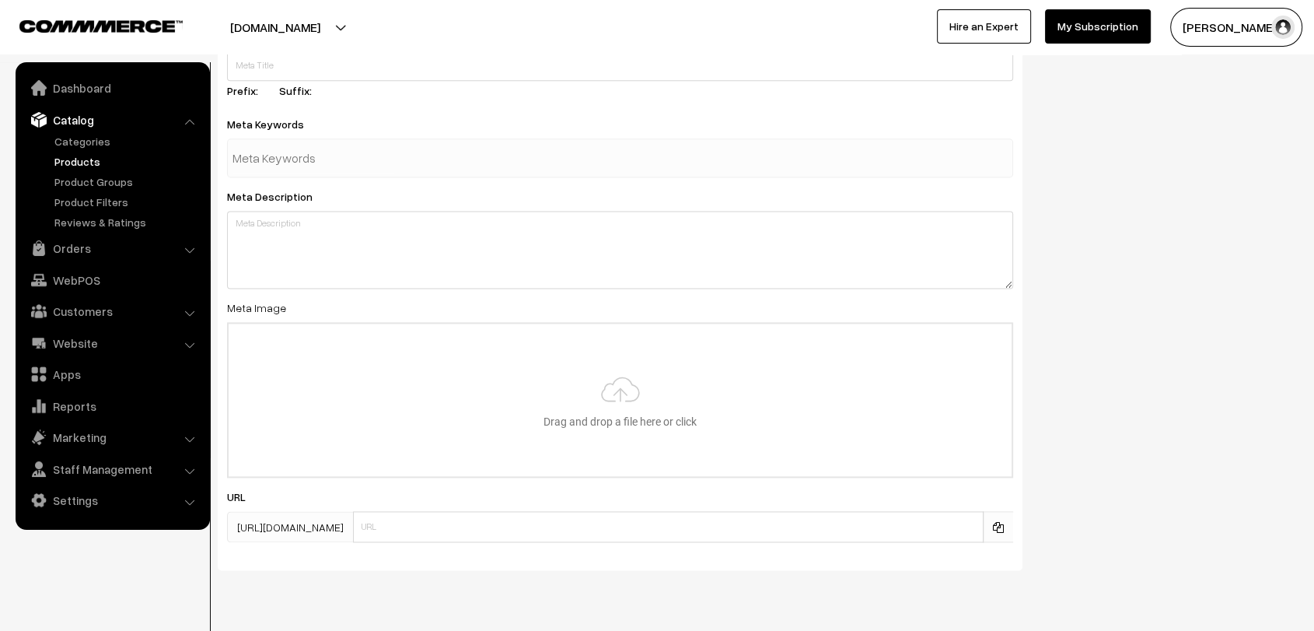
scroll to position [2105, 0]
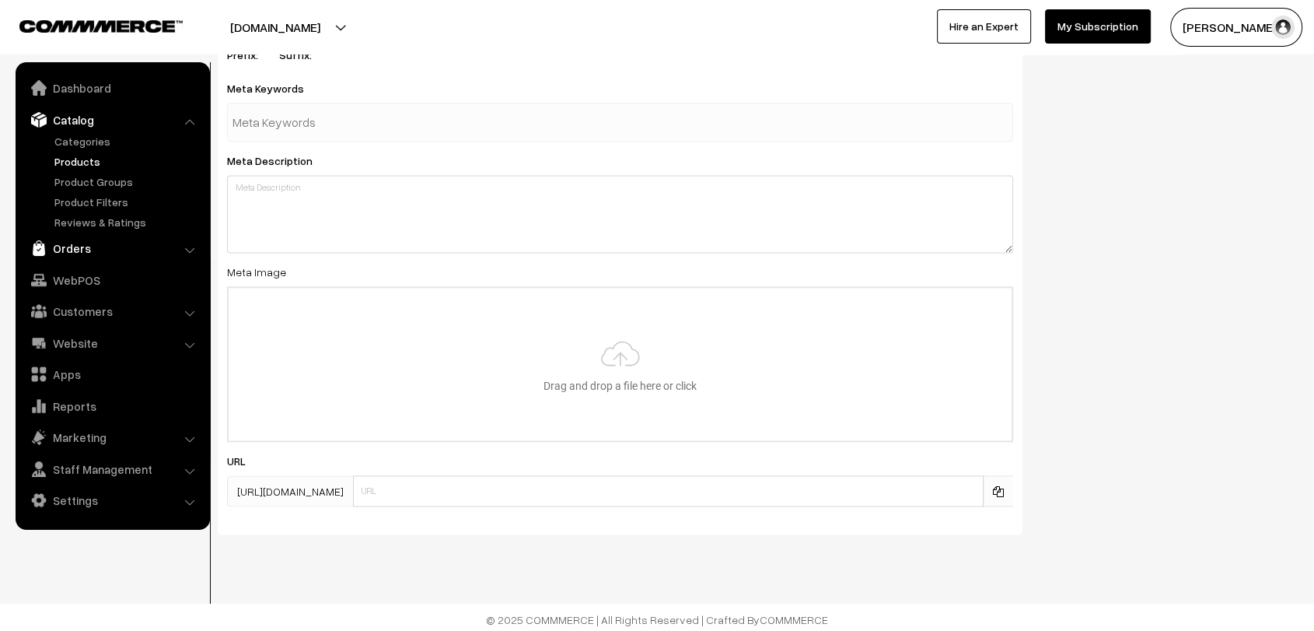
click at [70, 250] on link "Orders" at bounding box center [111, 248] width 185 height 28
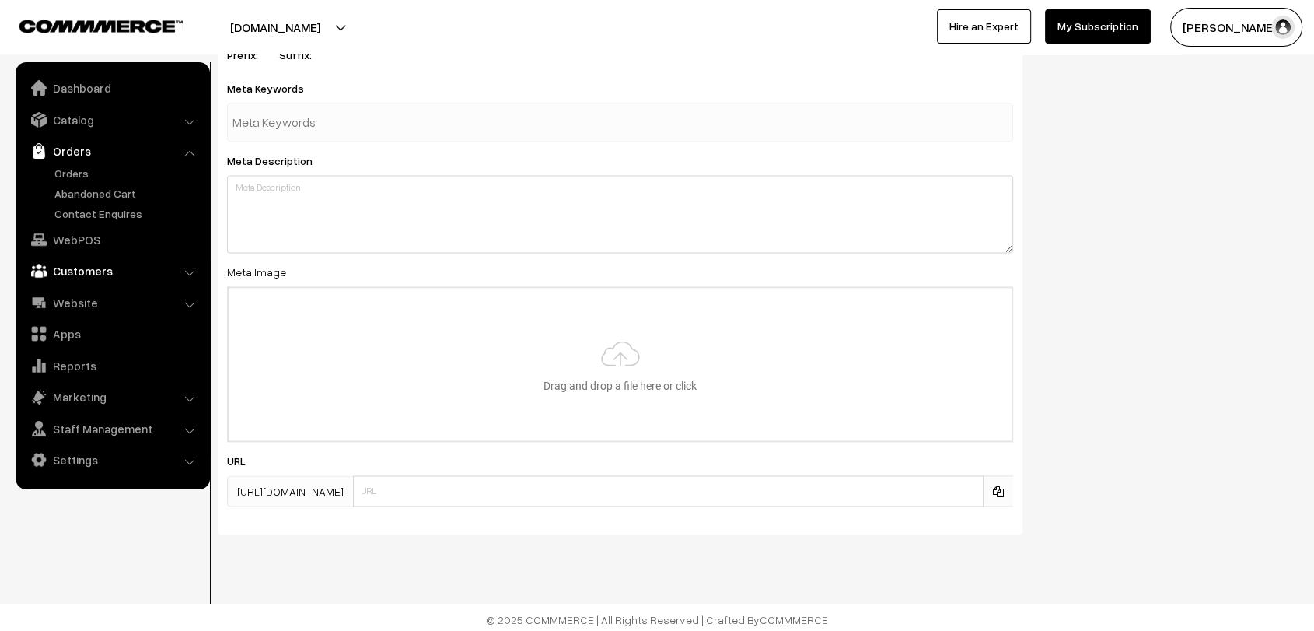
click at [106, 280] on link "Customers" at bounding box center [111, 271] width 185 height 28
click at [97, 232] on link "Customers" at bounding box center [128, 236] width 154 height 16
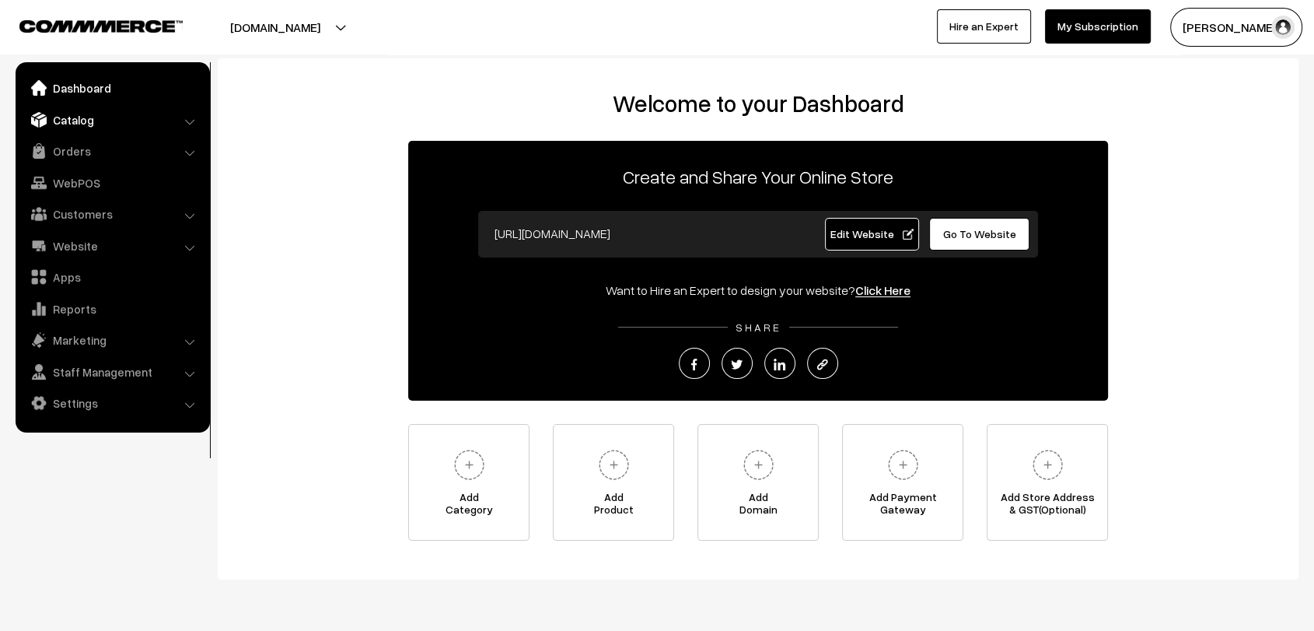
click at [62, 128] on link "Catalog" at bounding box center [111, 120] width 185 height 28
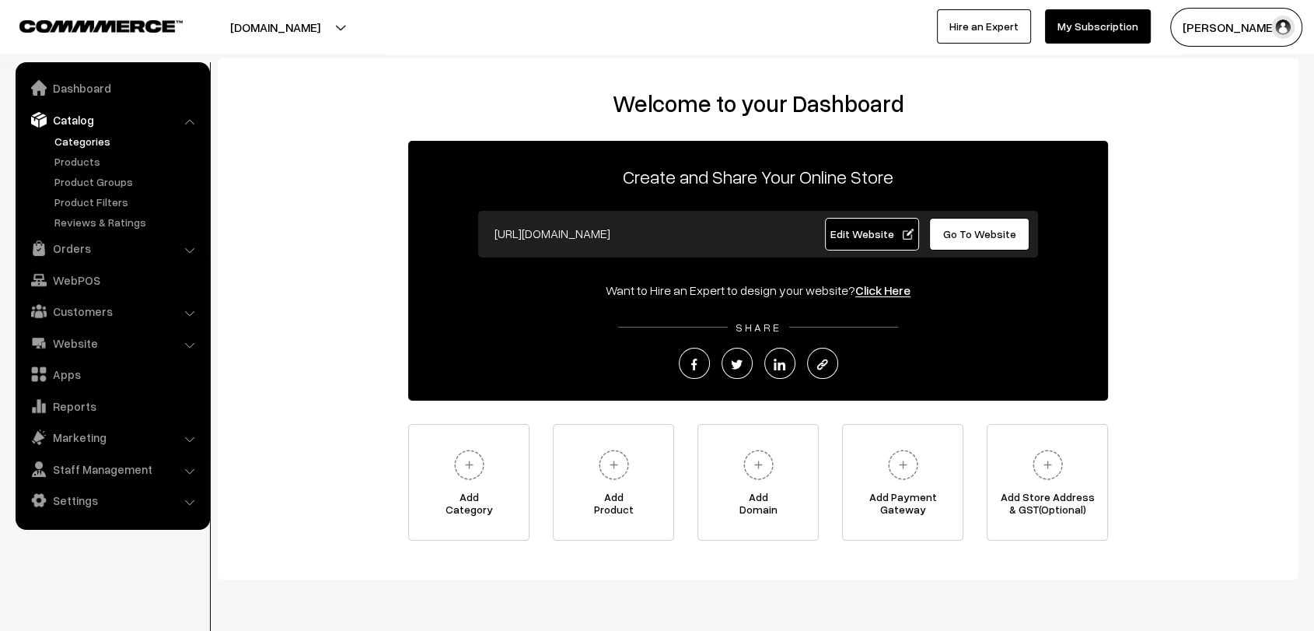
click at [88, 146] on link "Categories" at bounding box center [128, 141] width 154 height 16
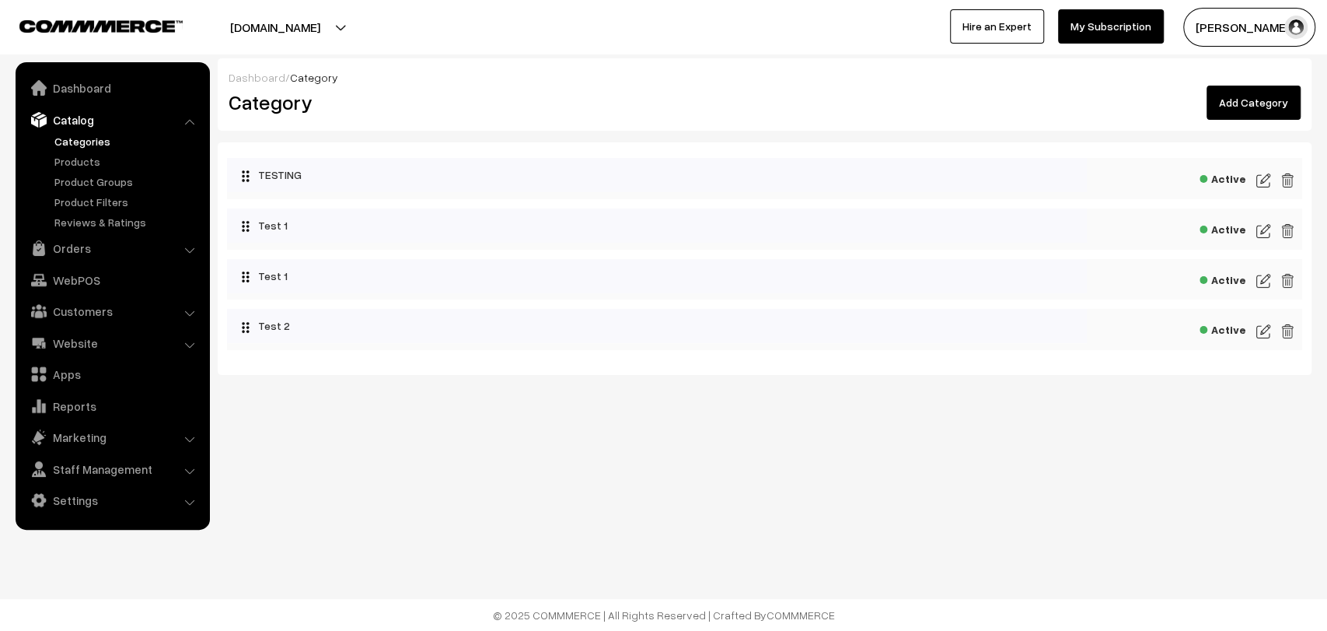
click at [1247, 105] on link "Add Category" at bounding box center [1254, 103] width 94 height 34
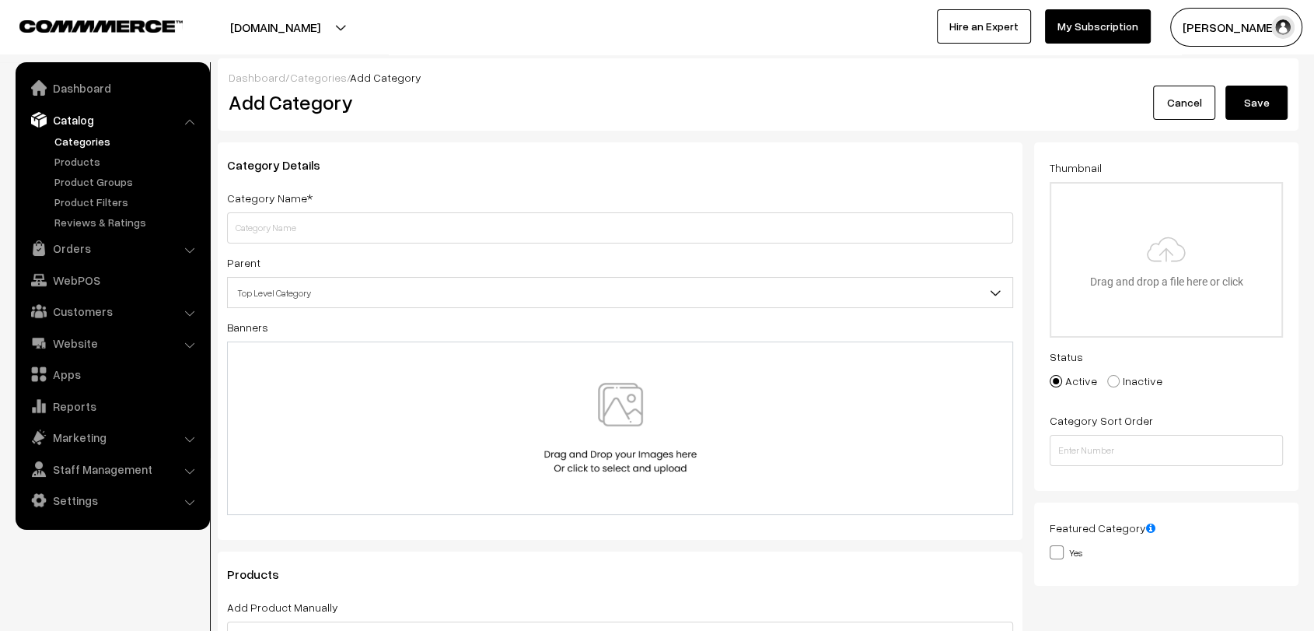
click at [331, 82] on link "Categories" at bounding box center [318, 77] width 57 height 13
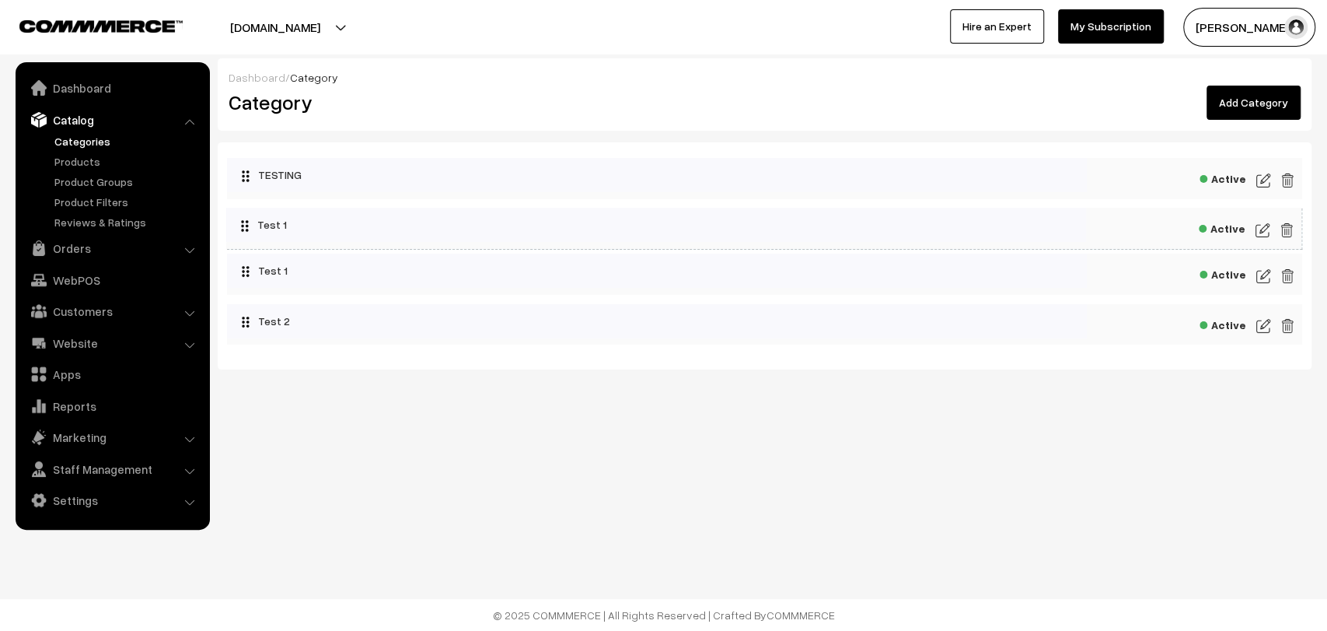
drag, startPoint x: 301, startPoint y: 232, endPoint x: 466, endPoint y: 244, distance: 166.0
drag, startPoint x: 386, startPoint y: 278, endPoint x: 514, endPoint y: 274, distance: 128.4
drag, startPoint x: 310, startPoint y: 336, endPoint x: 564, endPoint y: 306, distance: 255.3
drag, startPoint x: 556, startPoint y: 315, endPoint x: 358, endPoint y: 332, distance: 198.2
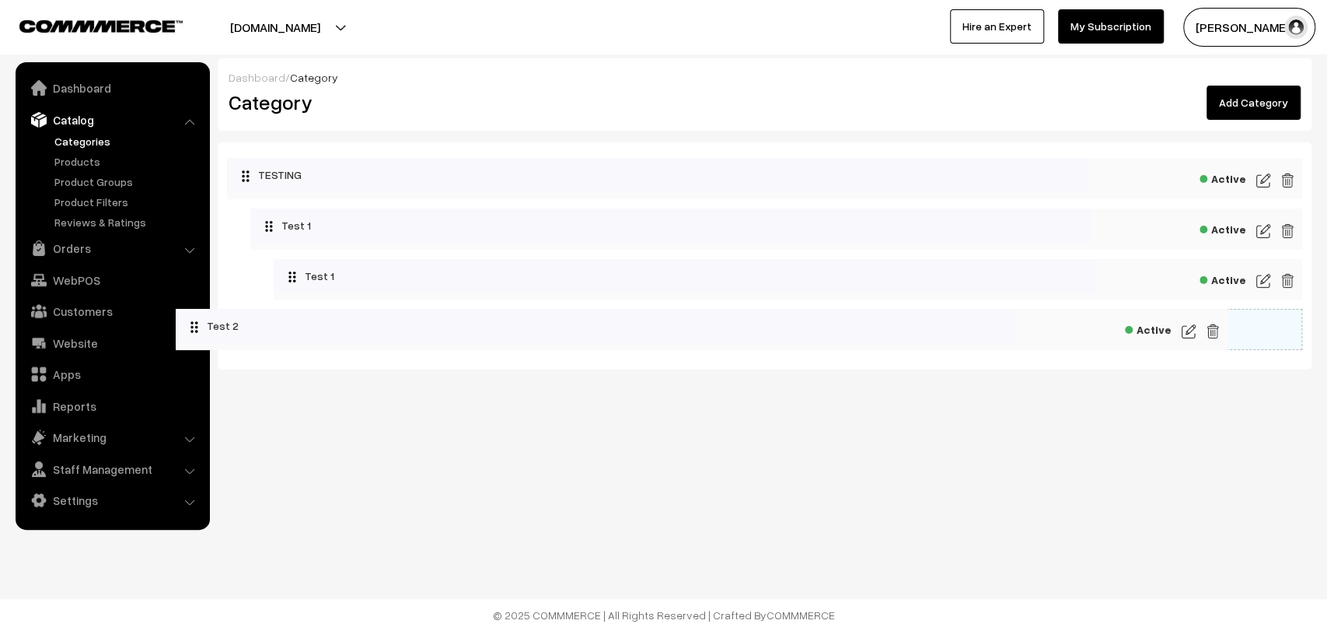
drag, startPoint x: 485, startPoint y: 319, endPoint x: 320, endPoint y: 334, distance: 166.3
drag, startPoint x: 456, startPoint y: 289, endPoint x: 266, endPoint y: 297, distance: 189.9
drag, startPoint x: 436, startPoint y: 225, endPoint x: 291, endPoint y: 229, distance: 145.4
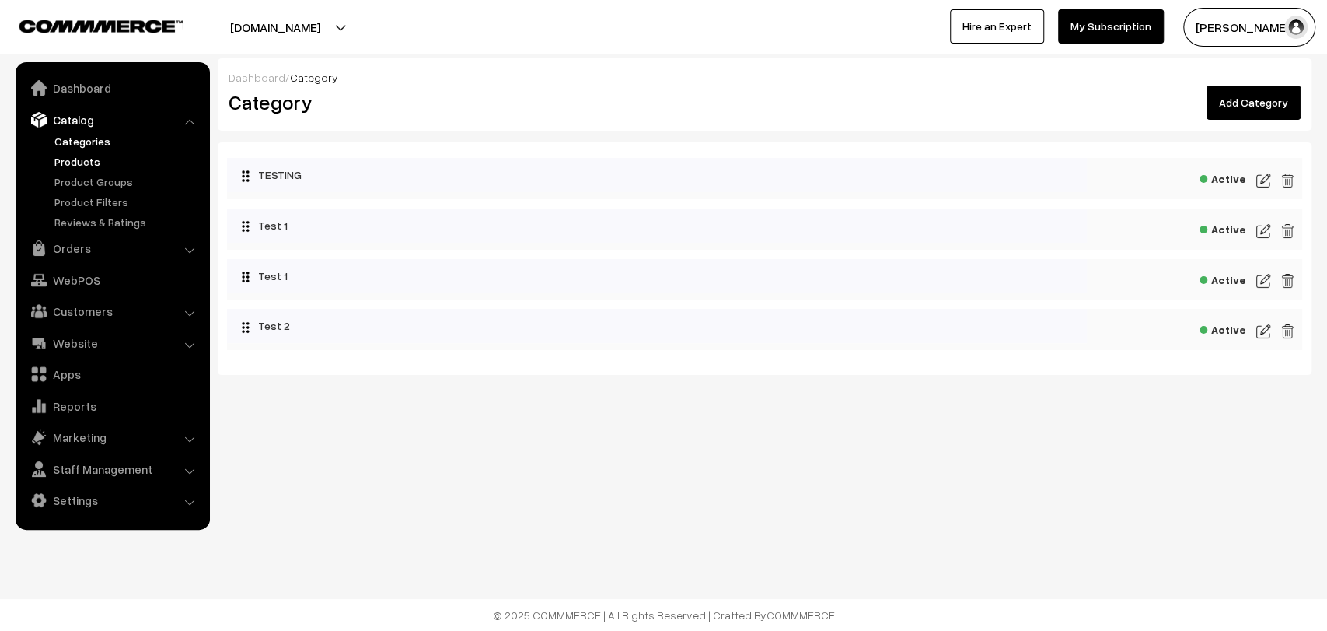
click at [64, 165] on link "Products" at bounding box center [128, 161] width 154 height 16
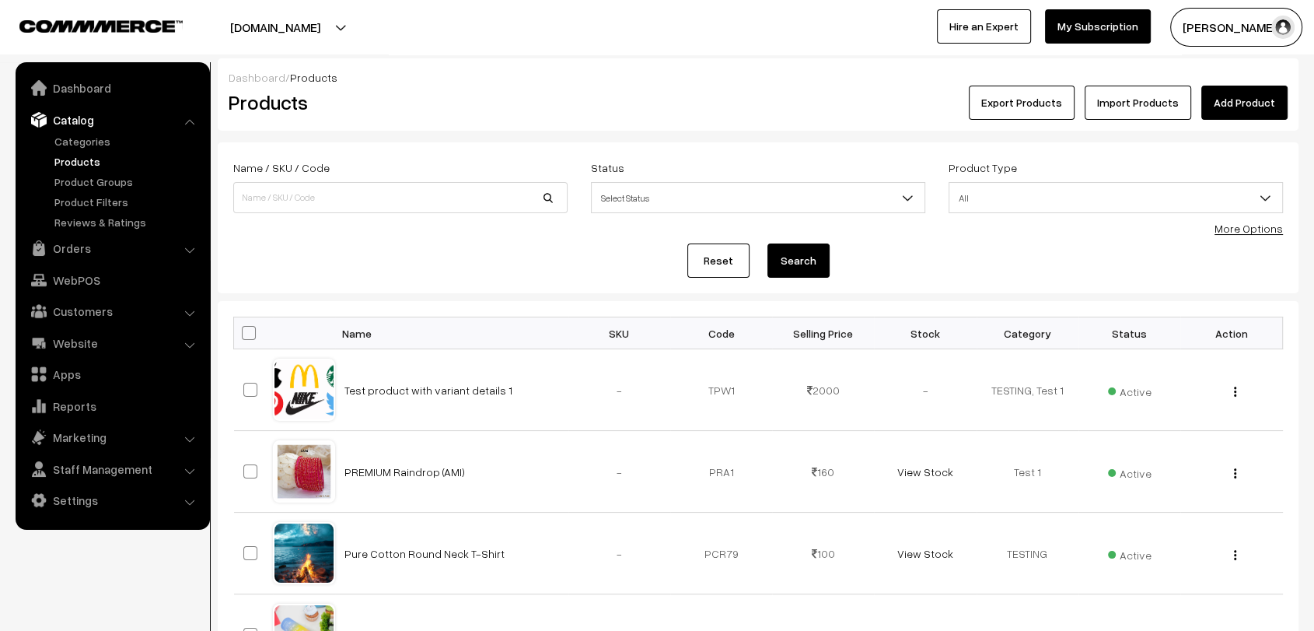
click at [1243, 106] on link "Add Product" at bounding box center [1244, 103] width 86 height 34
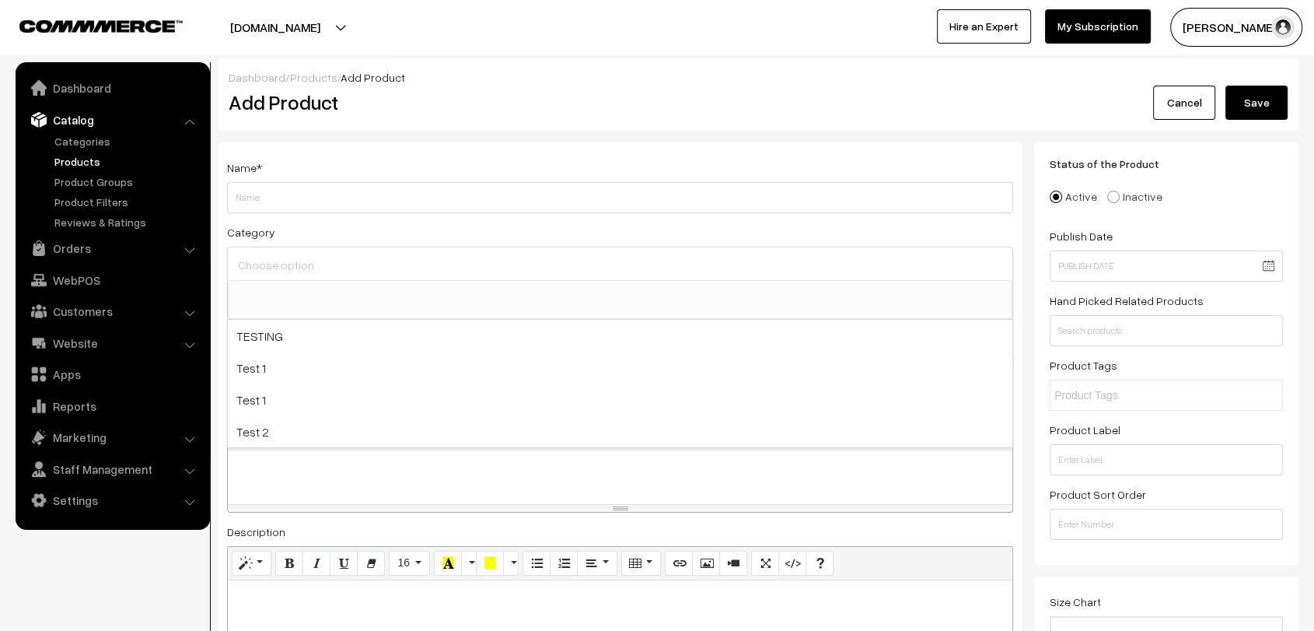
click at [443, 261] on input at bounding box center [620, 264] width 772 height 23
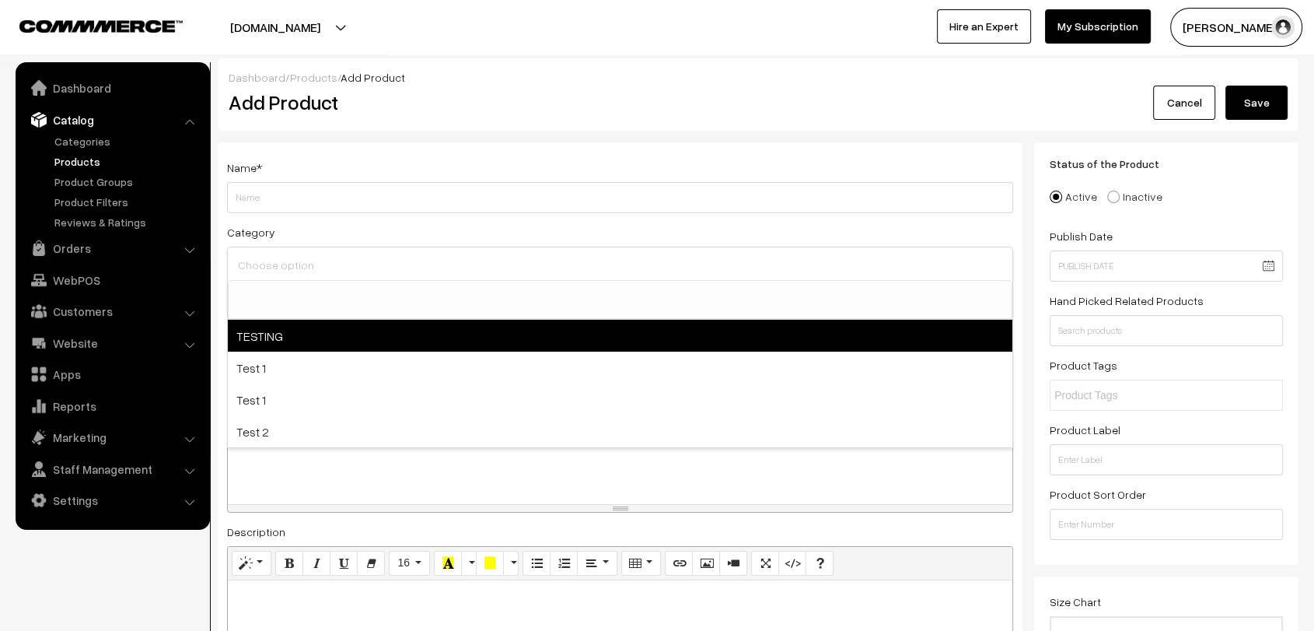
click at [352, 348] on span "TESTING" at bounding box center [620, 336] width 784 height 32
select select "1"
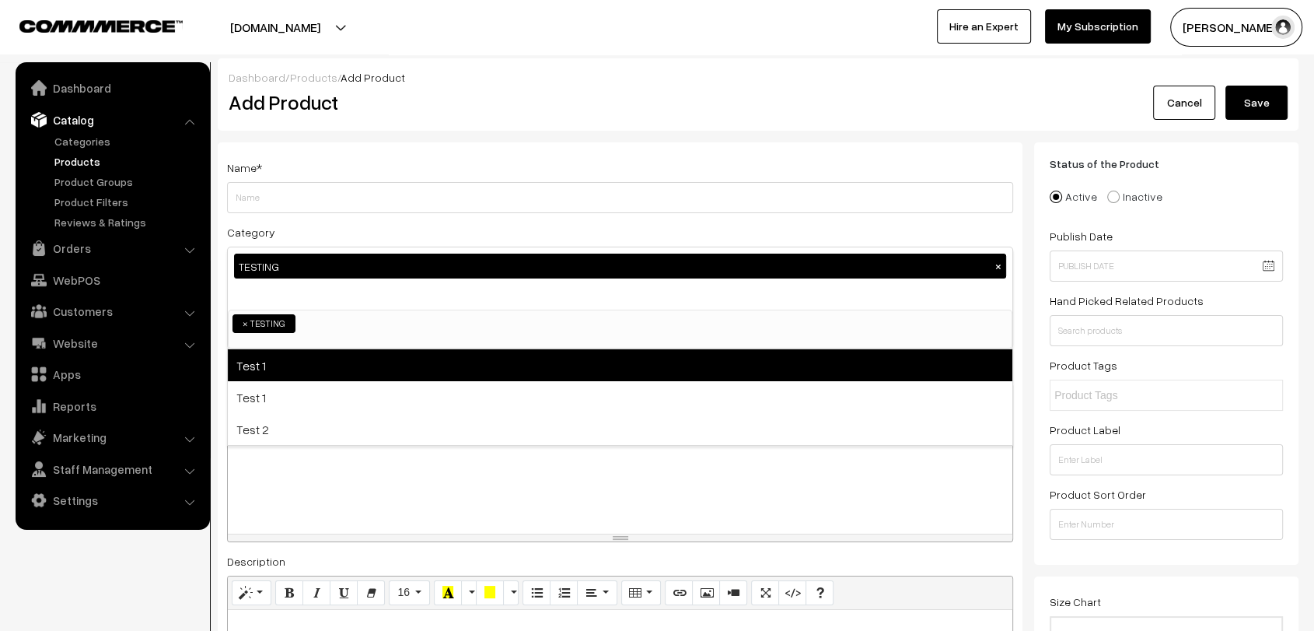
click at [348, 372] on span "Test 1" at bounding box center [620, 365] width 784 height 32
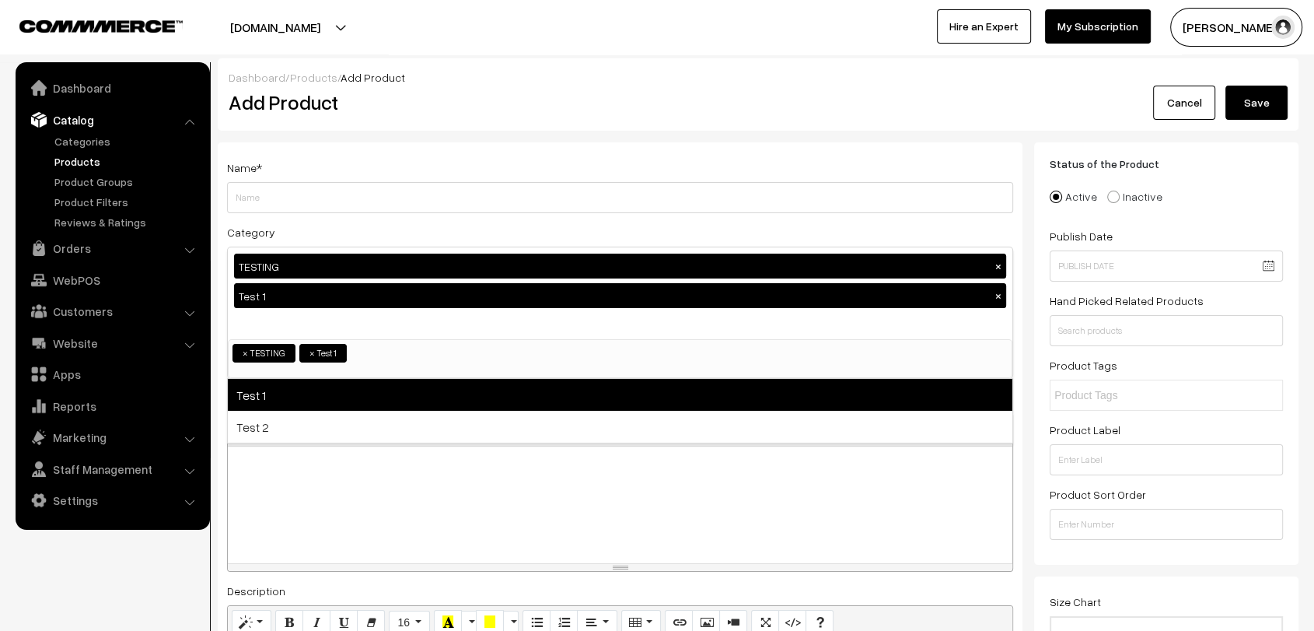
click at [337, 402] on span "Test 1" at bounding box center [620, 395] width 784 height 32
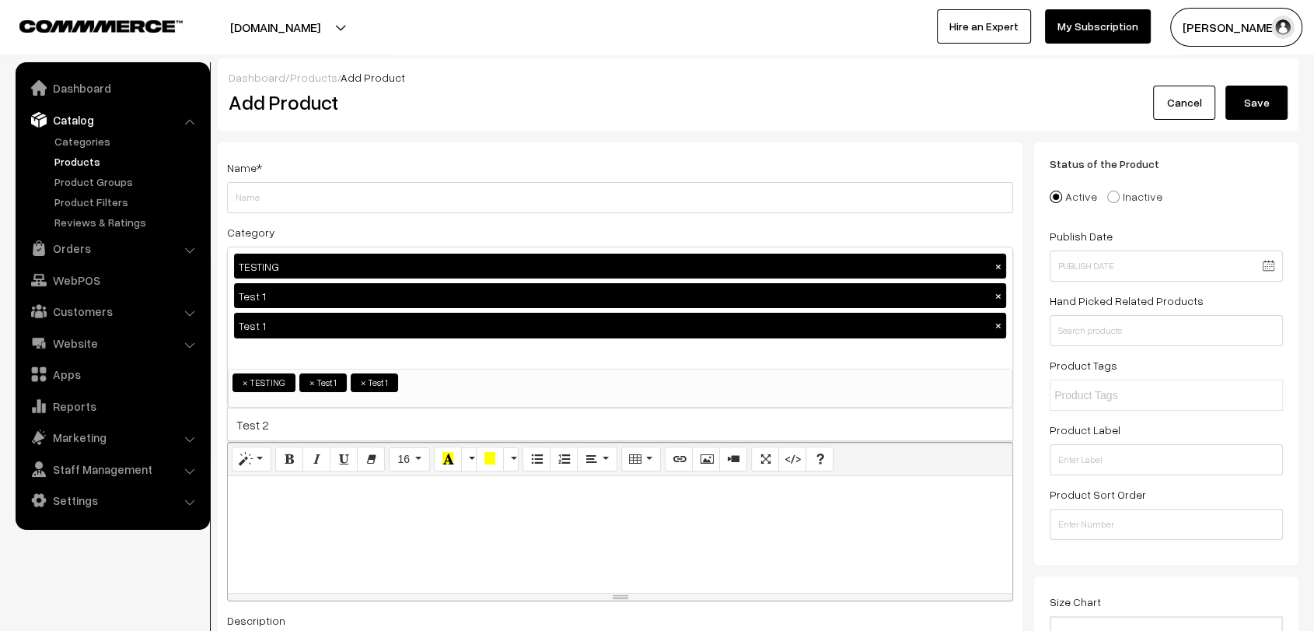
click at [577, 110] on h2 "Add Product" at bounding box center [623, 102] width 788 height 24
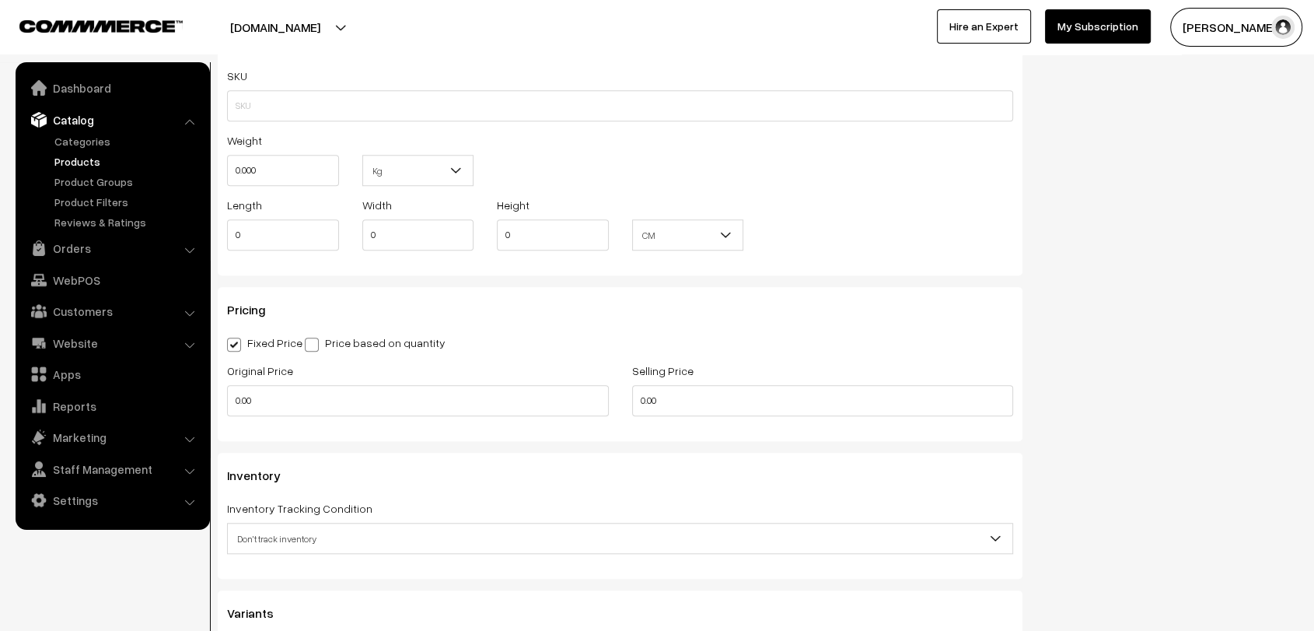
scroll to position [1317, 0]
click at [323, 338] on label "Price based on quantity" at bounding box center [375, 340] width 141 height 16
click at [315, 338] on input "Price based on quantity" at bounding box center [310, 339] width 10 height 10
radio input "true"
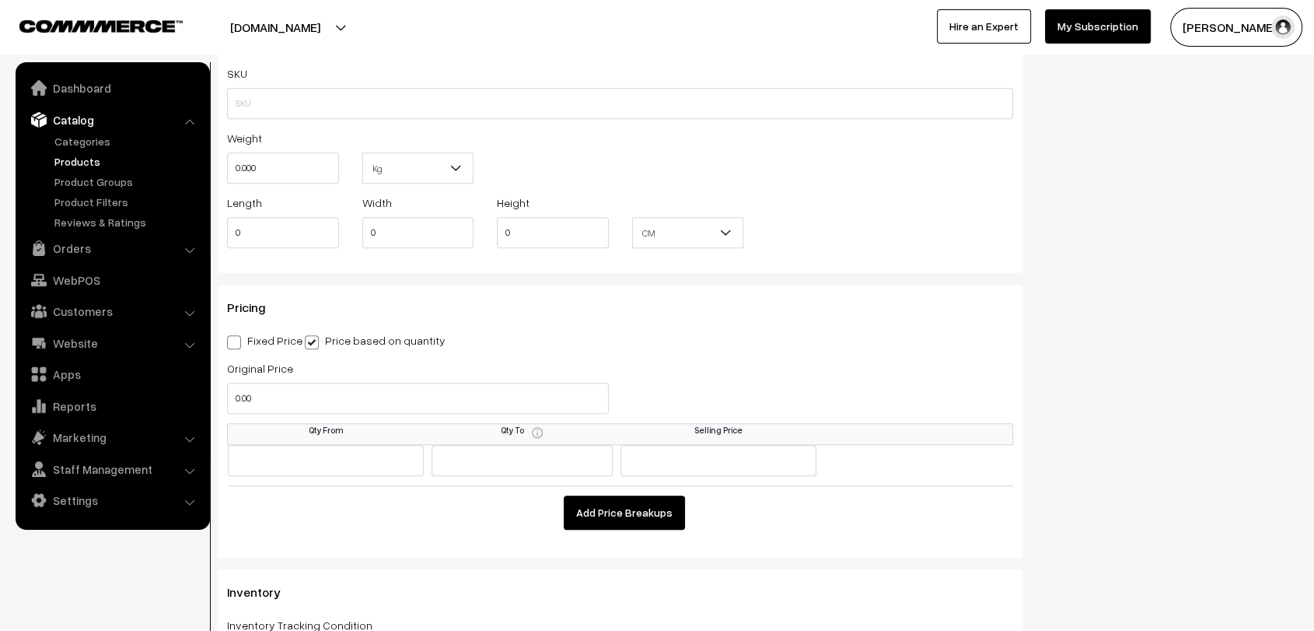
click at [238, 344] on span at bounding box center [234, 342] width 14 height 14
click at [237, 344] on input "Fixed Price" at bounding box center [232, 339] width 10 height 10
radio input "true"
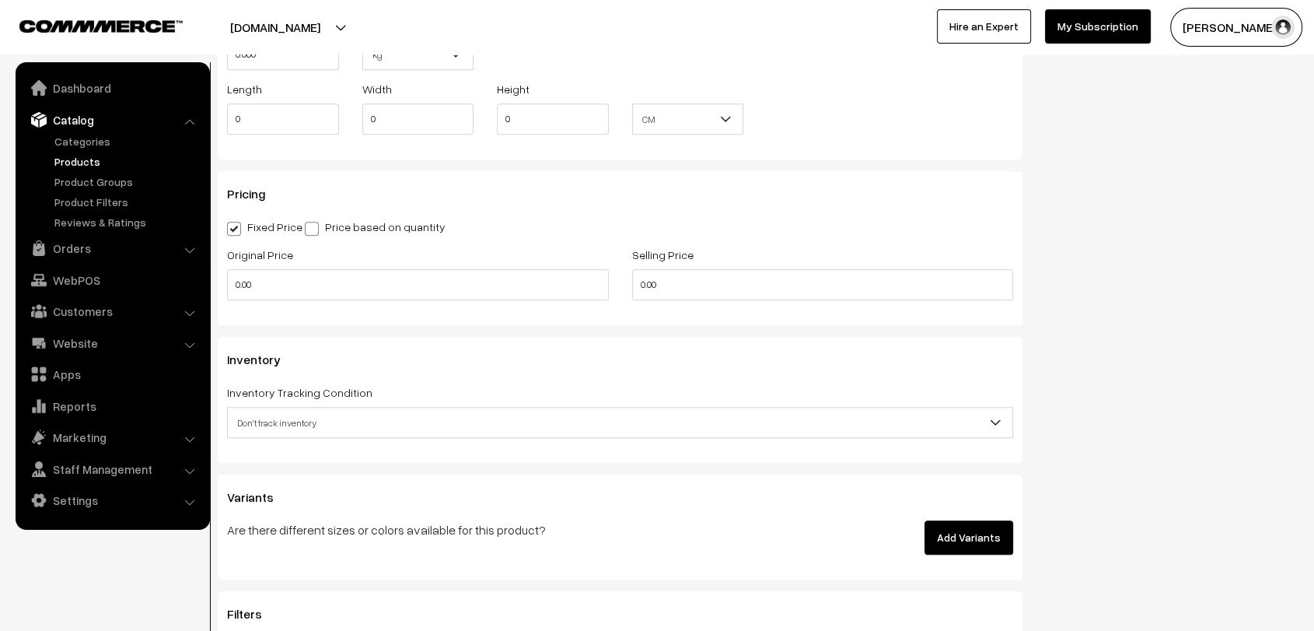
scroll to position [1436, 0]
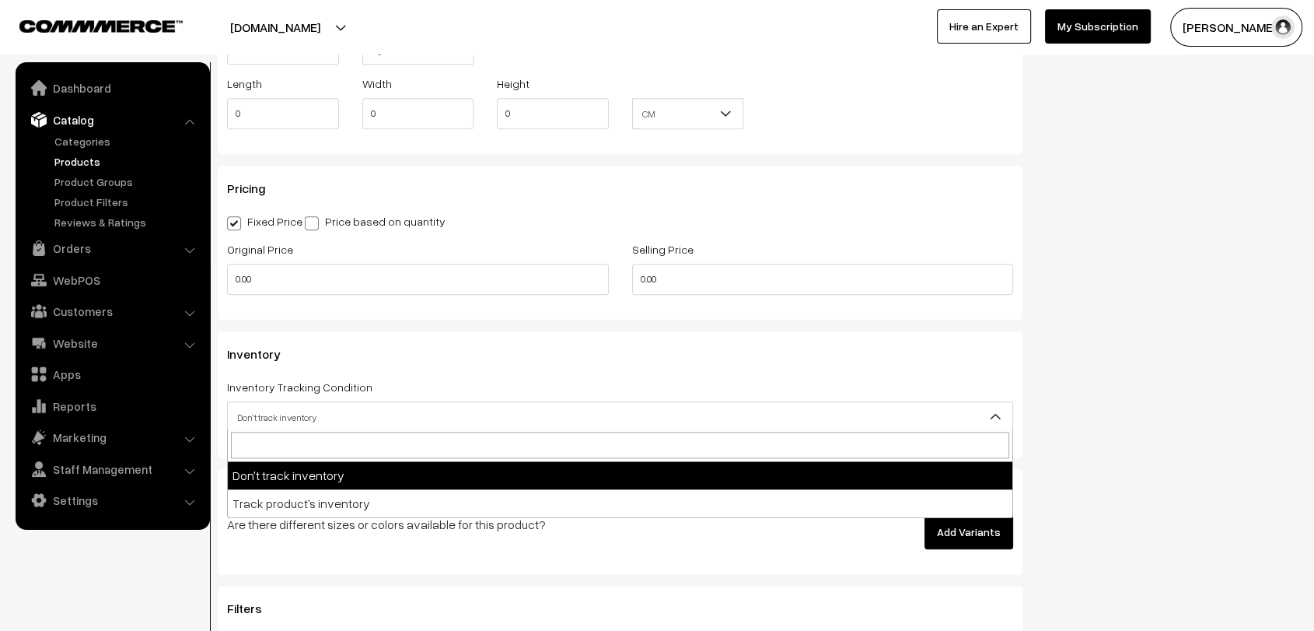
click at [494, 408] on span "Don't track inventory" at bounding box center [620, 417] width 784 height 27
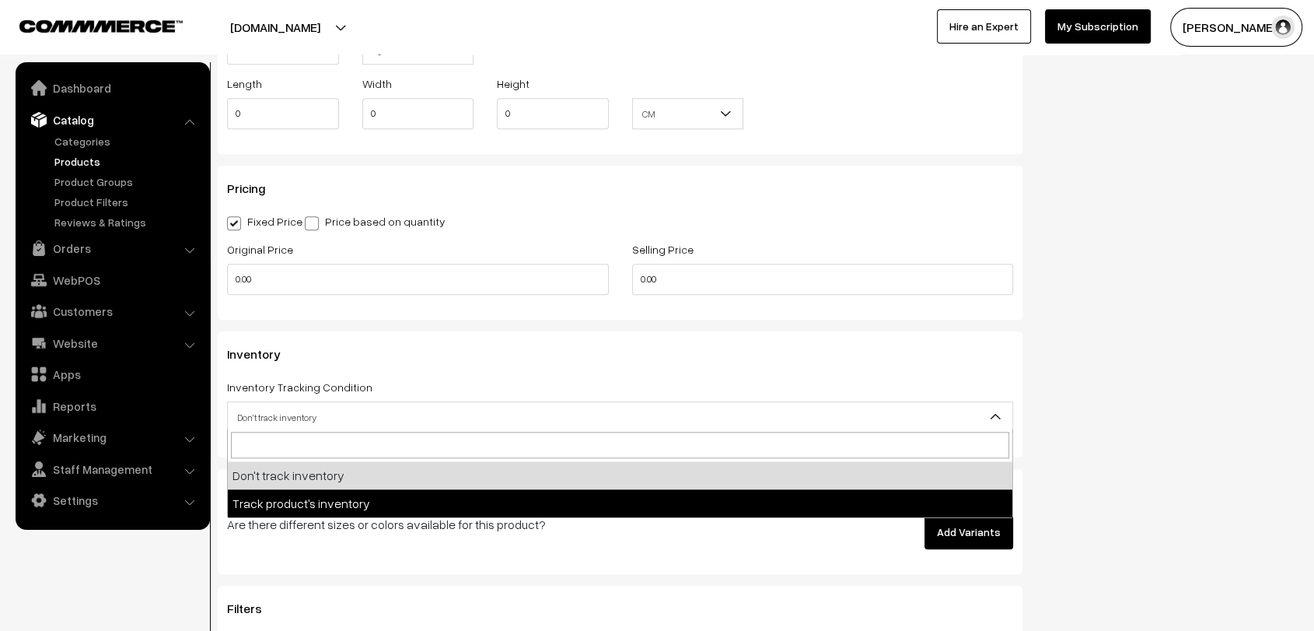
select select "2"
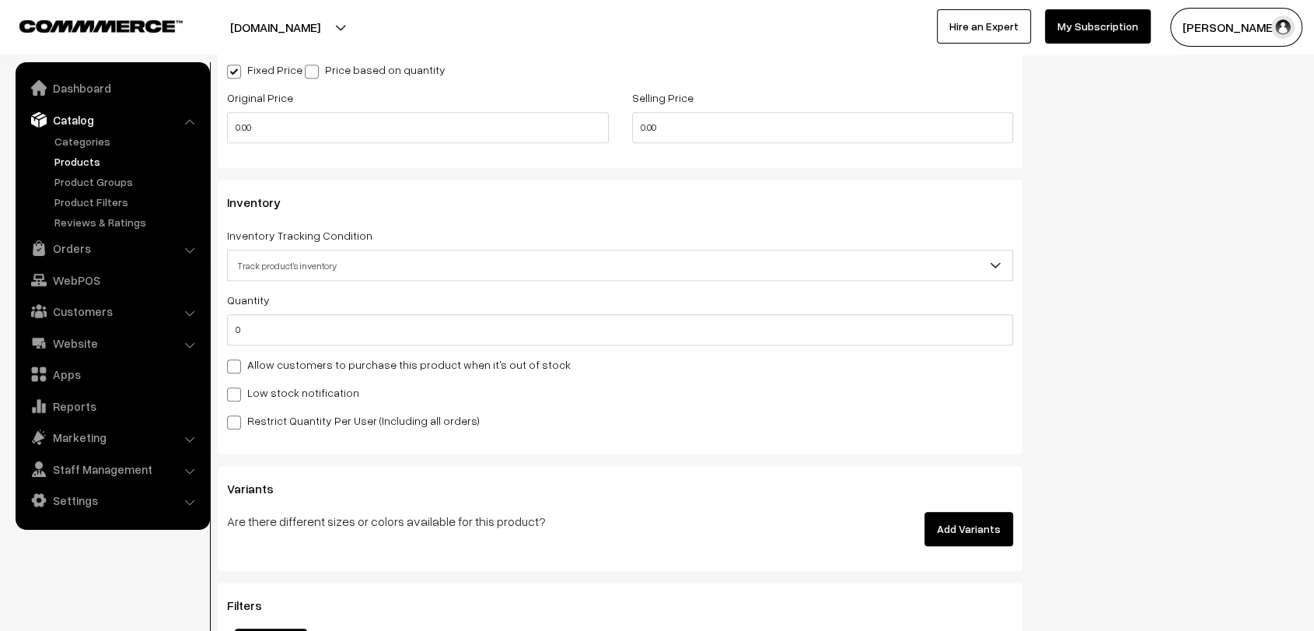
scroll to position [1589, 0]
click at [311, 324] on input "0" at bounding box center [620, 328] width 786 height 31
click at [242, 359] on label "Allow customers to purchase this product when it's out of stock" at bounding box center [399, 363] width 344 height 16
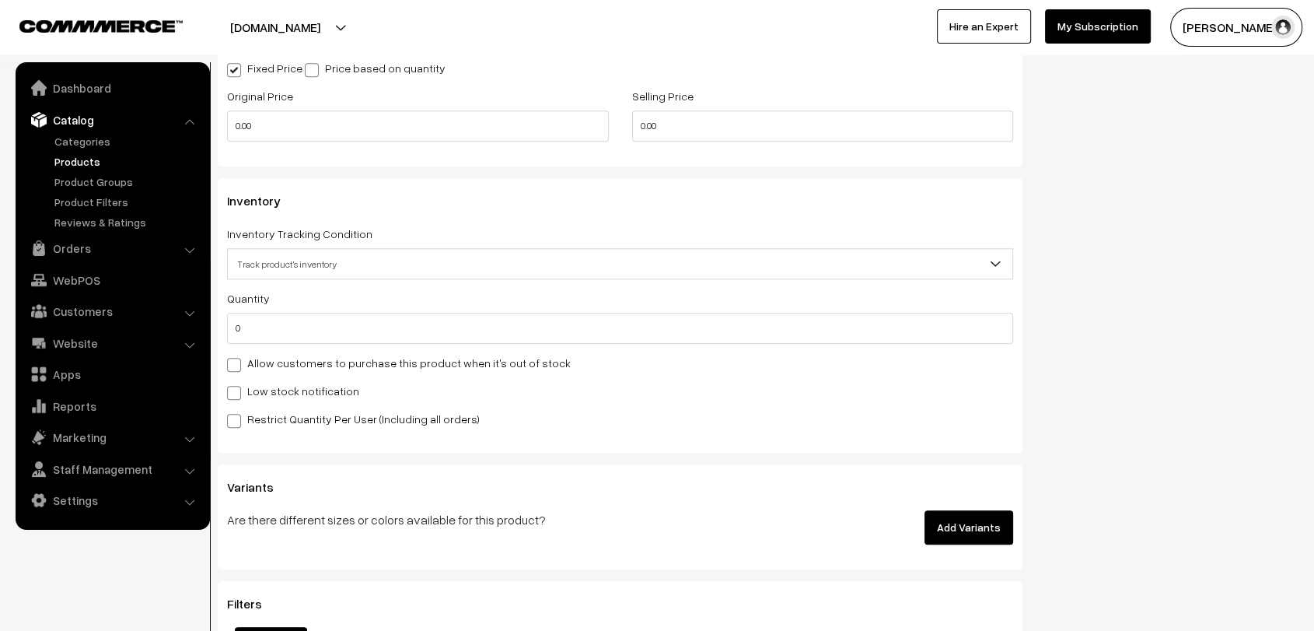
click at [237, 359] on input "Allow customers to purchase this product when it's out of stock" at bounding box center [232, 362] width 10 height 10
checkbox input "true"
click at [964, 517] on button "Add Variants" at bounding box center [968, 527] width 89 height 34
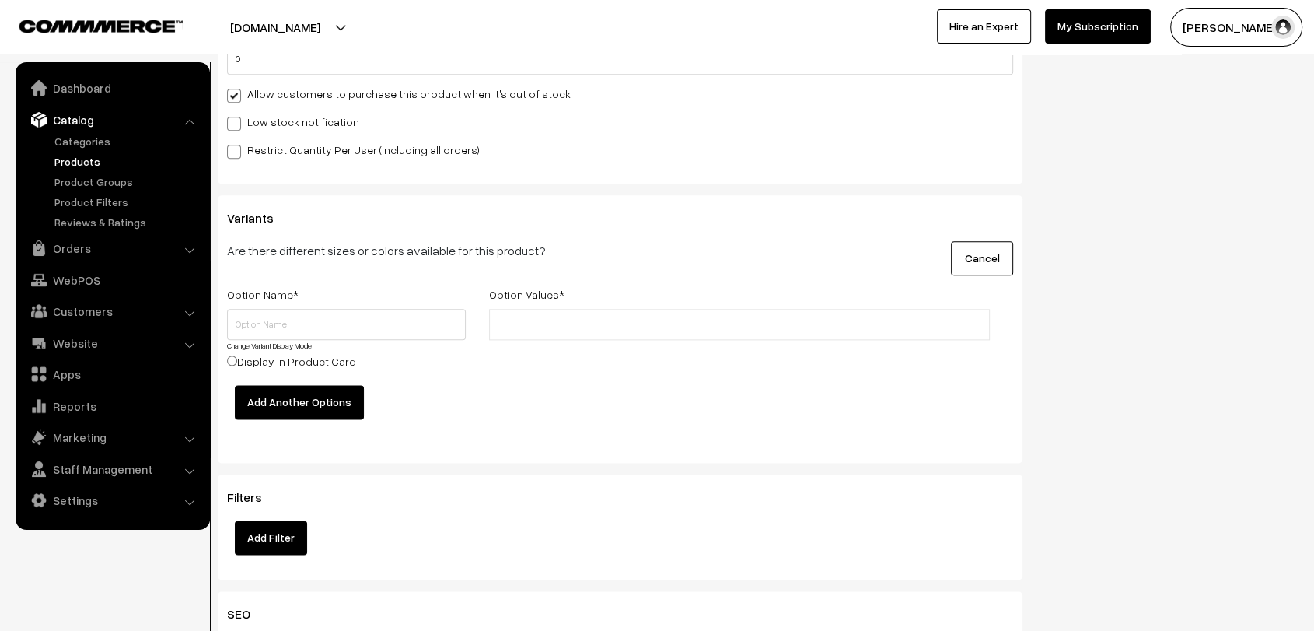
scroll to position [1859, 0]
click at [315, 395] on button "Add Another Options" at bounding box center [299, 401] width 129 height 34
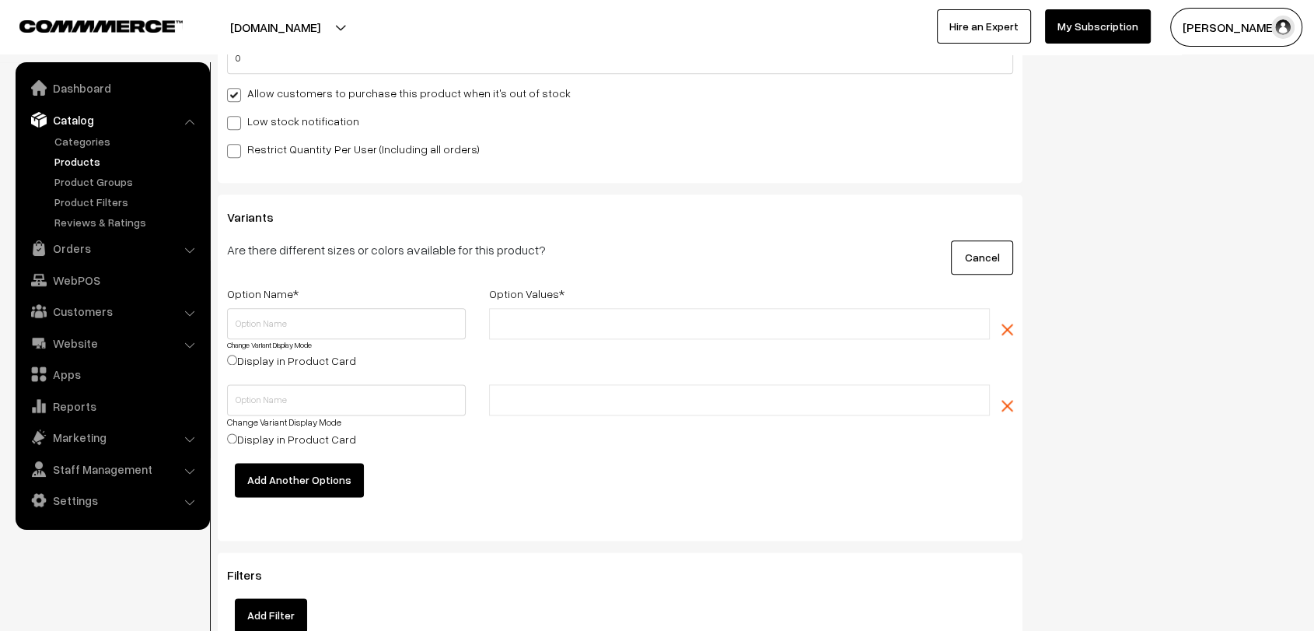
click at [280, 480] on button "Add Another Options" at bounding box center [299, 480] width 129 height 34
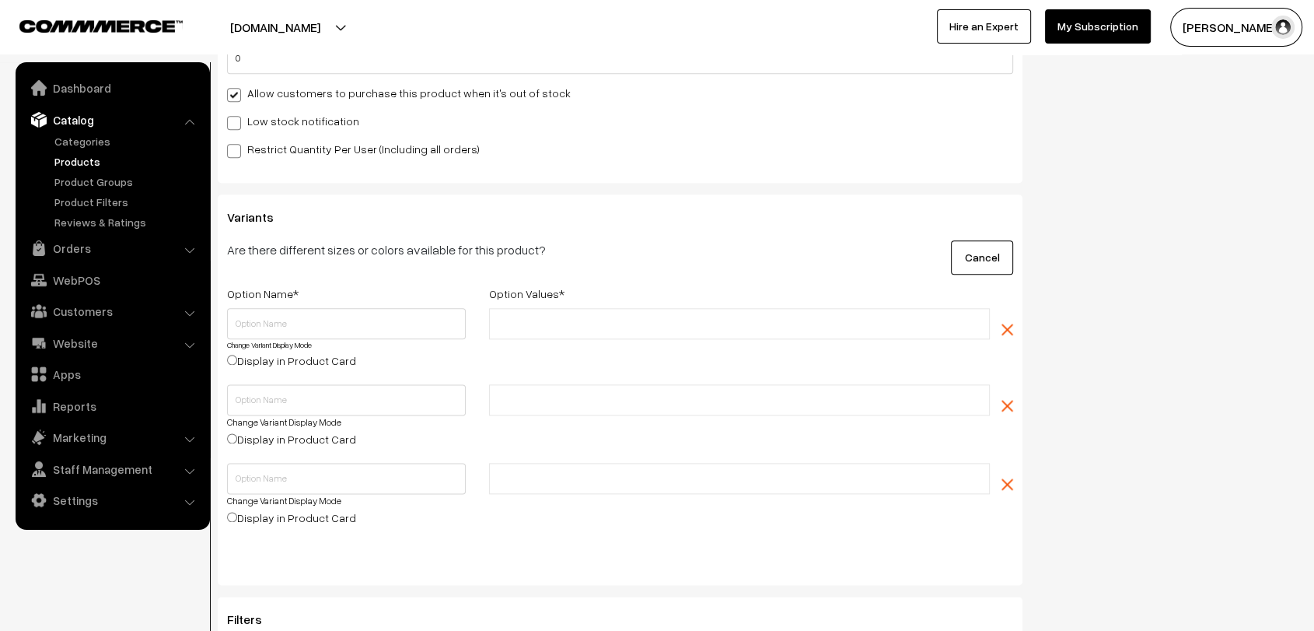
click at [551, 320] on input "text" at bounding box center [562, 324] width 136 height 16
type input "a"
type input "b"
type input "c"
type input "d"
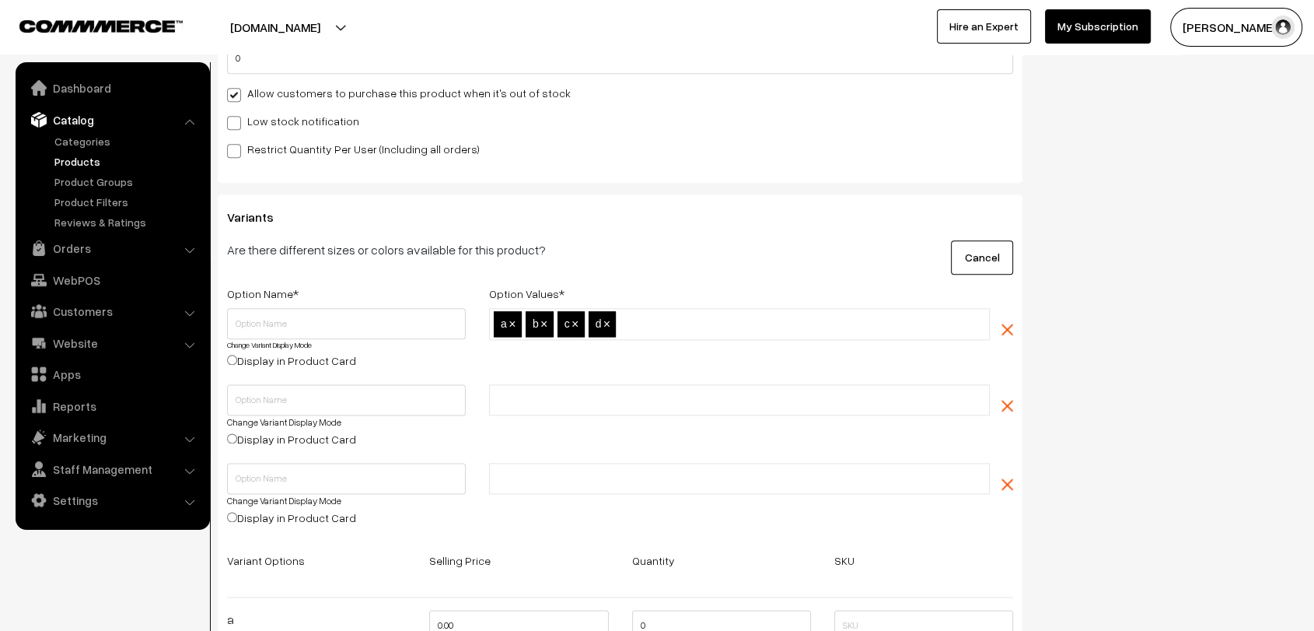
type input "f"
type input "g"
type input "h"
type input "i"
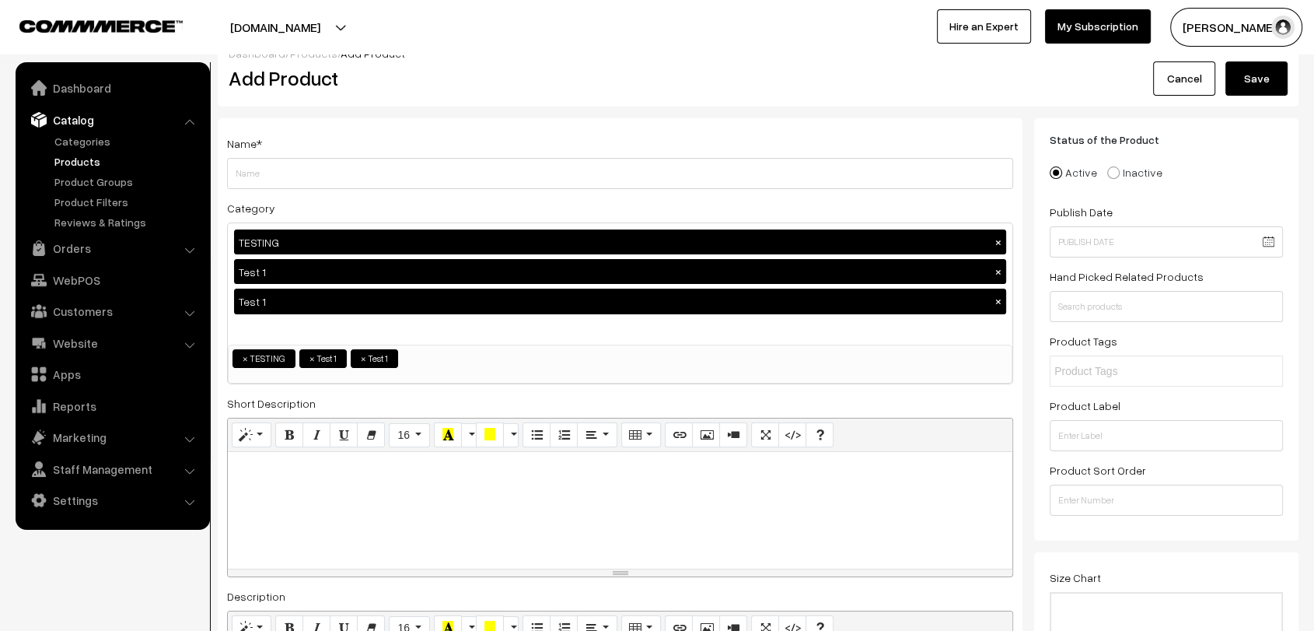
scroll to position [0, 0]
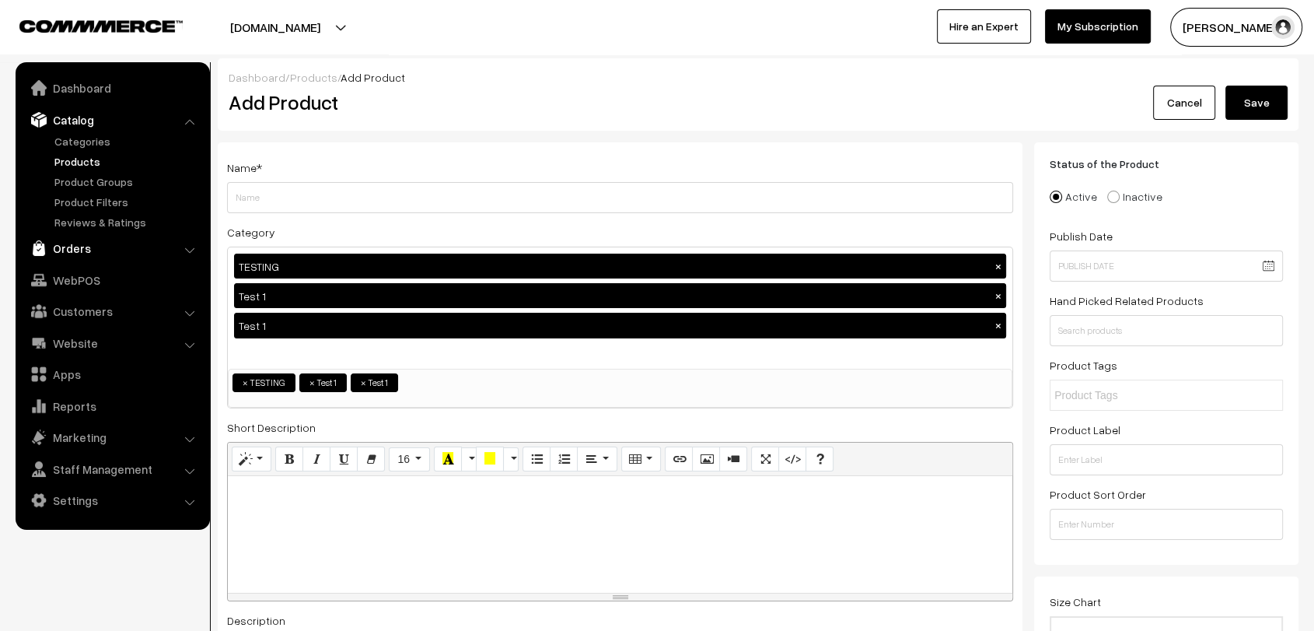
click at [56, 242] on link "Orders" at bounding box center [111, 248] width 185 height 28
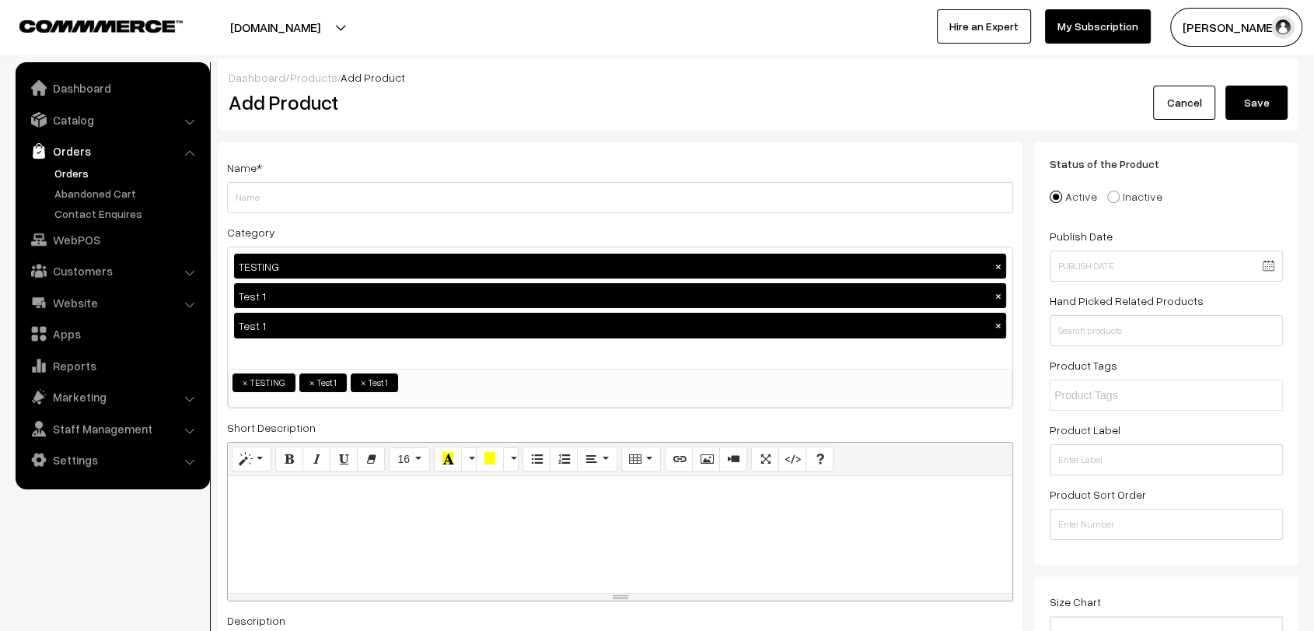
click at [82, 168] on link "Orders" at bounding box center [128, 173] width 154 height 16
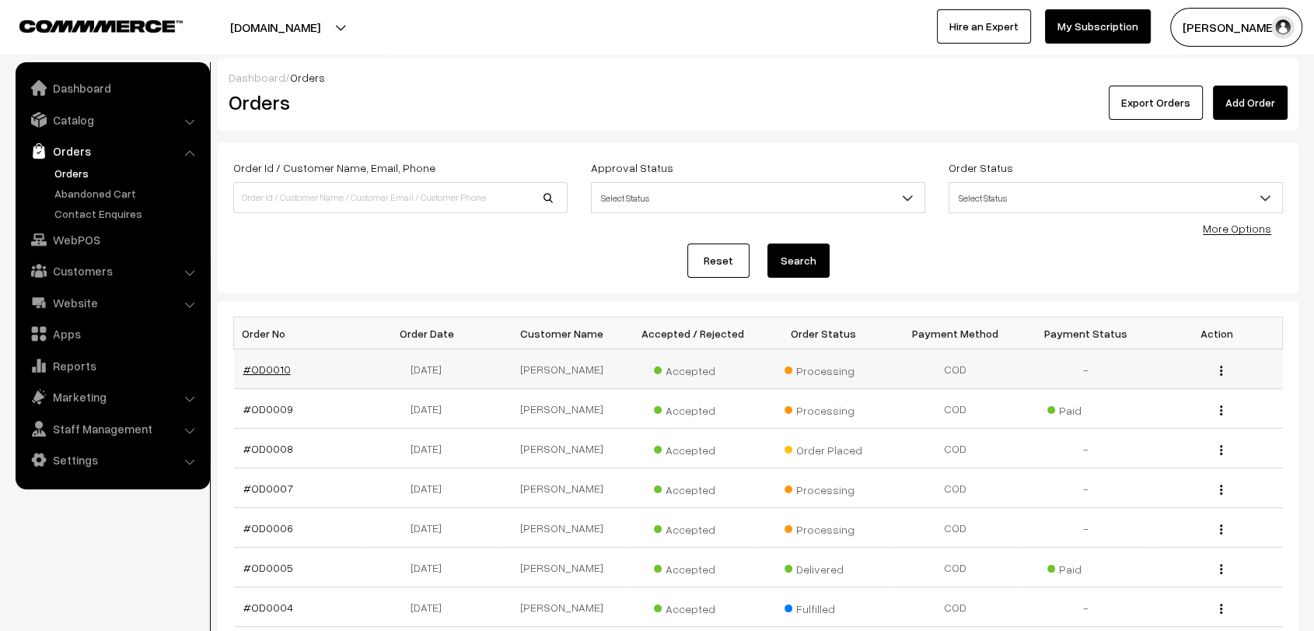
click at [267, 369] on link "#OD0010" at bounding box center [266, 368] width 47 height 13
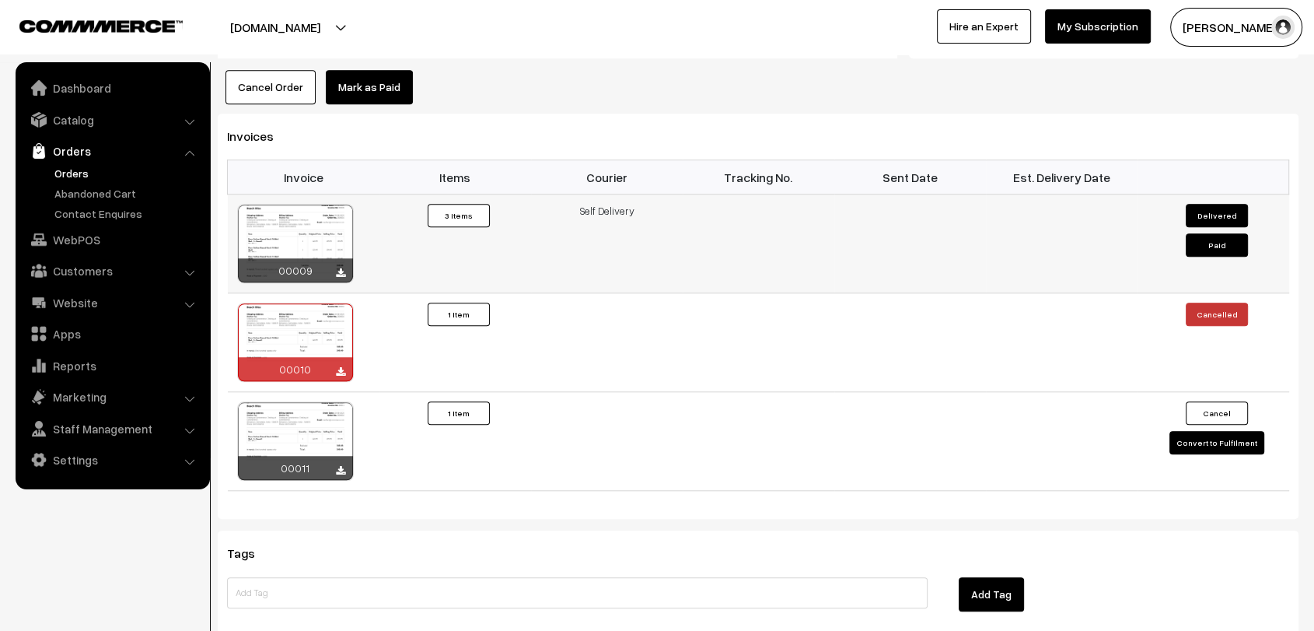
scroll to position [1350, 0]
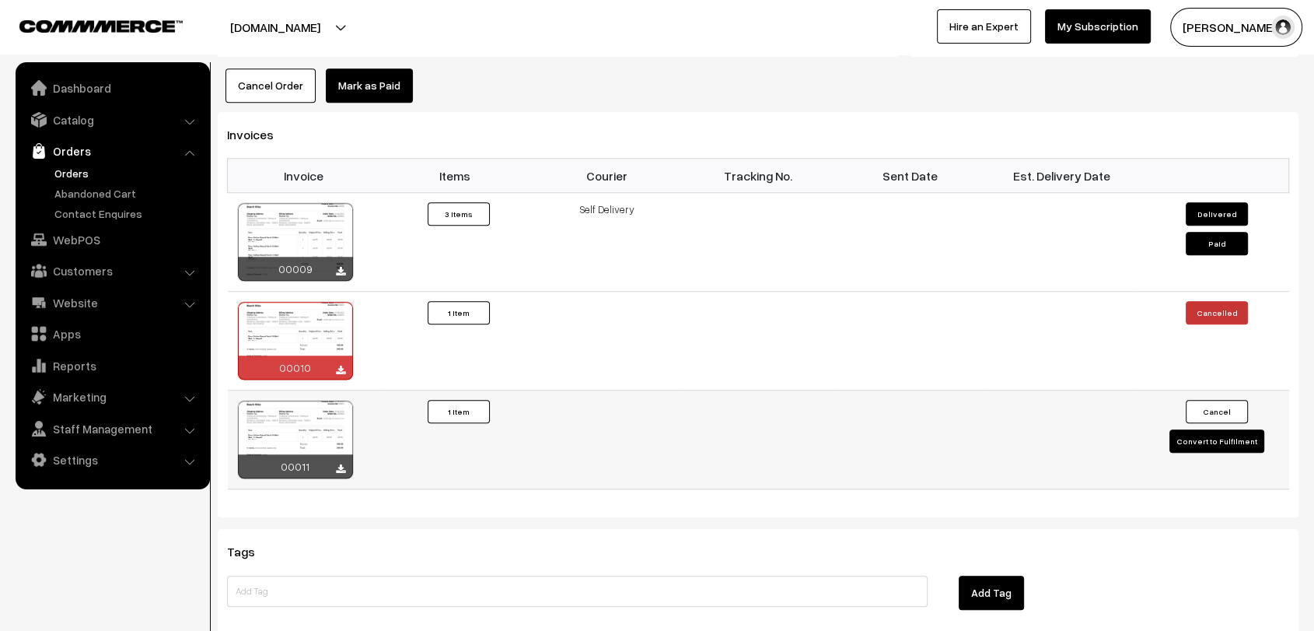
click at [1226, 429] on button "Convert to Fulfilment" at bounding box center [1216, 440] width 95 height 23
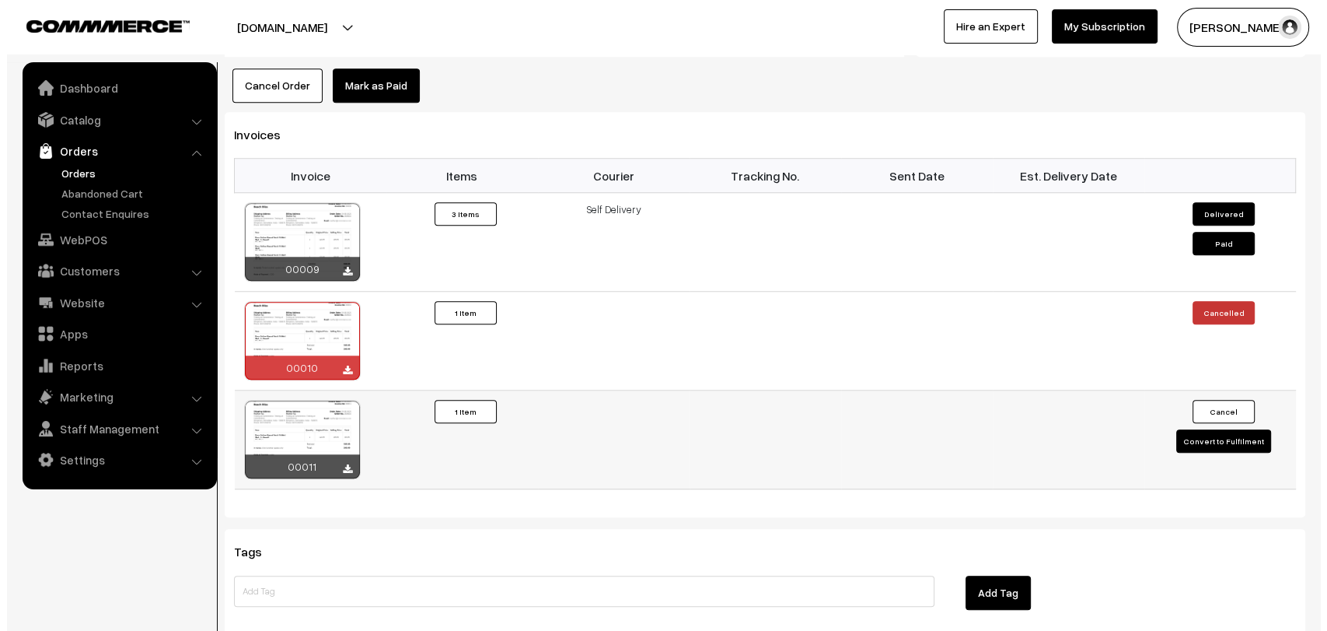
scroll to position [1356, 0]
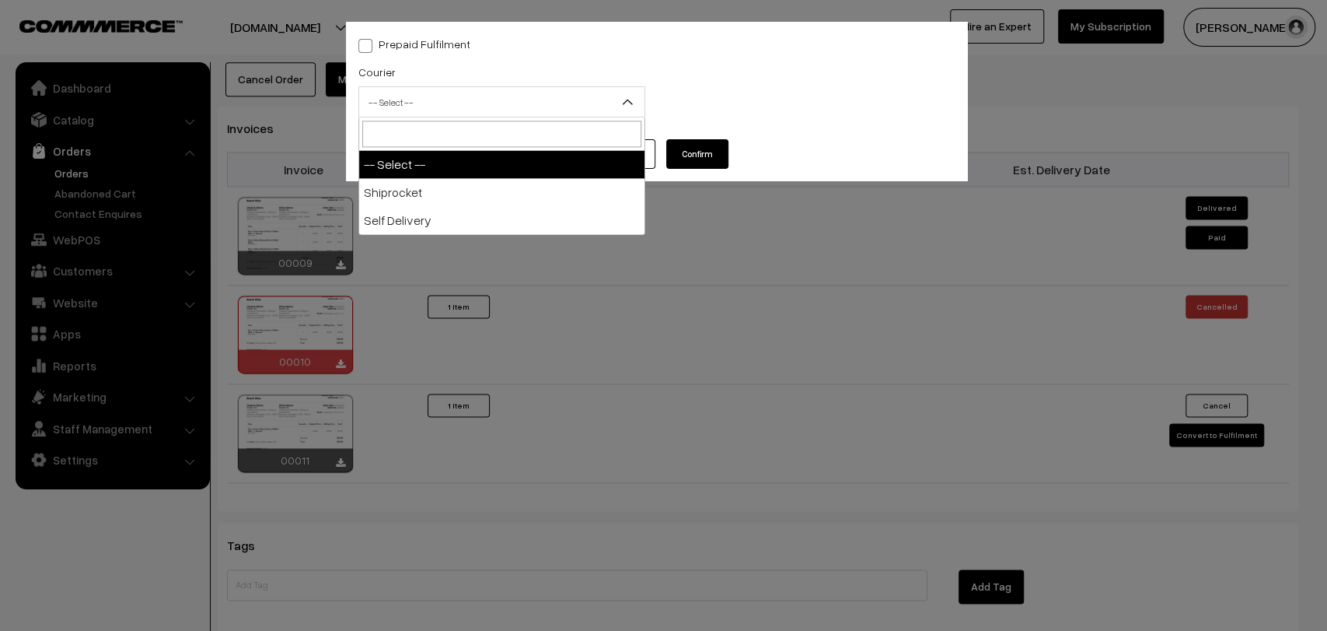
click at [487, 114] on span "-- Select --" at bounding box center [501, 102] width 285 height 27
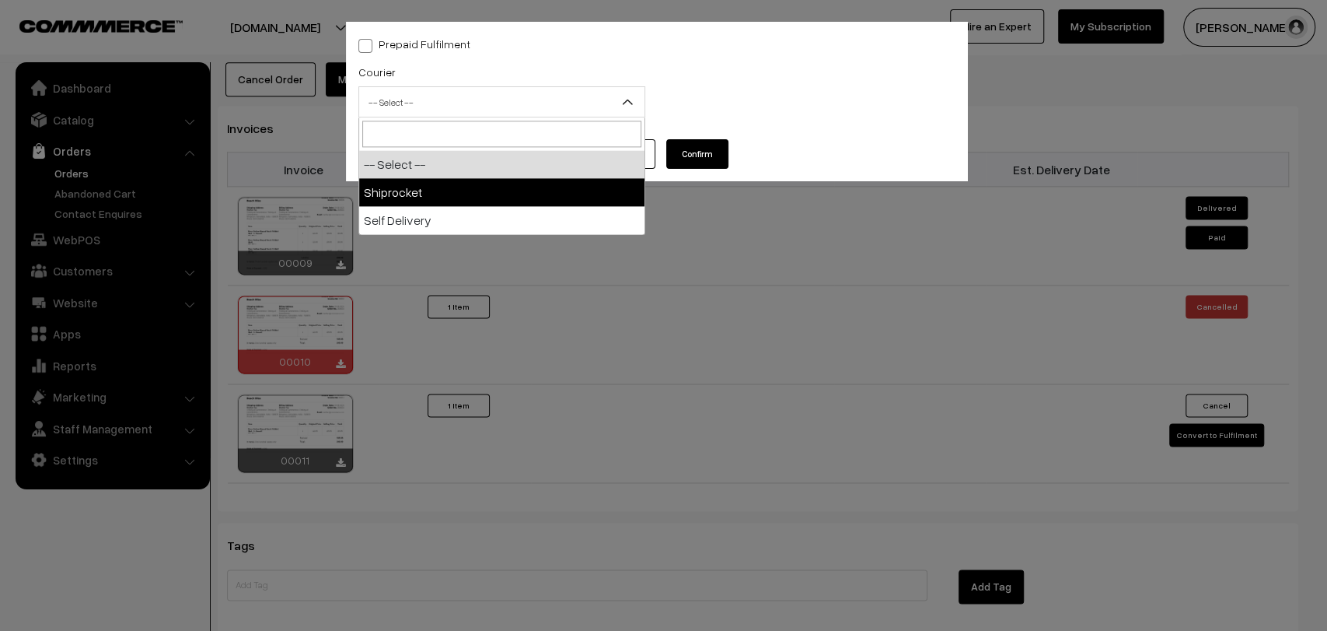
select select "1"
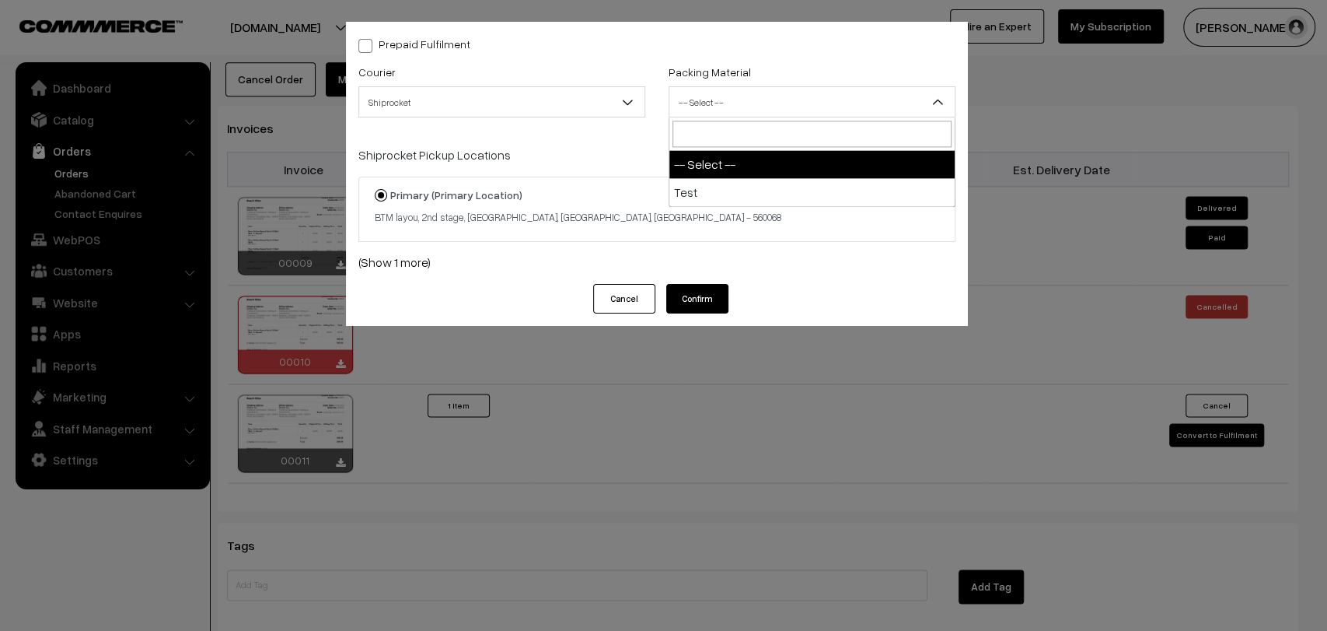
click at [821, 103] on span "-- Select --" at bounding box center [811, 102] width 285 height 27
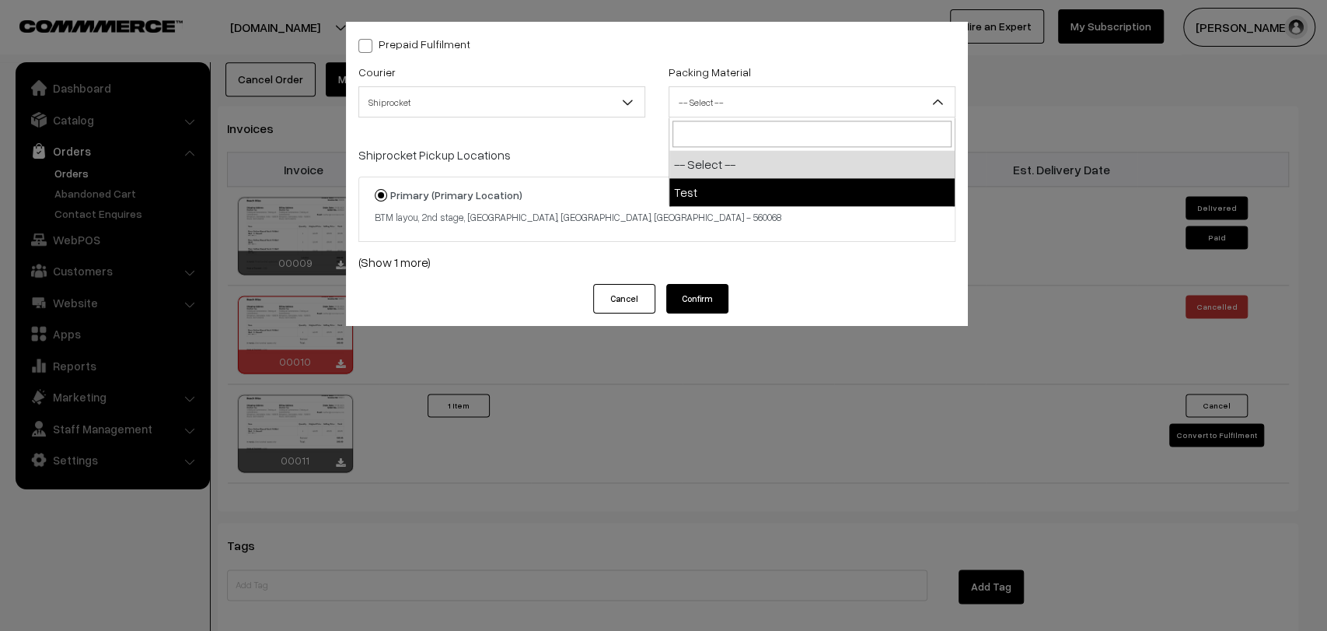
select select "1"
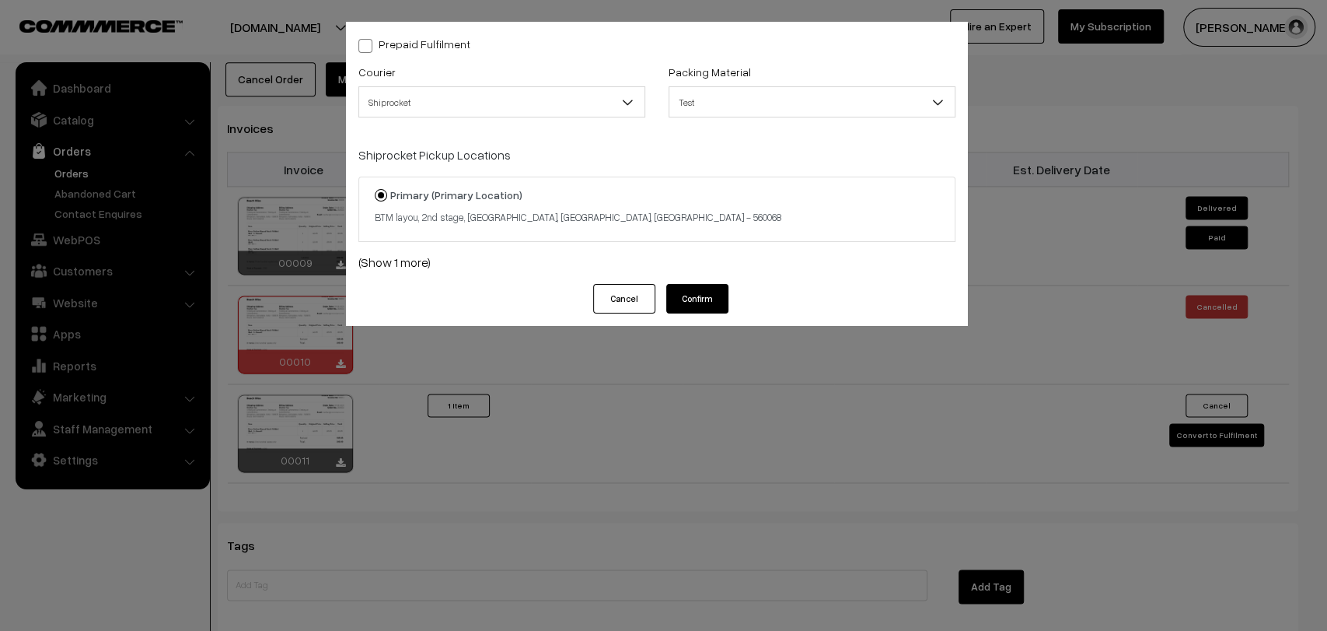
click at [627, 297] on button "Cancel" at bounding box center [624, 299] width 62 height 30
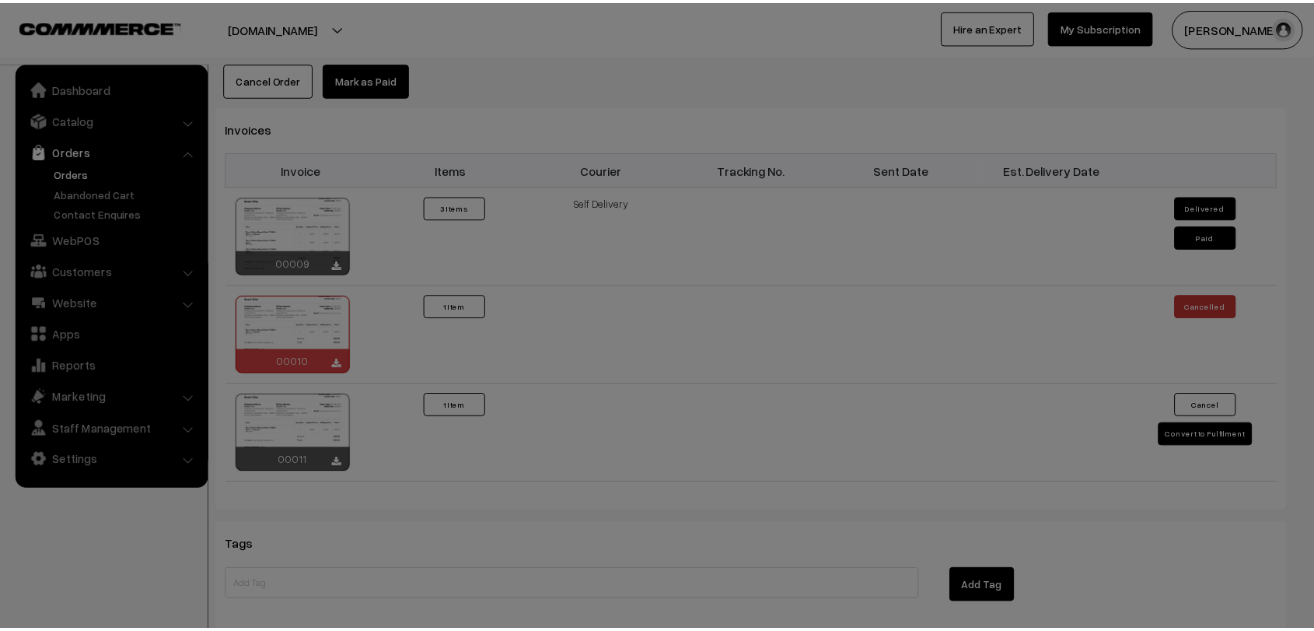
scroll to position [1349, 0]
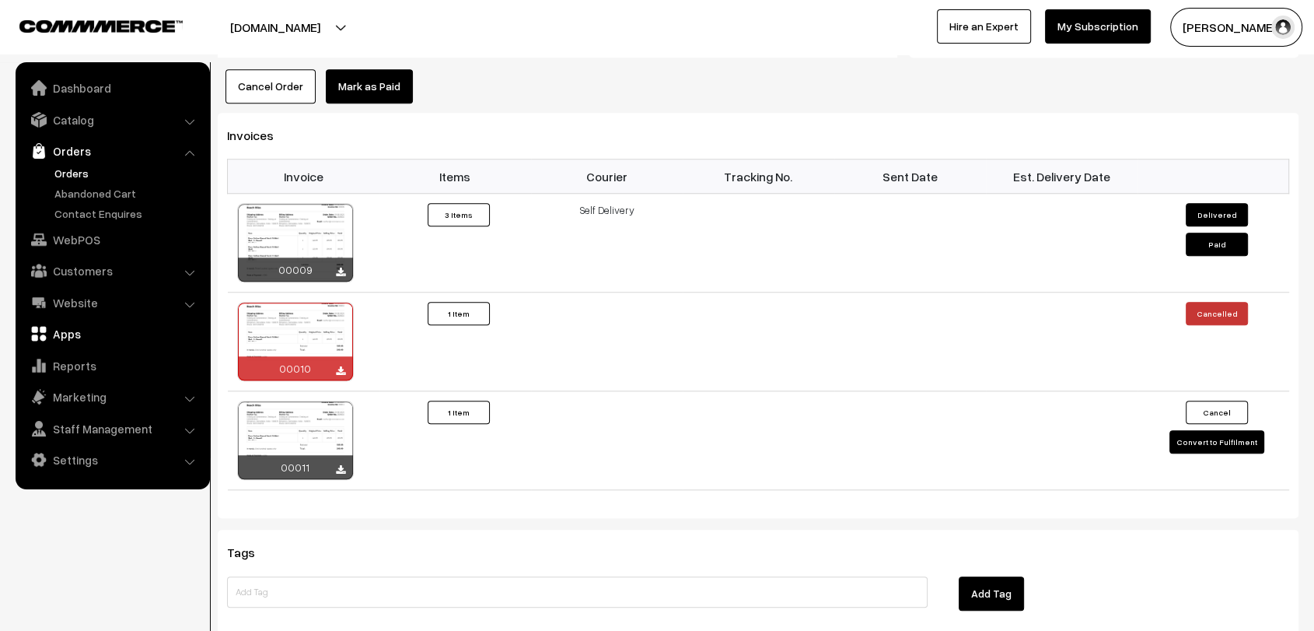
click at [65, 335] on link "Apps" at bounding box center [111, 334] width 185 height 28
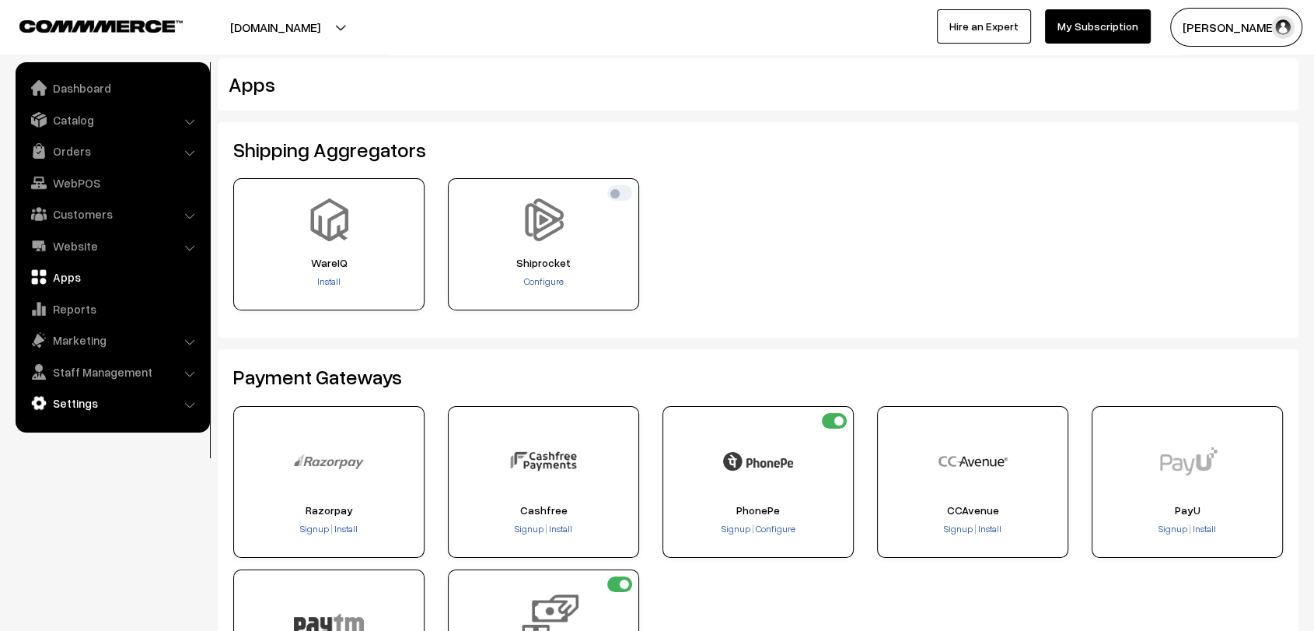
click at [96, 404] on link "Settings" at bounding box center [111, 403] width 185 height 28
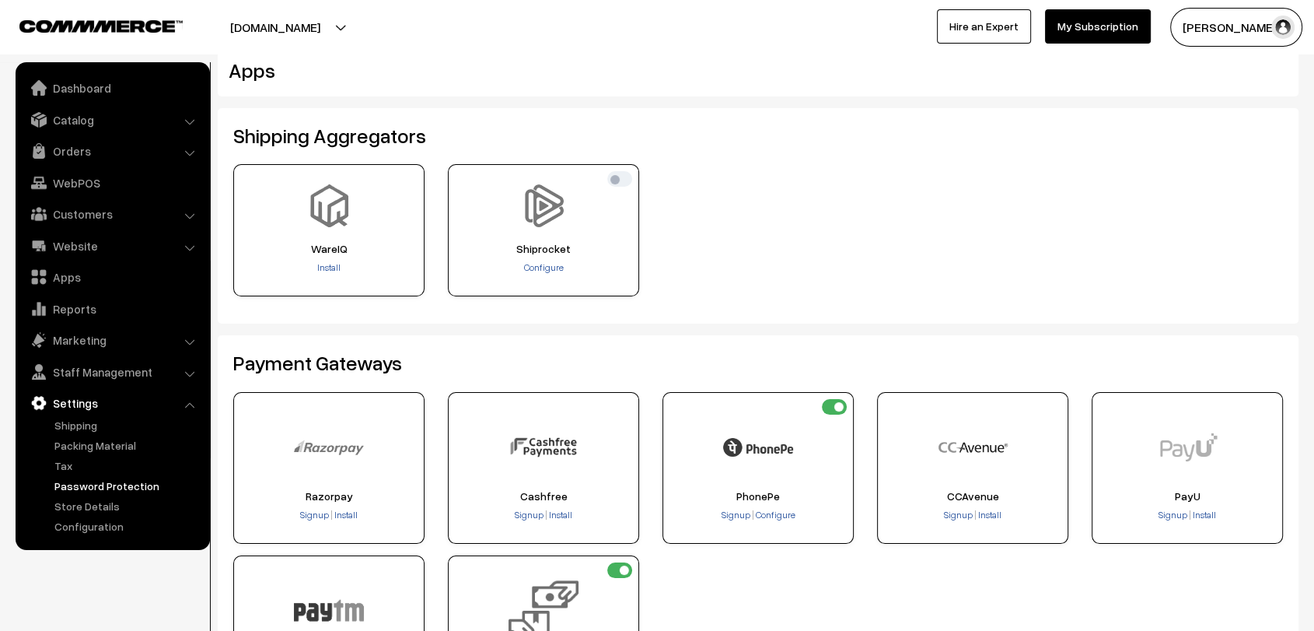
scroll to position [13, 0]
click at [104, 376] on link "Staff Management" at bounding box center [111, 372] width 185 height 28
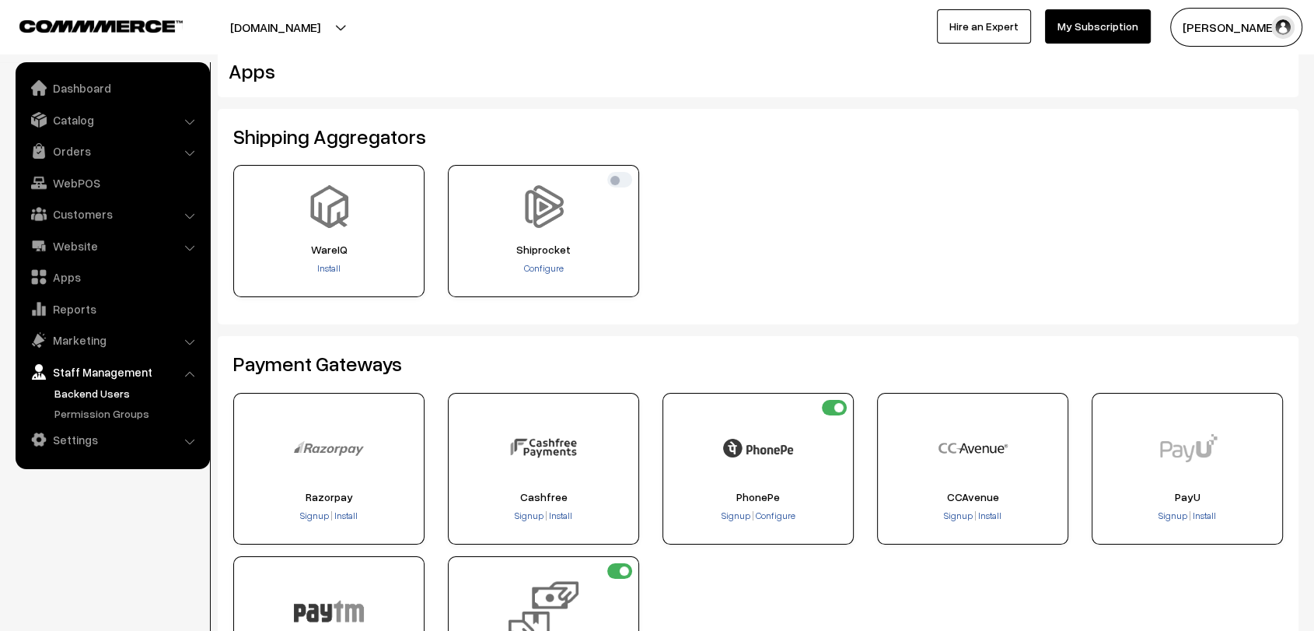
click at [85, 398] on link "Backend Users" at bounding box center [128, 393] width 154 height 16
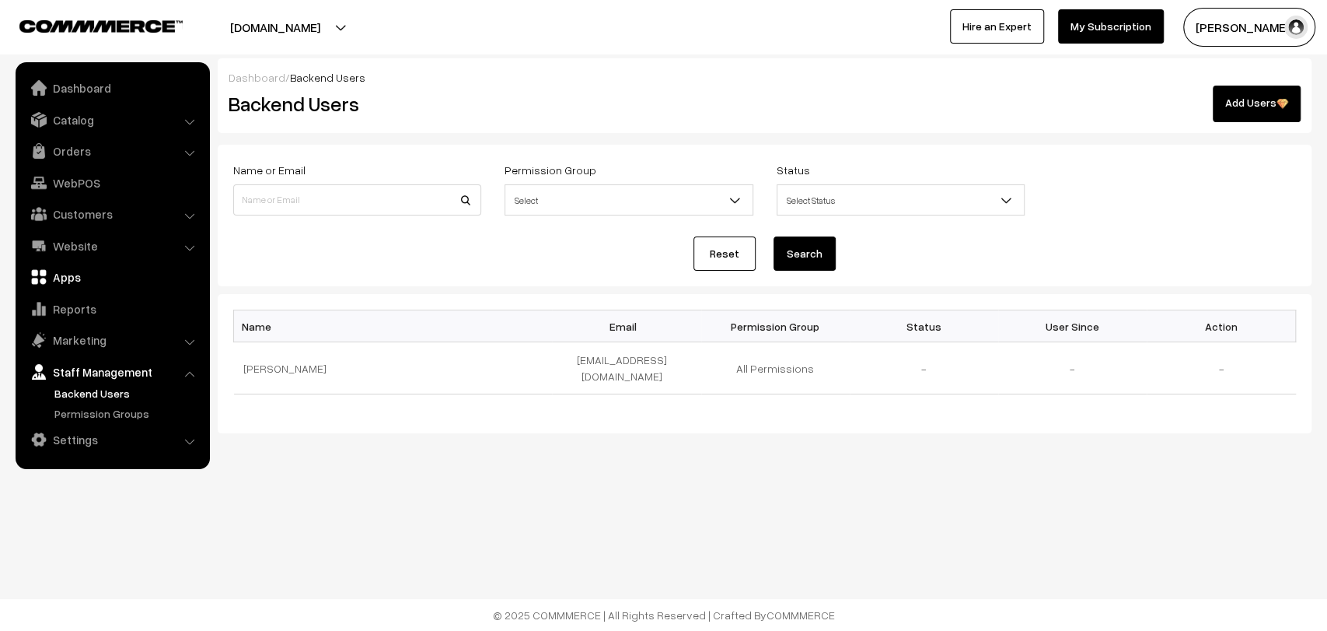
click at [70, 282] on link "Apps" at bounding box center [111, 277] width 185 height 28
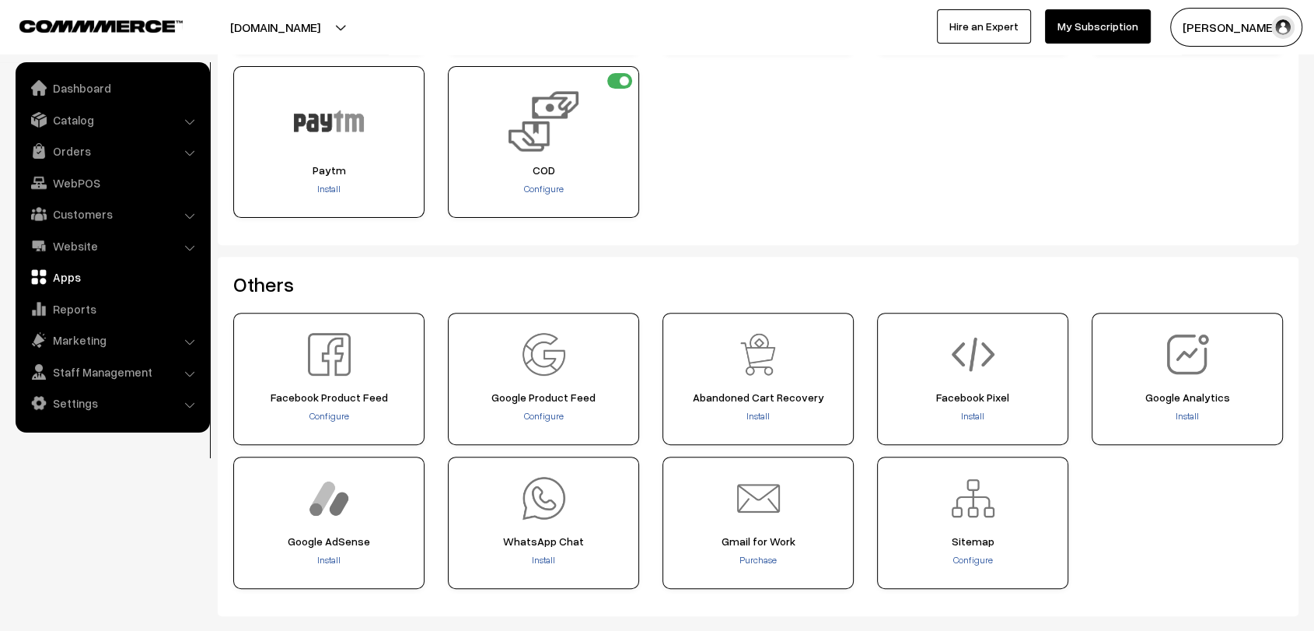
scroll to position [507, 0]
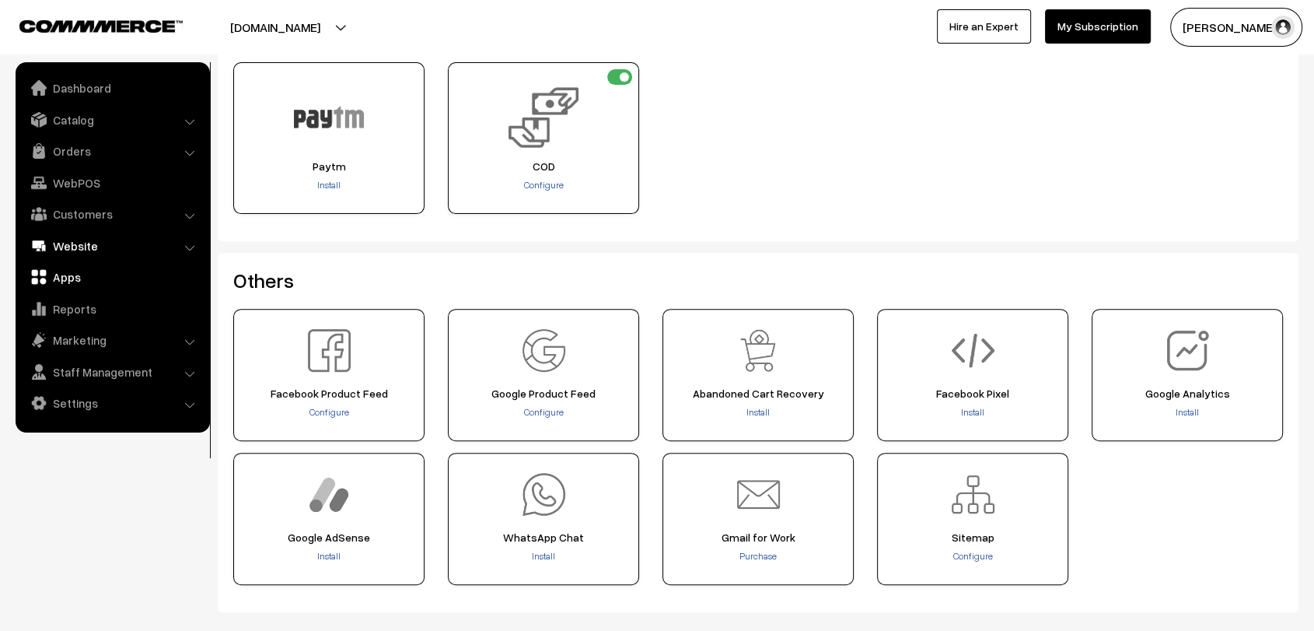
click at [81, 257] on link "Website" at bounding box center [111, 246] width 185 height 28
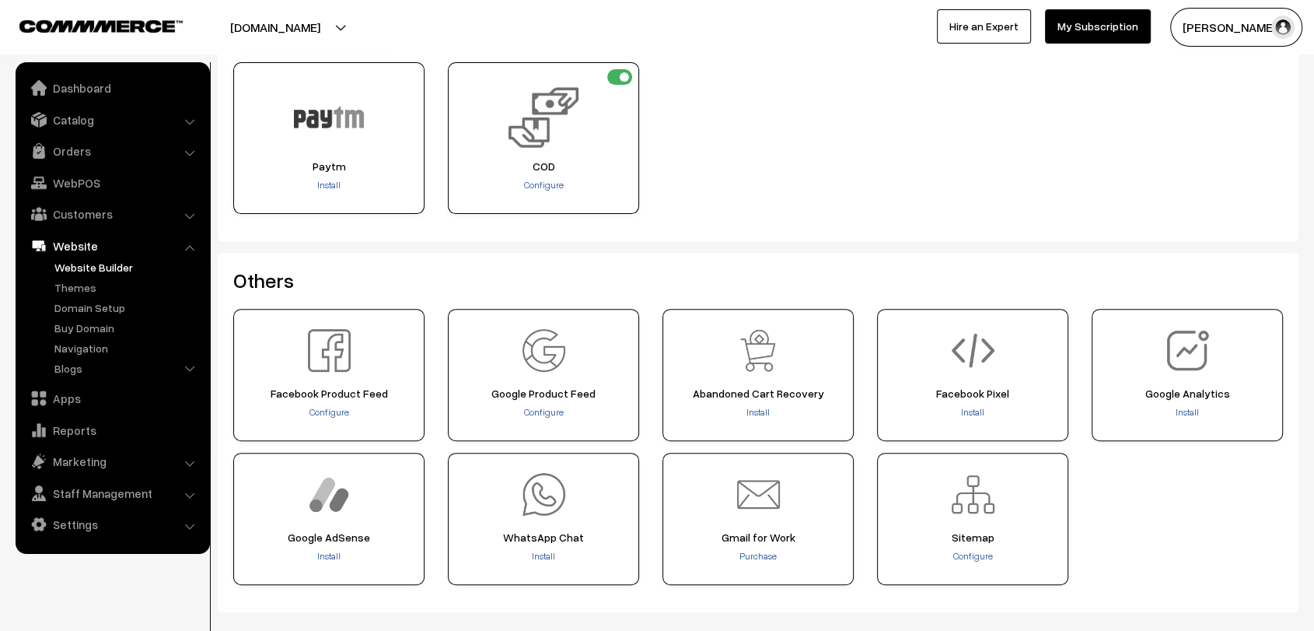
click at [109, 266] on link "Website Builder" at bounding box center [128, 267] width 154 height 16
